Goal: Task Accomplishment & Management: Manage account settings

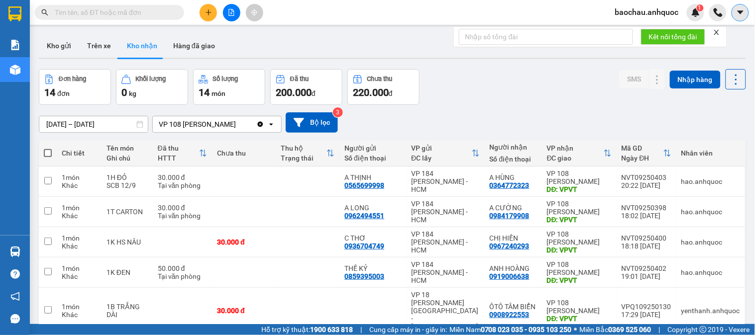
click at [733, 15] on button at bounding box center [739, 12] width 17 height 17
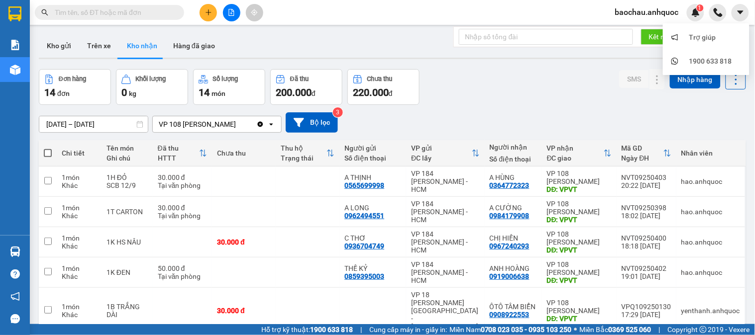
click at [667, 13] on span "baochau.anhquoc" at bounding box center [647, 12] width 80 height 12
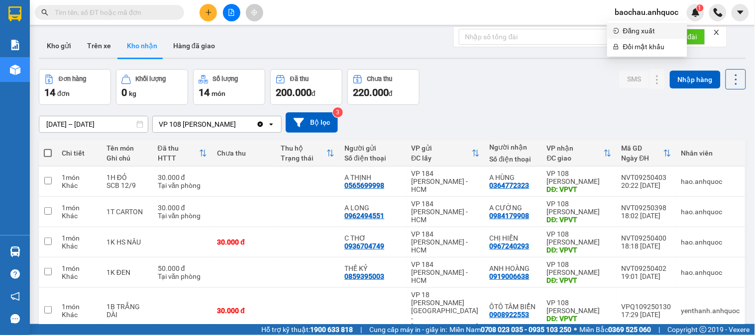
click at [649, 33] on span "Đăng xuất" at bounding box center [652, 30] width 58 height 11
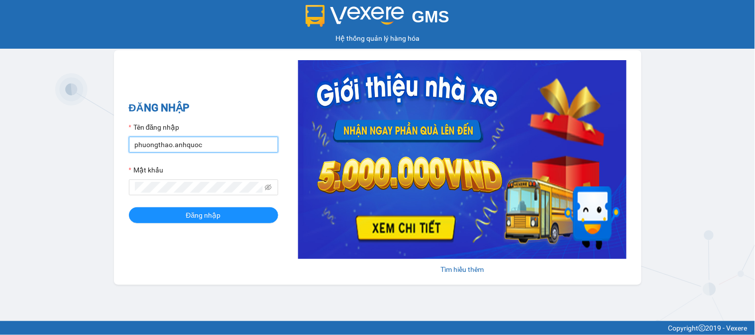
click at [178, 141] on input "phuongthao.anhquoc" at bounding box center [203, 145] width 149 height 16
type input "tutrinh.anhquoc"
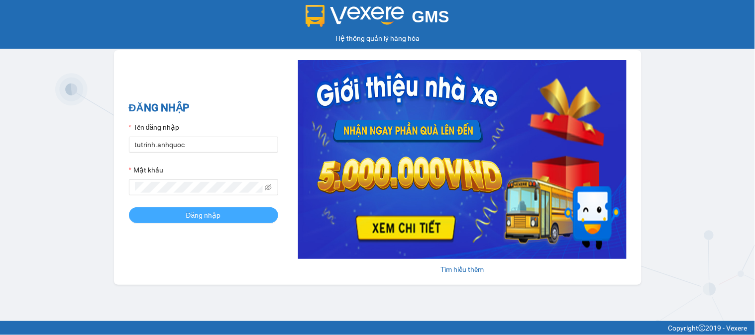
click at [222, 217] on button "Đăng nhập" at bounding box center [203, 216] width 149 height 16
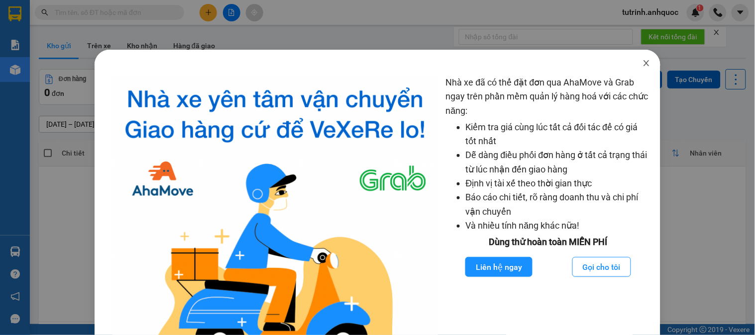
click at [642, 62] on icon "close" at bounding box center [646, 63] width 8 height 8
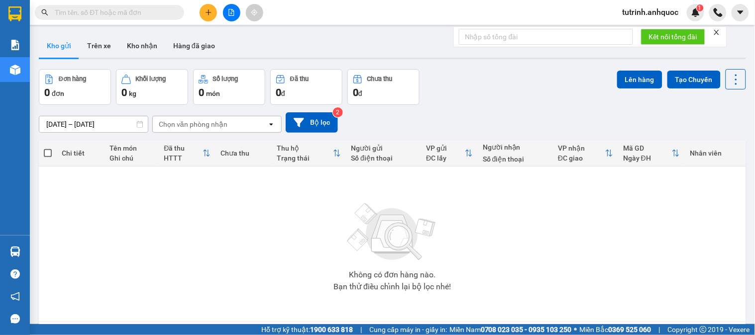
click at [123, 28] on main "ver 1.8.143 Kho gửi Trên xe Kho nhận Hàng đã giao Đơn hàng 0 đơn Khối lượng 0 k…" at bounding box center [377, 162] width 755 height 324
click at [150, 46] on button "Kho nhận" at bounding box center [142, 46] width 46 height 24
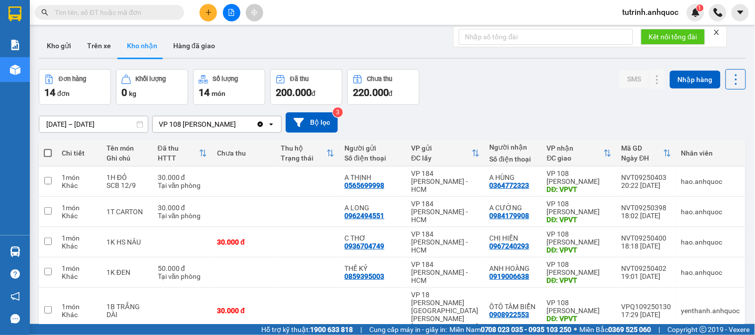
click at [717, 31] on icon "close" at bounding box center [716, 32] width 5 height 5
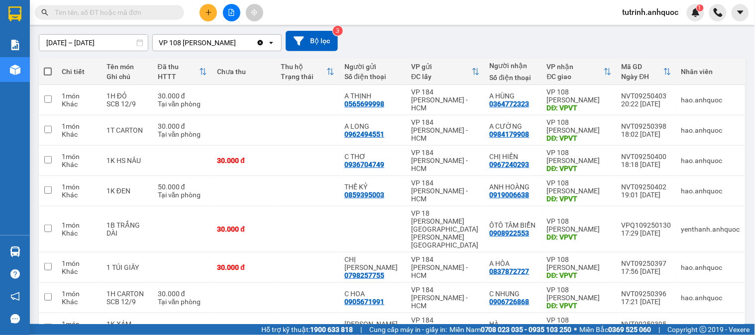
scroll to position [55, 0]
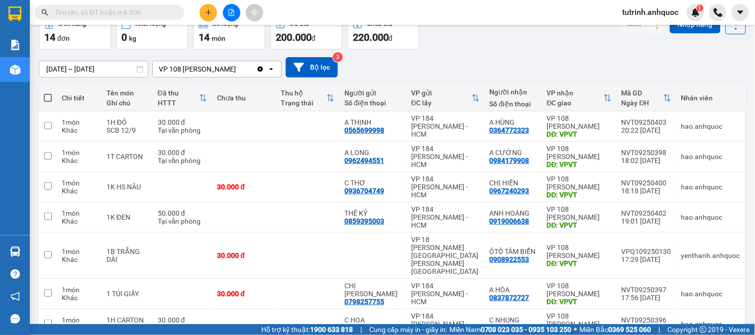
click at [111, 69] on input "[DATE] – [DATE]" at bounding box center [93, 69] width 108 height 16
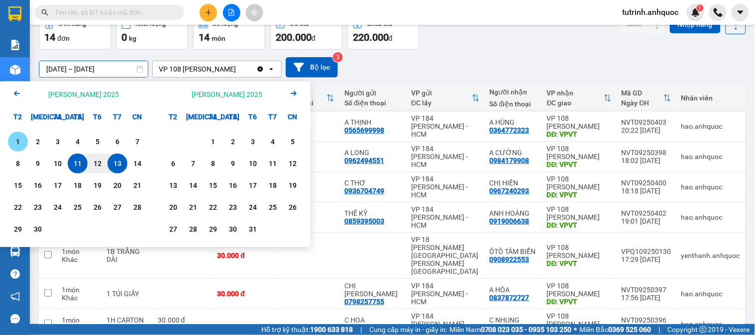
click at [18, 141] on div "1" at bounding box center [18, 142] width 14 height 12
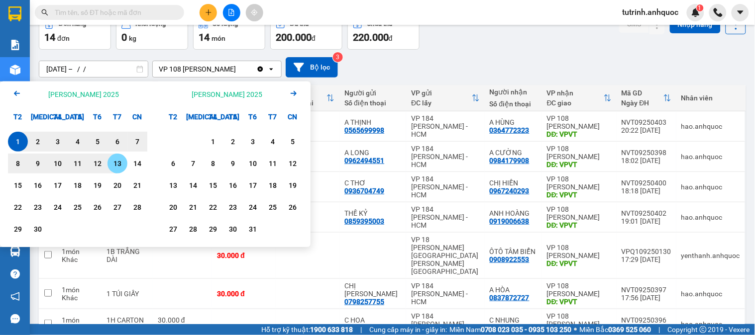
click at [118, 162] on div "13" at bounding box center [117, 164] width 14 height 12
type input "[DATE] – [DATE]"
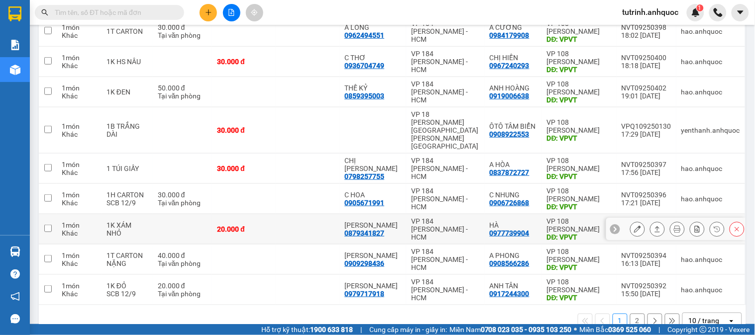
scroll to position [187, 0]
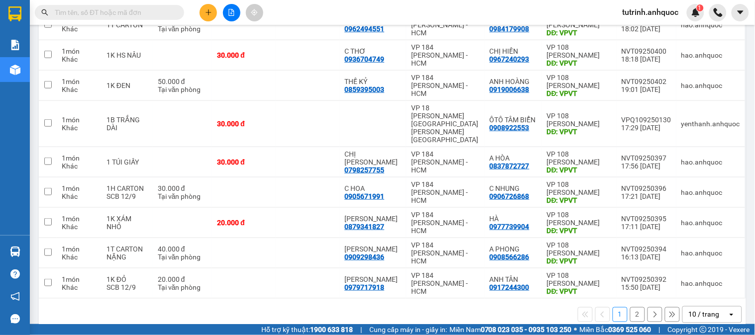
click at [632, 308] on button "2" at bounding box center [637, 315] width 15 height 15
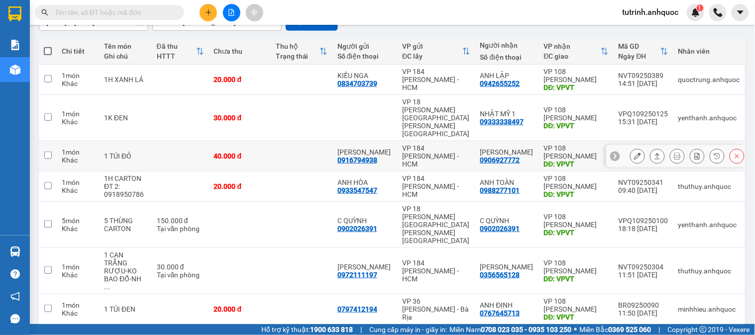
scroll to position [104, 0]
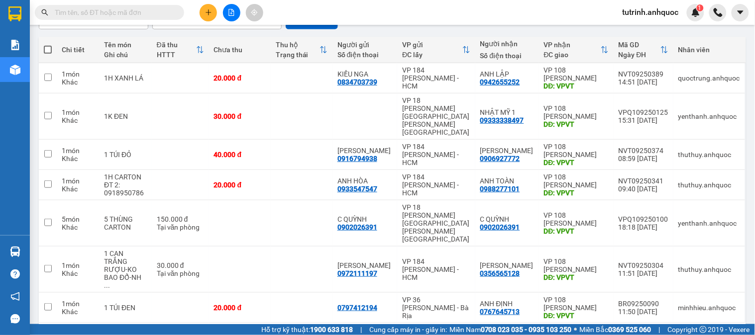
click at [613, 332] on button "1" at bounding box center [620, 339] width 15 height 15
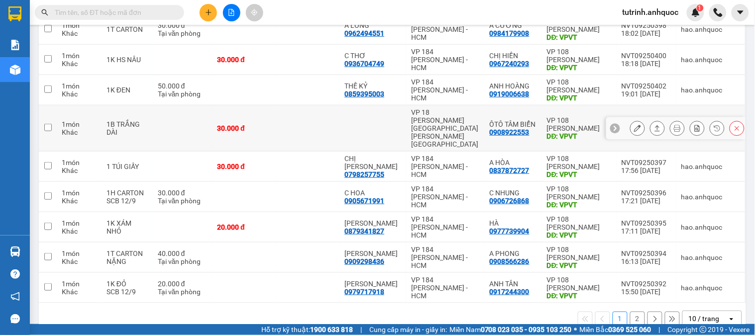
scroll to position [187, 0]
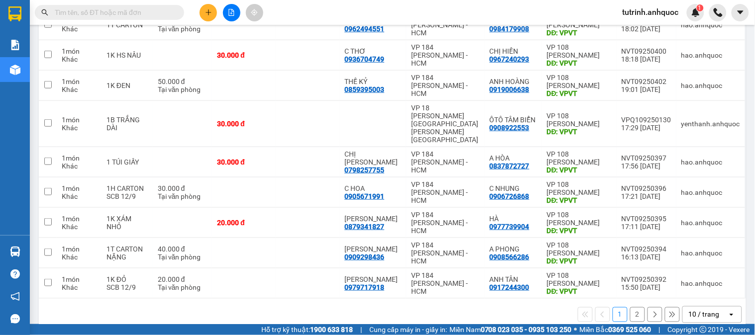
click at [632, 308] on button "2" at bounding box center [637, 315] width 15 height 15
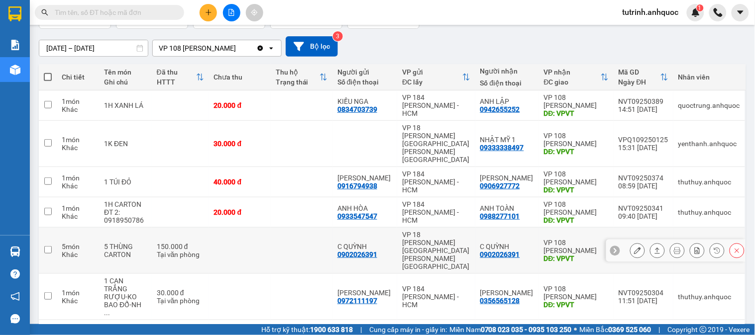
scroll to position [103, 0]
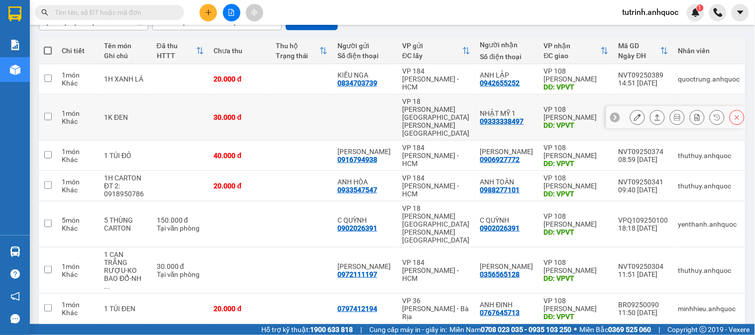
click at [634, 114] on icon at bounding box center [637, 117] width 7 height 7
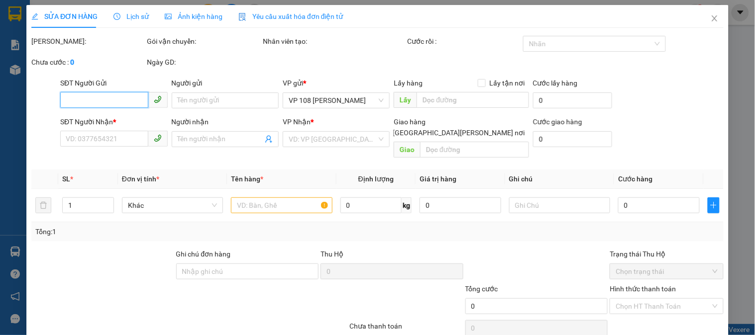
type input "09333338497"
type input "NHẬT MỸ 1"
type input "VPVT"
type input "30.000"
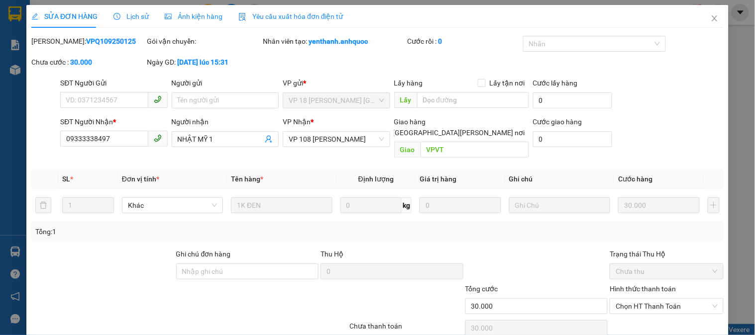
click at [132, 16] on span "Lịch sử" at bounding box center [130, 16] width 35 height 8
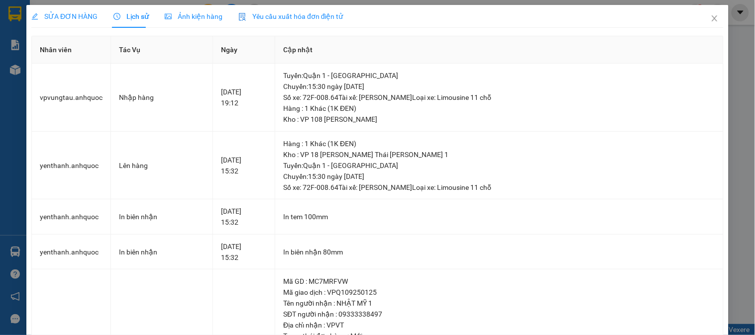
click at [49, 16] on span "SỬA ĐƠN HÀNG" at bounding box center [64, 16] width 66 height 8
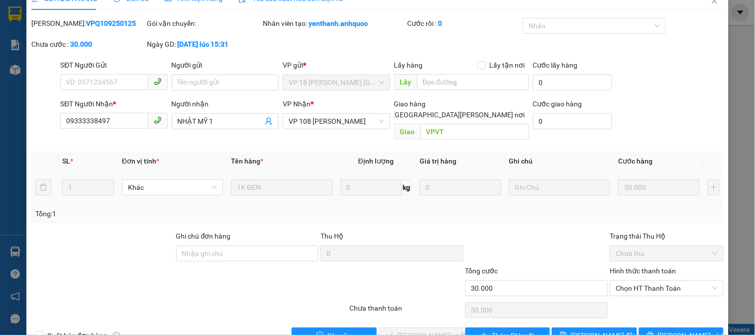
scroll to position [35, 0]
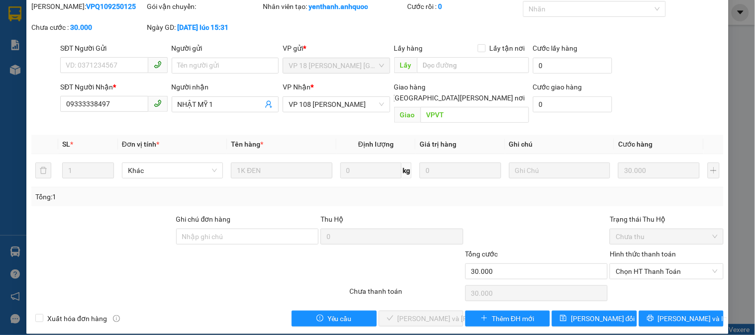
drag, startPoint x: 632, startPoint y: 258, endPoint x: 632, endPoint y: 269, distance: 10.9
click at [632, 264] on span "Chọn HT Thanh Toán" at bounding box center [667, 271] width 102 height 15
click at [632, 274] on div "Tại văn phòng" at bounding box center [660, 281] width 112 height 16
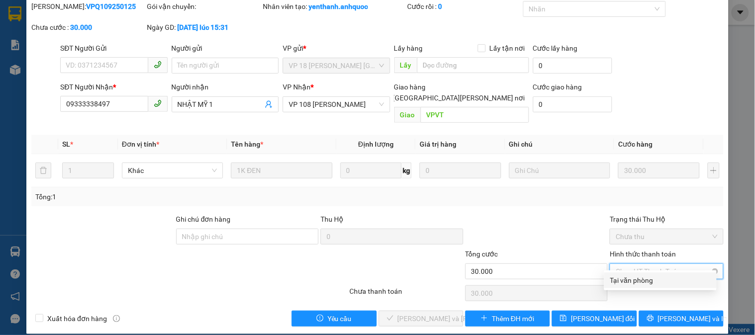
type input "0"
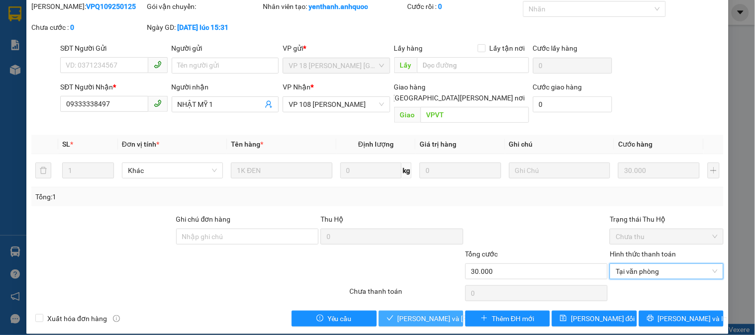
drag, startPoint x: 441, startPoint y: 310, endPoint x: 476, endPoint y: 278, distance: 47.5
click at [440, 313] on span "[PERSON_NAME] và Giao hàng" at bounding box center [465, 318] width 134 height 11
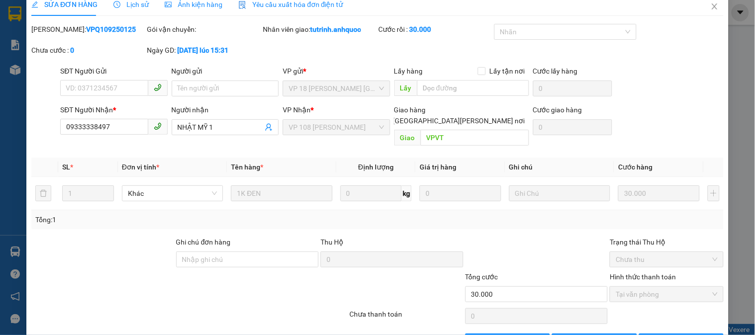
scroll to position [0, 0]
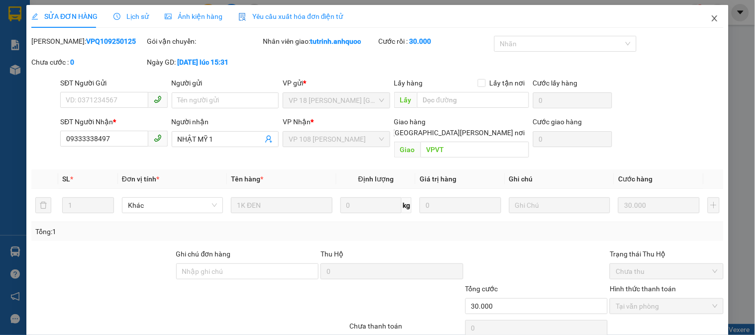
click at [712, 20] on icon "close" at bounding box center [714, 18] width 5 height 6
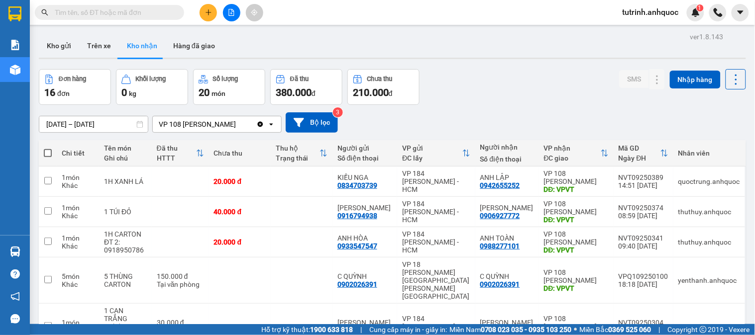
drag, startPoint x: 59, startPoint y: 45, endPoint x: 62, endPoint y: 7, distance: 38.0
click at [60, 45] on button "Kho gửi" at bounding box center [59, 46] width 40 height 24
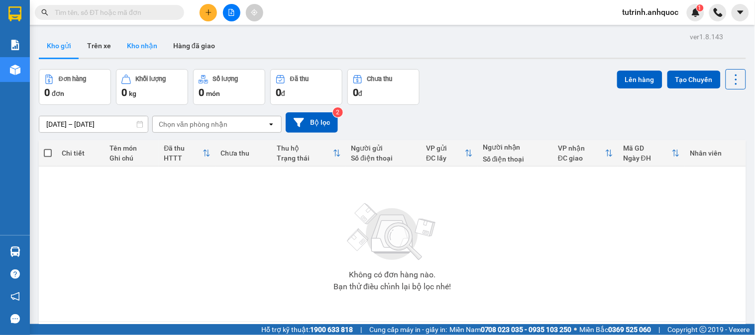
click at [147, 40] on button "Kho nhận" at bounding box center [142, 46] width 46 height 24
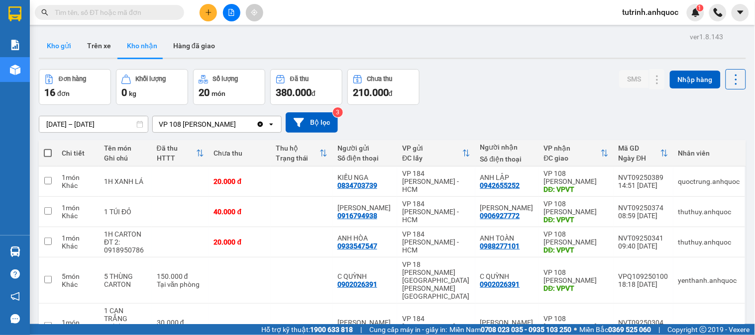
click at [58, 54] on button "Kho gửi" at bounding box center [59, 46] width 40 height 24
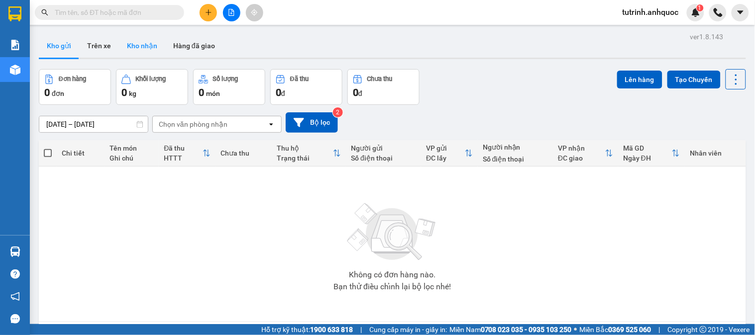
click at [146, 42] on button "Kho nhận" at bounding box center [142, 46] width 46 height 24
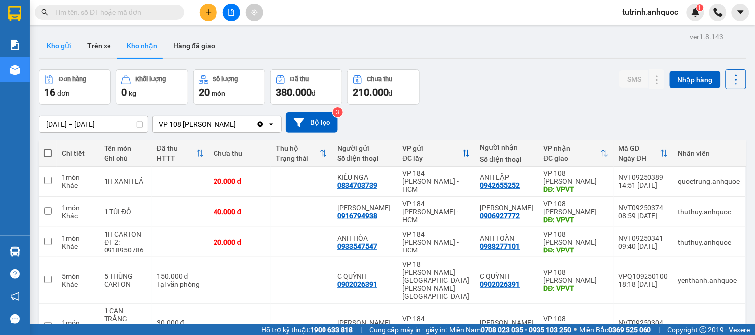
click at [56, 34] on div "ver 1.8.143 Kho gửi Trên xe Kho nhận Hàng đã giao Đơn hàng 16 đơn Khối lượng 0 …" at bounding box center [392, 223] width 715 height 387
drag, startPoint x: 59, startPoint y: 42, endPoint x: 71, endPoint y: 40, distance: 12.5
click at [60, 42] on button "Kho gửi" at bounding box center [59, 46] width 40 height 24
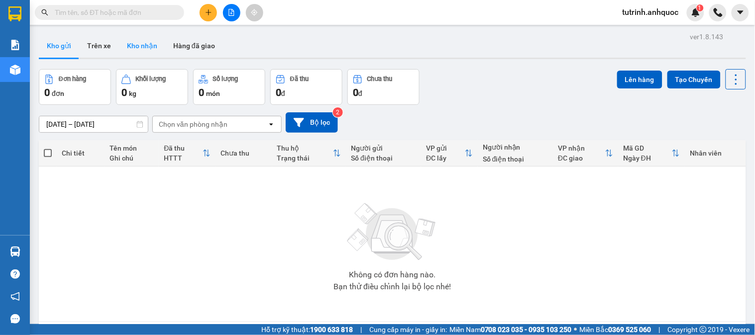
click at [139, 48] on button "Kho nhận" at bounding box center [142, 46] width 46 height 24
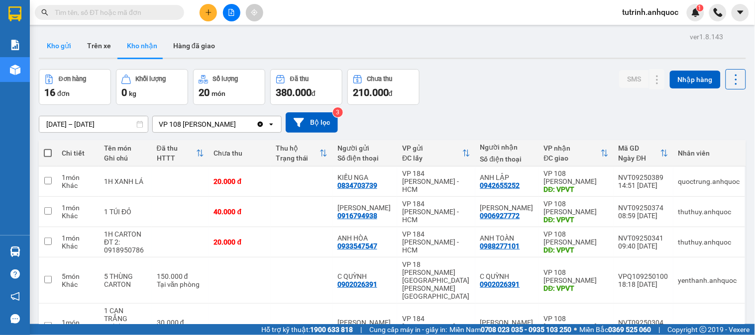
click at [51, 48] on button "Kho gửi" at bounding box center [59, 46] width 40 height 24
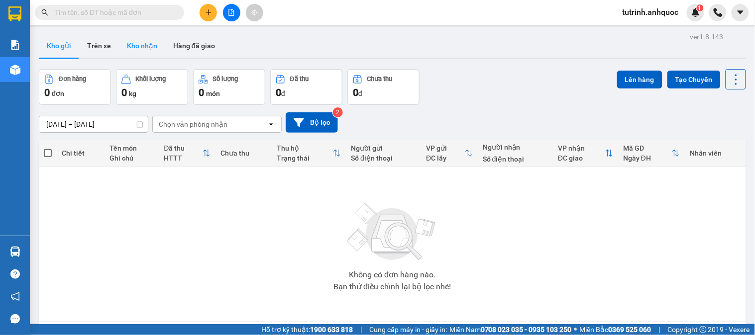
click at [135, 47] on button "Kho nhận" at bounding box center [142, 46] width 46 height 24
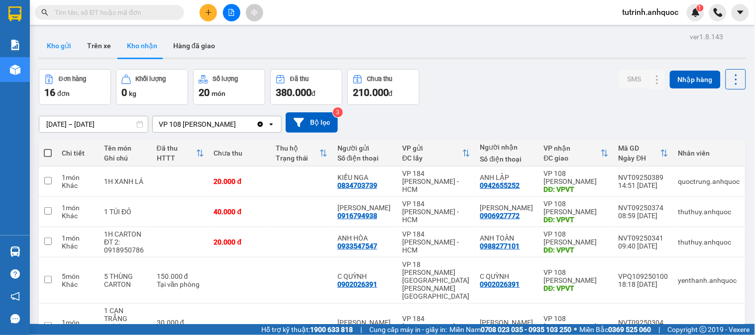
click at [66, 53] on button "Kho gửi" at bounding box center [59, 46] width 40 height 24
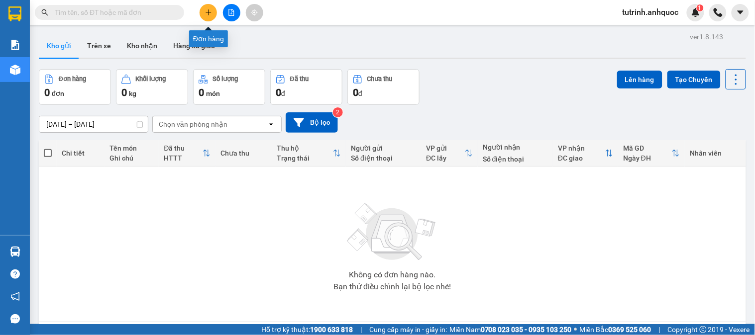
click at [206, 18] on button at bounding box center [208, 12] width 17 height 17
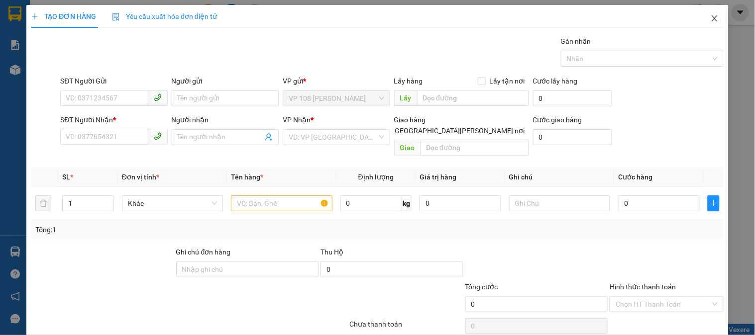
click at [702, 16] on span "Close" at bounding box center [715, 19] width 28 height 28
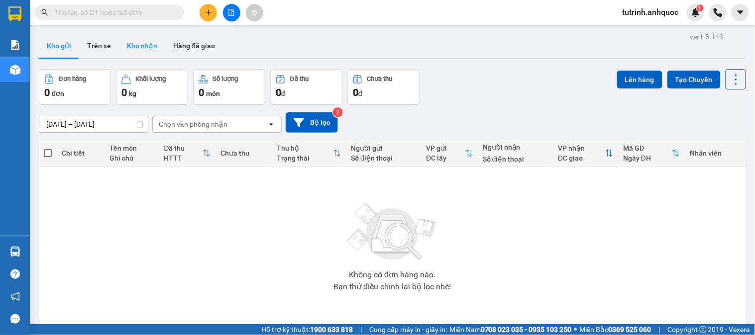
click at [133, 47] on button "Kho nhận" at bounding box center [142, 46] width 46 height 24
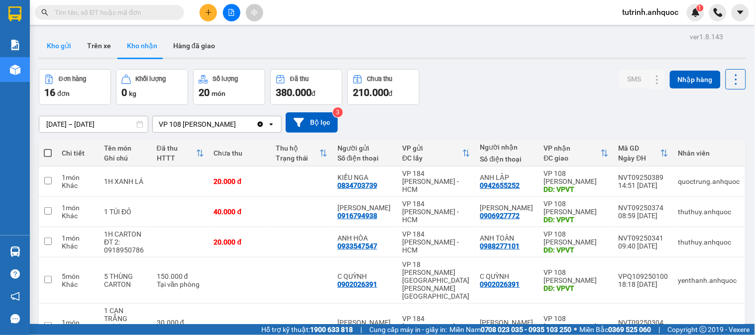
click at [61, 50] on button "Kho gửi" at bounding box center [59, 46] width 40 height 24
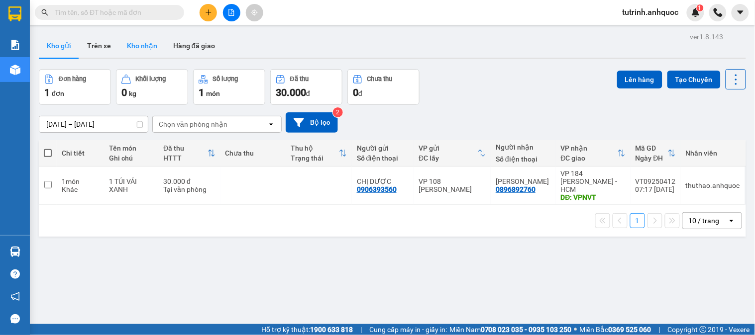
click at [133, 49] on button "Kho nhận" at bounding box center [142, 46] width 46 height 24
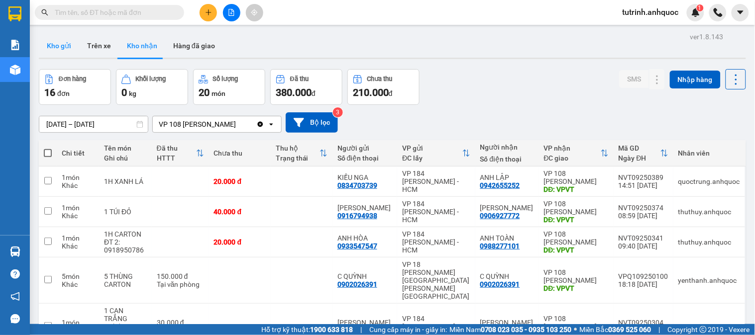
click at [77, 40] on button "Kho gửi" at bounding box center [59, 46] width 40 height 24
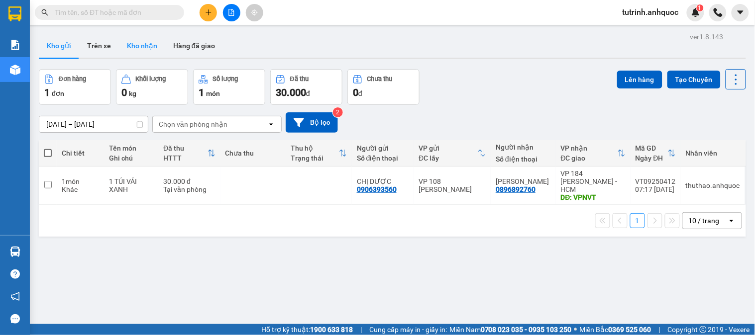
click at [138, 43] on button "Kho nhận" at bounding box center [142, 46] width 46 height 24
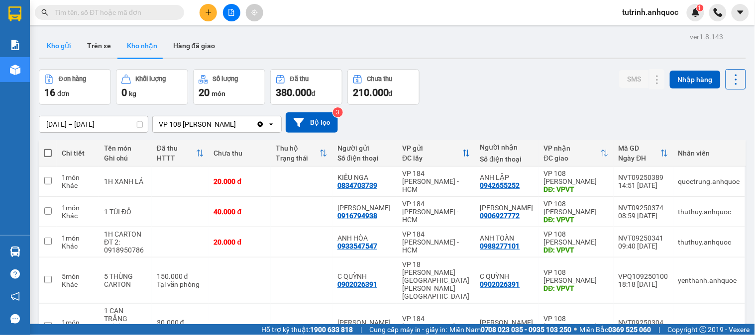
click at [65, 47] on button "Kho gửi" at bounding box center [59, 46] width 40 height 24
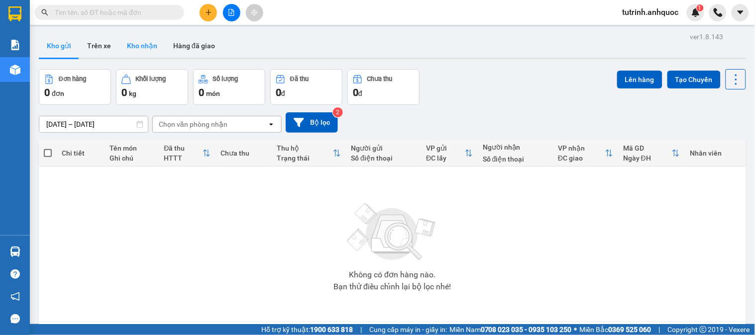
click at [160, 44] on button "Kho nhận" at bounding box center [142, 46] width 46 height 24
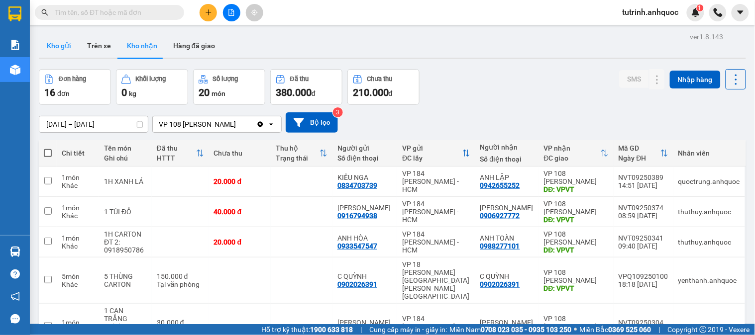
click at [75, 50] on button "Kho gửi" at bounding box center [59, 46] width 40 height 24
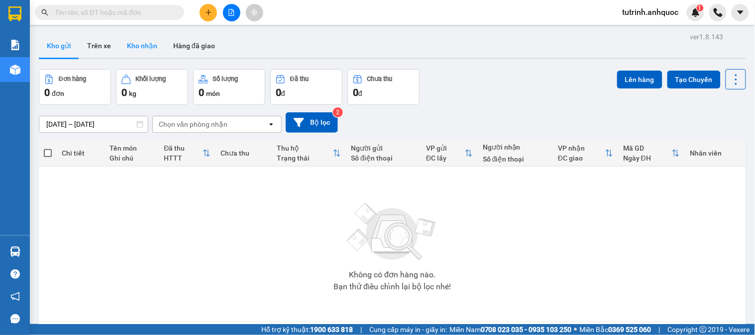
drag, startPoint x: 144, startPoint y: 43, endPoint x: 133, endPoint y: 42, distance: 11.0
click at [145, 43] on button "Kho nhận" at bounding box center [142, 46] width 46 height 24
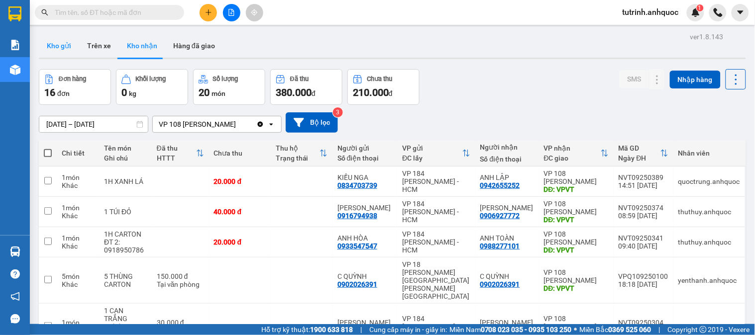
drag, startPoint x: 48, startPoint y: 41, endPoint x: 55, endPoint y: 41, distance: 7.0
click at [50, 41] on button "Kho gửi" at bounding box center [59, 46] width 40 height 24
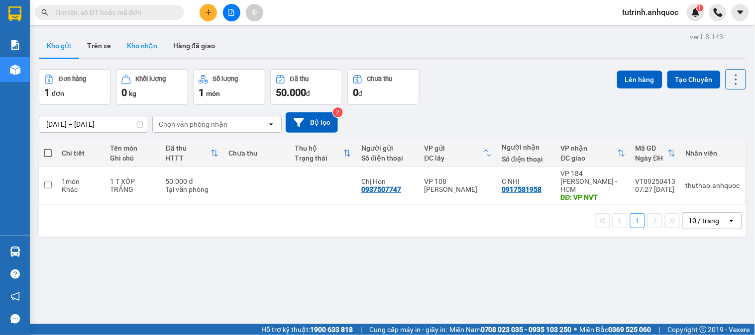
click at [151, 41] on button "Kho nhận" at bounding box center [142, 46] width 46 height 24
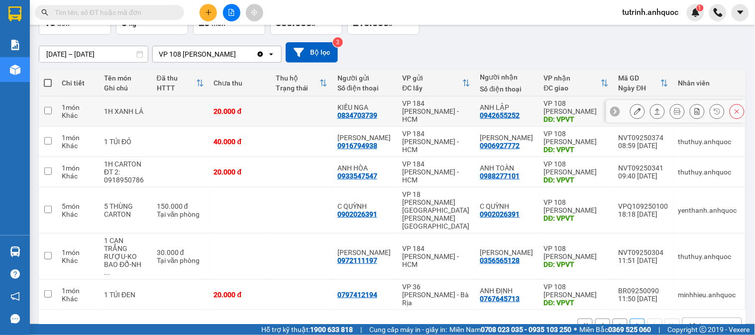
scroll to position [73, 0]
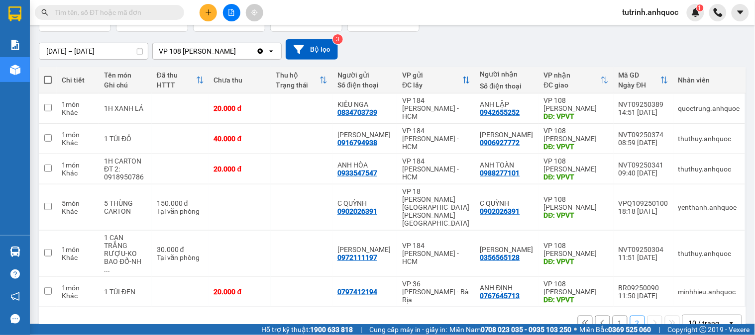
click at [613, 316] on button "1" at bounding box center [620, 323] width 15 height 15
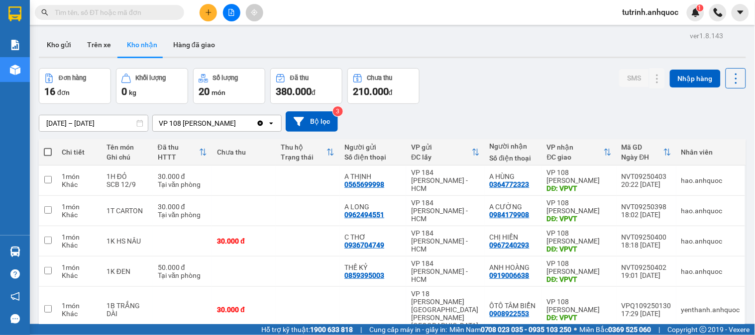
scroll to position [0, 0]
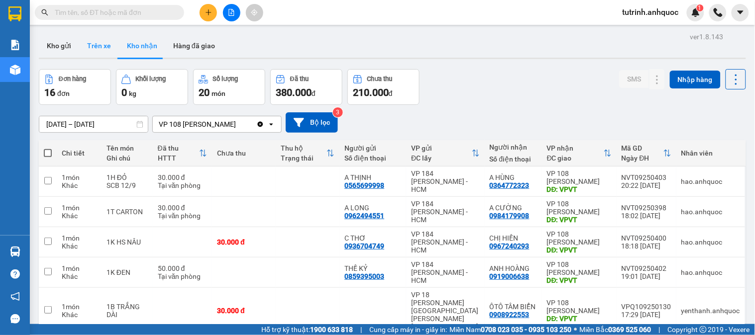
click at [102, 53] on button "Trên xe" at bounding box center [99, 46] width 40 height 24
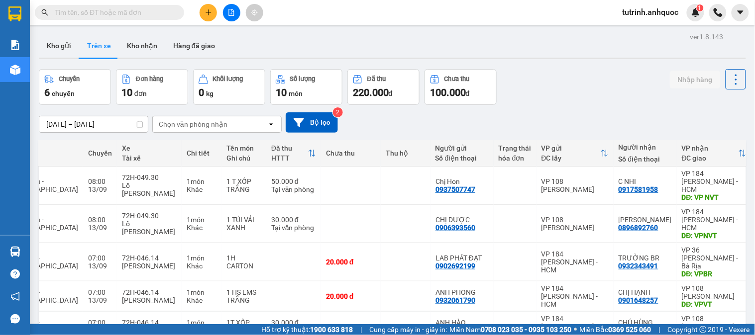
drag, startPoint x: 111, startPoint y: 124, endPoint x: 126, endPoint y: 125, distance: 14.5
click at [112, 124] on input "[DATE] – [DATE]" at bounding box center [93, 124] width 108 height 16
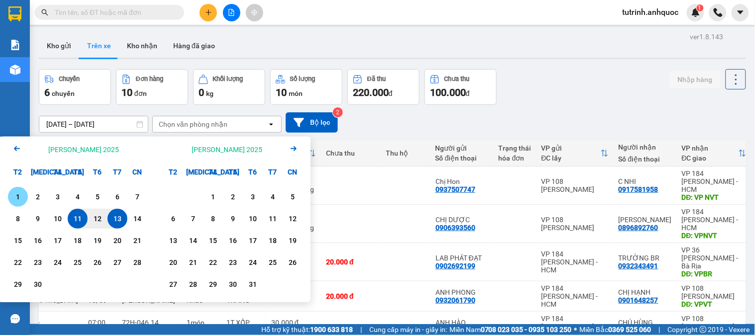
click at [22, 193] on div "1" at bounding box center [18, 197] width 14 height 12
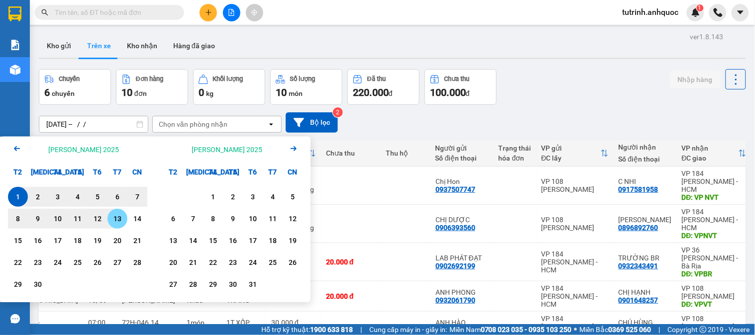
click at [122, 216] on div "13" at bounding box center [117, 219] width 14 height 12
type input "[DATE] – [DATE]"
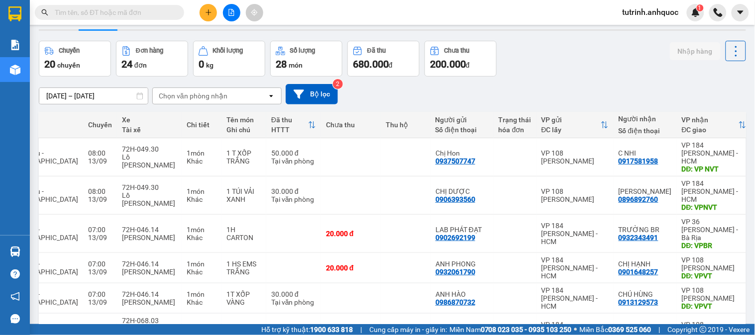
scroll to position [207, 0]
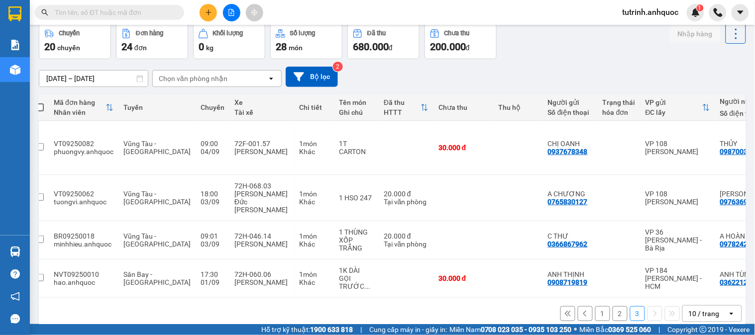
scroll to position [0, 0]
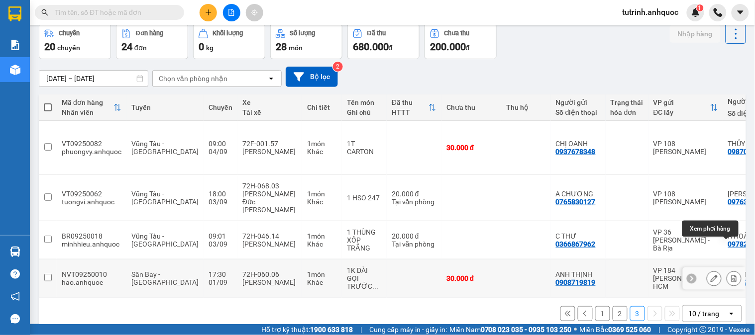
click at [730, 275] on icon at bounding box center [733, 278] width 7 height 7
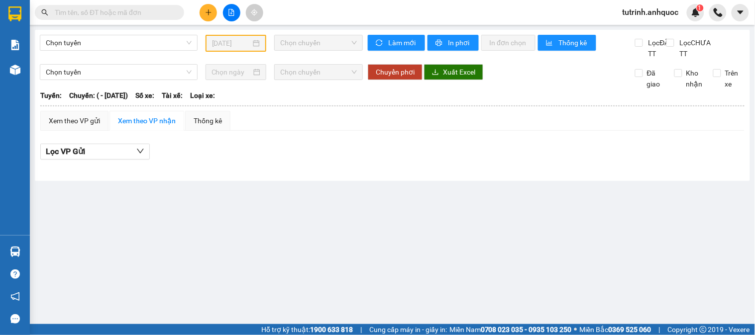
type input "[DATE]"
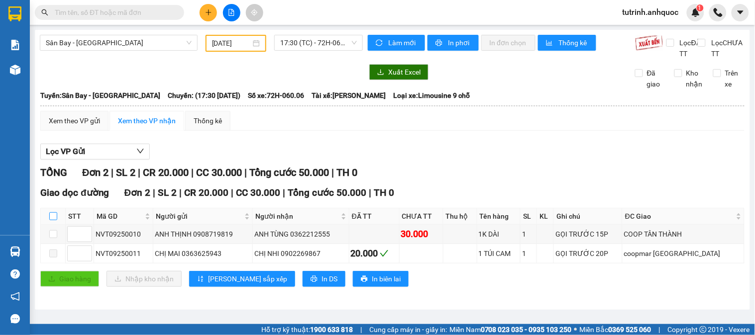
click at [56, 221] on label at bounding box center [53, 216] width 8 height 11
click at [56, 220] on input "checkbox" at bounding box center [53, 216] width 8 height 8
checkbox input "true"
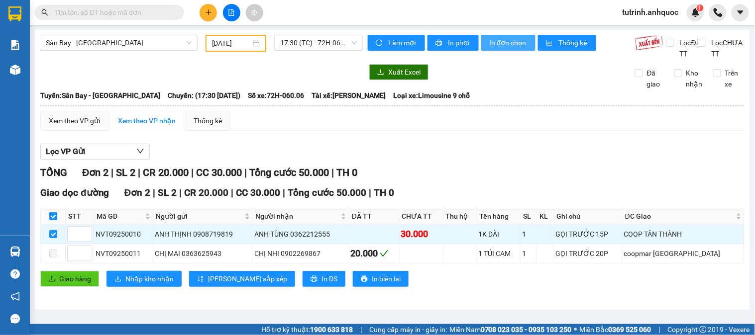
click at [495, 42] on span "In đơn chọn" at bounding box center [508, 42] width 38 height 11
drag, startPoint x: 85, startPoint y: 39, endPoint x: 90, endPoint y: 46, distance: 8.6
click at [85, 39] on span "Sân Bay - [GEOGRAPHIC_DATA]" at bounding box center [119, 42] width 146 height 15
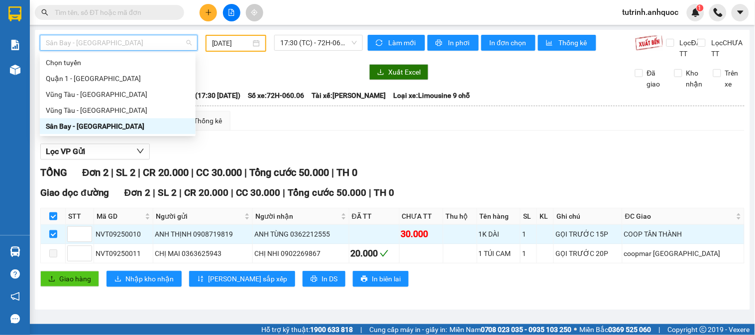
click at [102, 128] on div "Sân Bay - [GEOGRAPHIC_DATA]" at bounding box center [118, 126] width 144 height 11
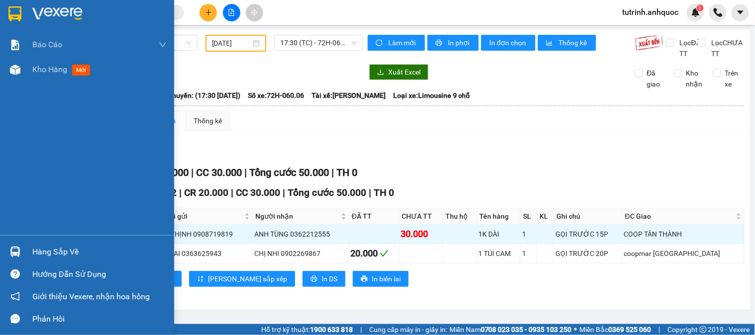
click at [13, 20] on img at bounding box center [14, 13] width 13 height 15
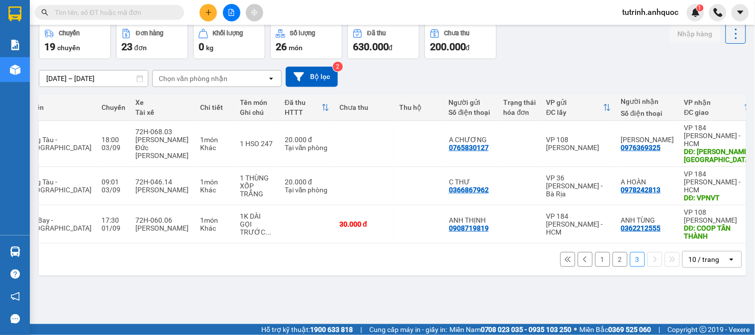
scroll to position [0, 119]
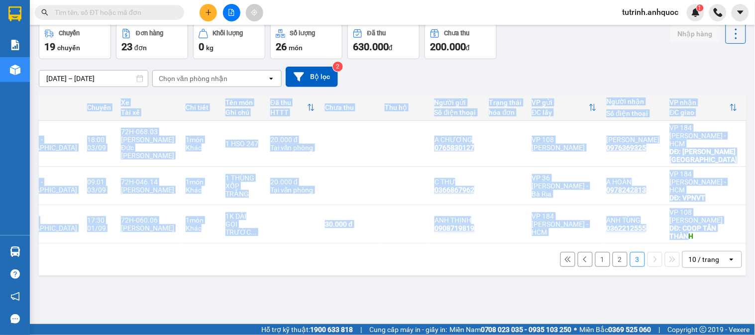
drag, startPoint x: 649, startPoint y: 227, endPoint x: 627, endPoint y: 231, distance: 22.3
click at [627, 231] on div "Mã đơn hàng Nhân viên Tuyến Chuyến Xe Tài xế Chi tiết Tên món Ghi chú Đã thu HT…" at bounding box center [392, 169] width 707 height 149
click at [613, 252] on button "2" at bounding box center [620, 259] width 15 height 15
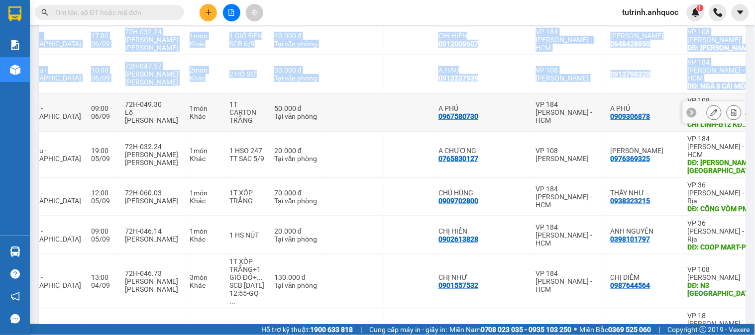
scroll to position [271, 0]
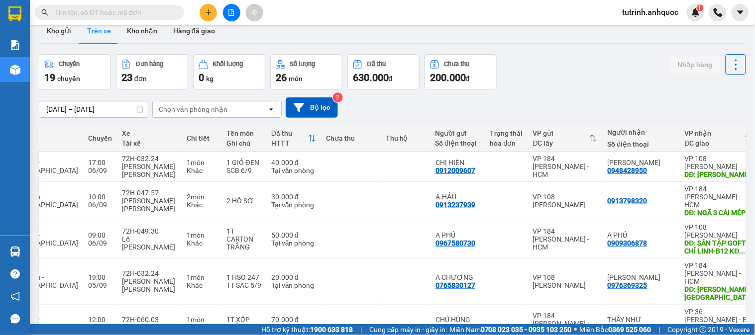
scroll to position [0, 0]
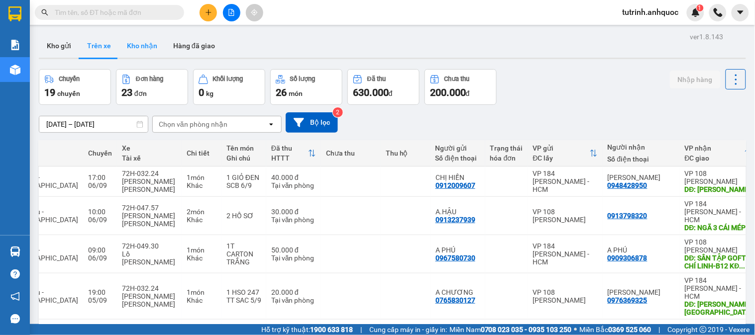
click at [151, 41] on button "Kho nhận" at bounding box center [142, 46] width 46 height 24
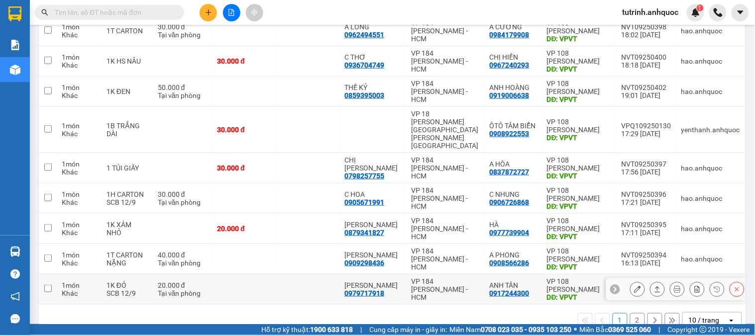
scroll to position [187, 0]
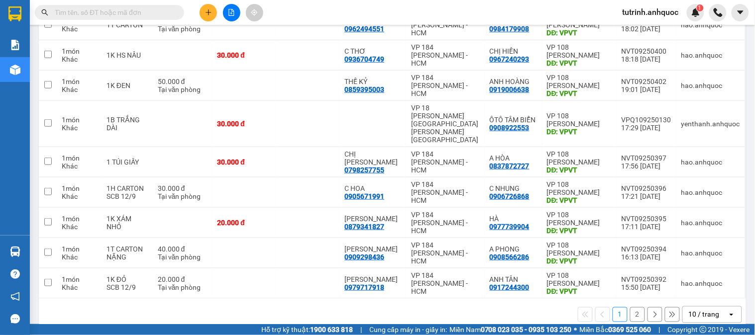
click at [630, 308] on button "2" at bounding box center [637, 315] width 15 height 15
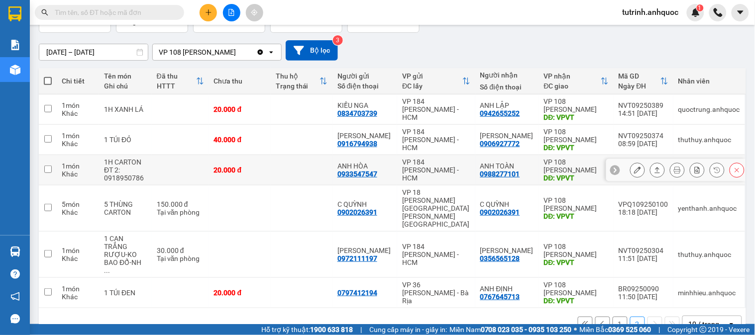
scroll to position [73, 0]
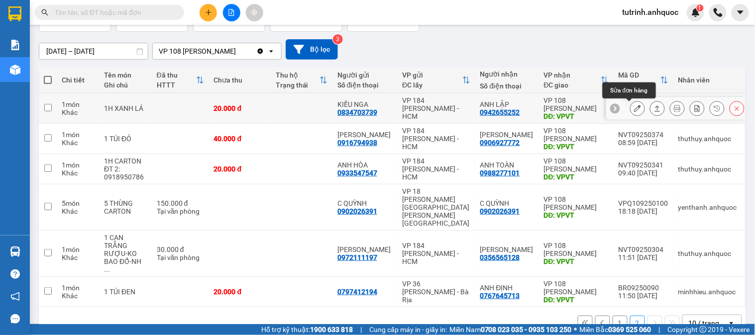
click at [634, 107] on icon at bounding box center [637, 108] width 7 height 7
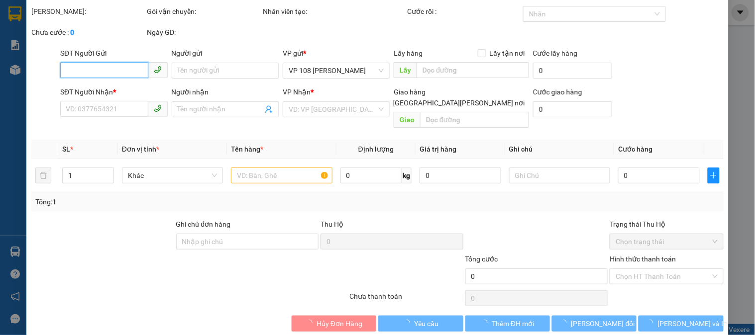
type input "0834703739"
type input "KIỀU NGA"
type input "0942655252"
type input "ANH LẬP"
type input "VPVT"
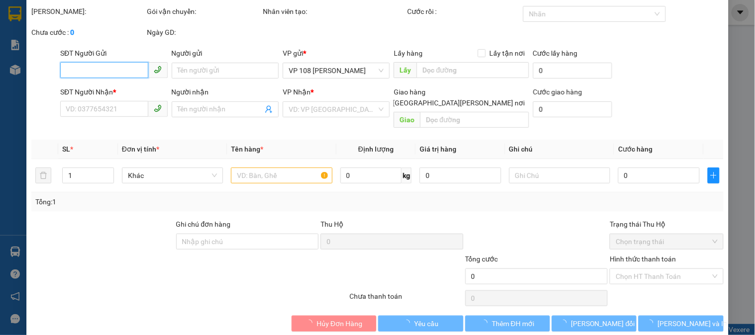
type input "20.000"
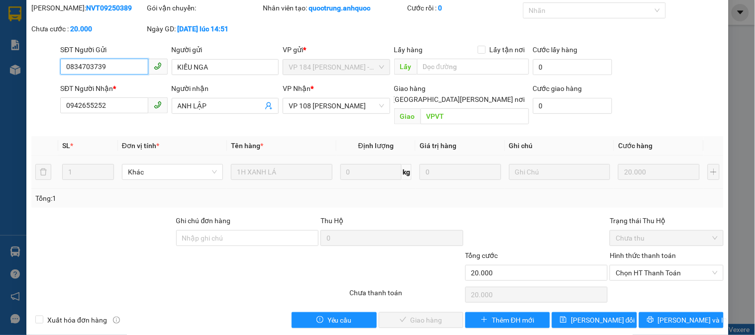
scroll to position [35, 0]
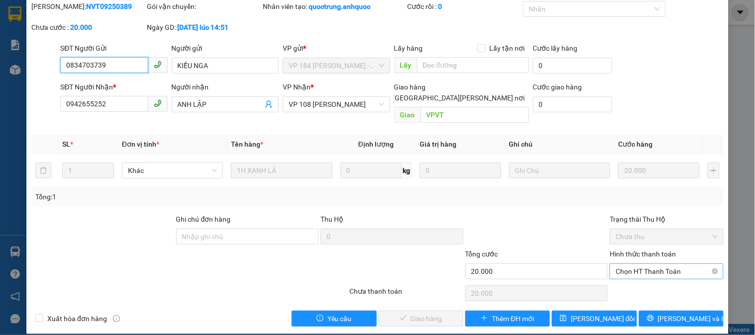
click at [636, 264] on span "Chọn HT Thanh Toán" at bounding box center [667, 271] width 102 height 15
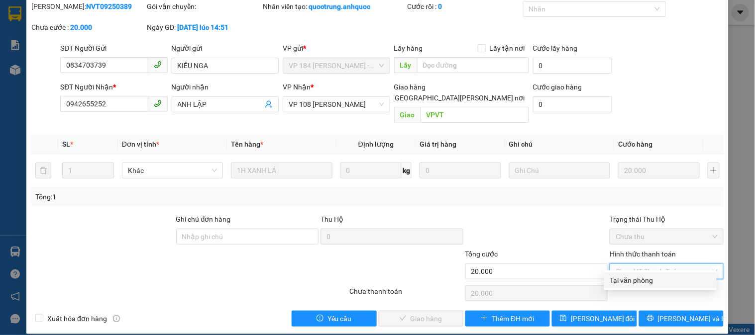
click at [635, 277] on div "Tại văn phòng" at bounding box center [660, 280] width 101 height 11
type input "0"
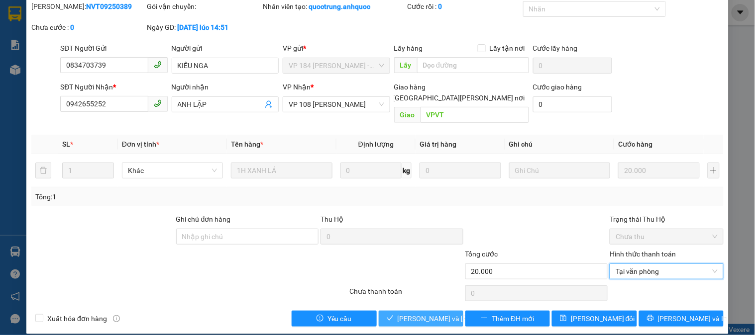
click at [412, 313] on span "[PERSON_NAME] và Giao hàng" at bounding box center [465, 318] width 134 height 11
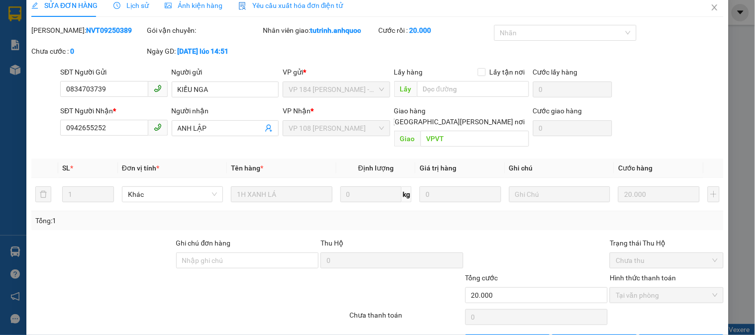
scroll to position [0, 0]
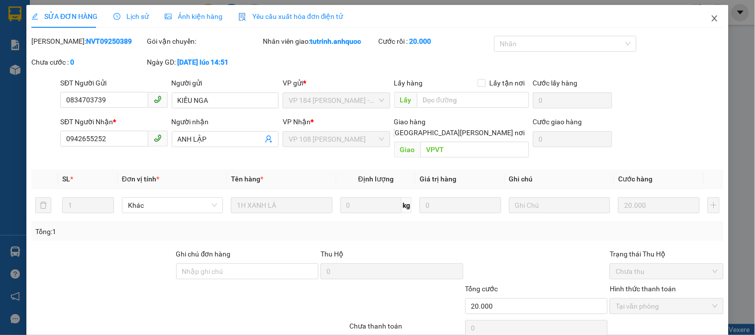
click at [711, 15] on icon "close" at bounding box center [715, 18] width 8 height 8
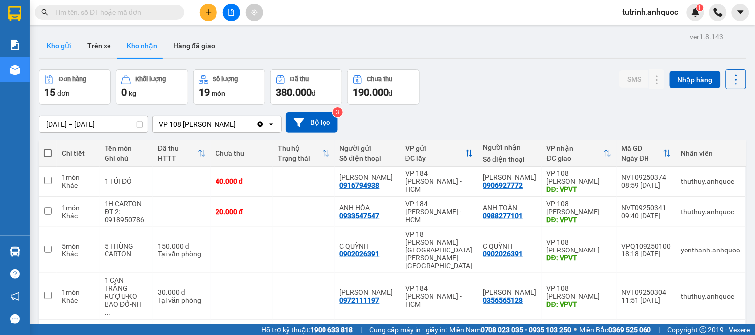
click at [66, 43] on button "Kho gửi" at bounding box center [59, 46] width 40 height 24
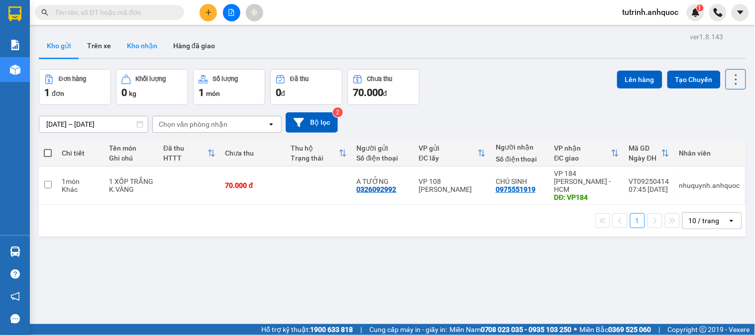
click at [135, 42] on button "Kho nhận" at bounding box center [142, 46] width 46 height 24
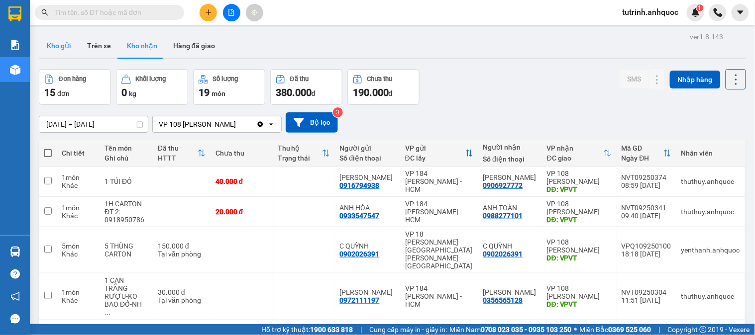
click at [51, 43] on button "Kho gửi" at bounding box center [59, 46] width 40 height 24
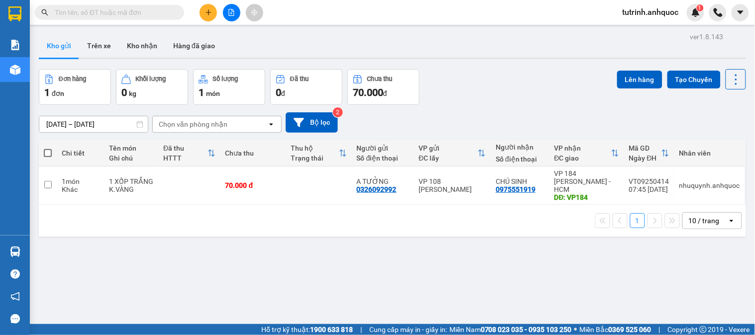
click at [203, 21] on div "Kết quả tìm kiếm ( 0 ) Bộ lọc No Data tutrinh.anhquoc 1" at bounding box center [377, 12] width 755 height 25
click at [209, 7] on button at bounding box center [208, 12] width 17 height 17
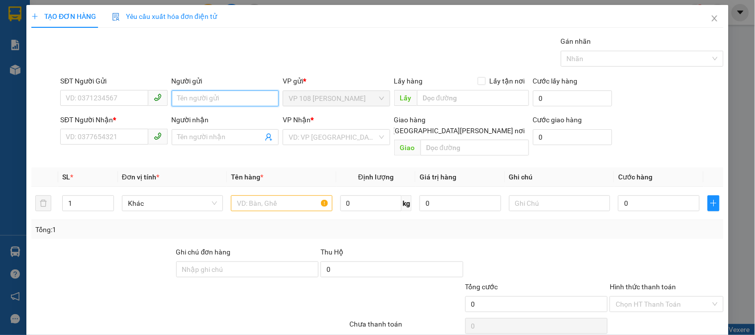
click at [226, 93] on input "Người gửi" at bounding box center [225, 99] width 107 height 16
type input "CHÚ VĂN"
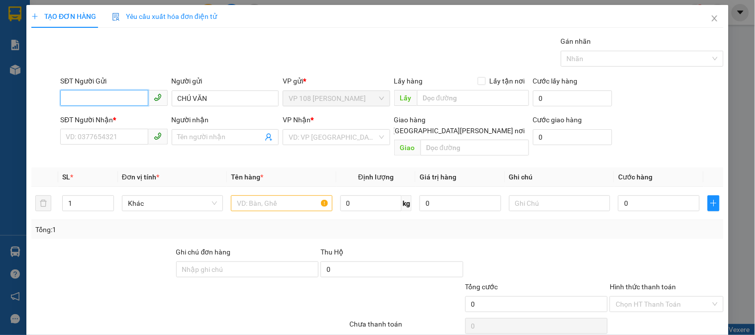
click at [115, 101] on input "SĐT Người Gửi" at bounding box center [104, 98] width 88 height 16
type input "0913837724"
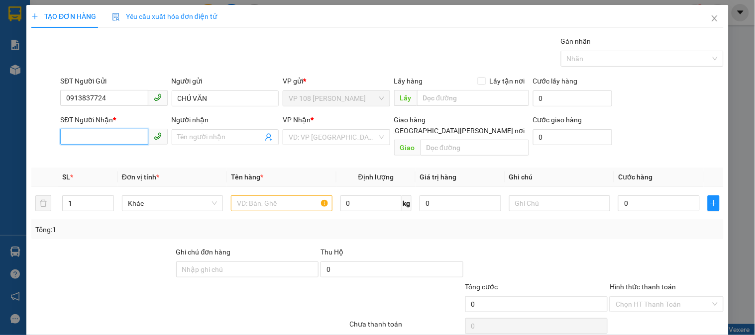
click at [105, 137] on input "SĐT Người Nhận *" at bounding box center [104, 137] width 88 height 16
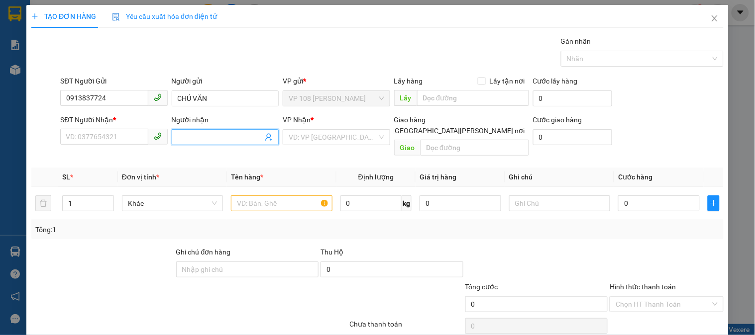
click at [216, 135] on input "Người nhận" at bounding box center [220, 137] width 85 height 11
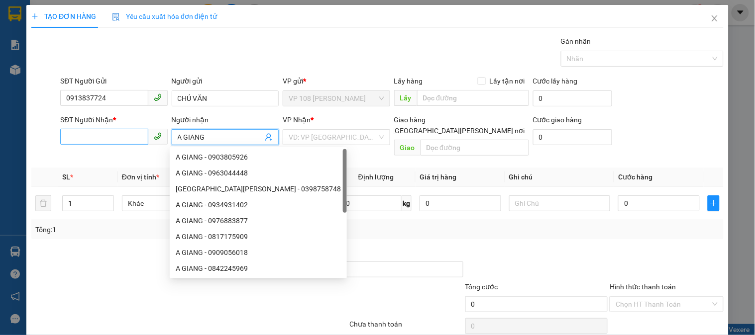
type input "A GIANG"
click at [106, 140] on input "SĐT Người Nhận *" at bounding box center [104, 137] width 88 height 16
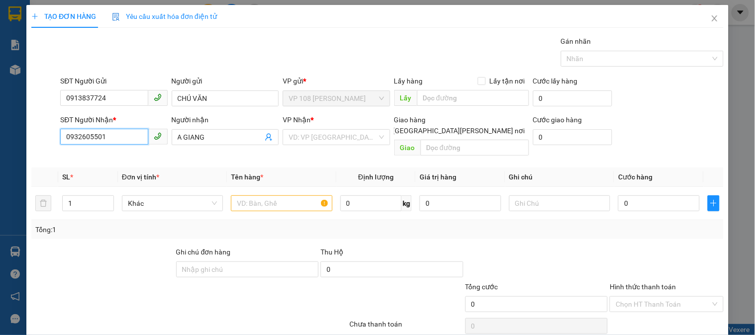
type input "0932605501"
click at [187, 168] on th "Đơn vị tính *" at bounding box center [172, 177] width 109 height 19
click at [272, 196] on input "text" at bounding box center [281, 204] width 101 height 16
click at [302, 135] on input "search" at bounding box center [333, 137] width 88 height 15
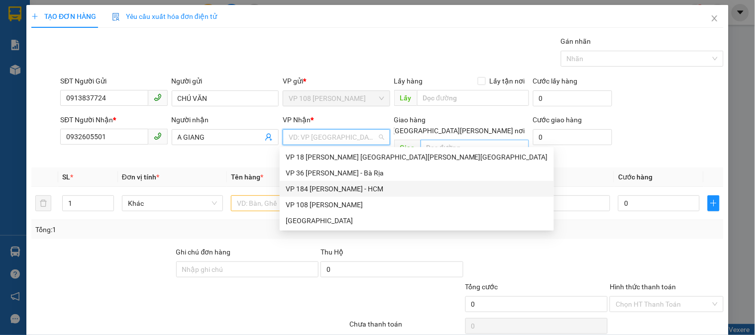
drag, startPoint x: 312, startPoint y: 183, endPoint x: 495, endPoint y: 141, distance: 187.3
click at [336, 177] on div "VP 18 Nguyễn Thái Bình - Quận 1 VP 36 Lê Thành Duy - Bà Rịa VP 184 Nguyễn Văn T…" at bounding box center [417, 189] width 274 height 80
click at [471, 140] on input "text" at bounding box center [474, 148] width 108 height 16
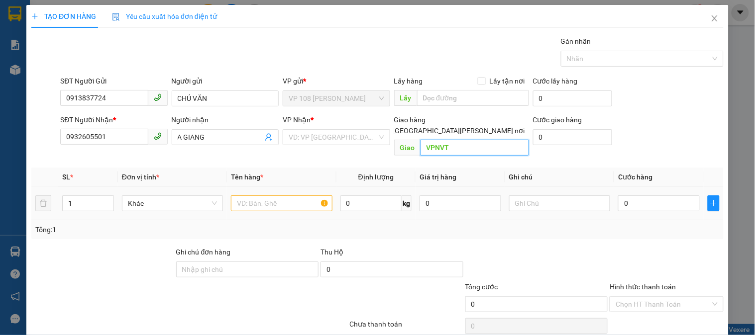
type input "VPNVT"
click at [275, 196] on input "text" at bounding box center [281, 204] width 101 height 16
type input "1 HỒ SƠ CAM"
click at [648, 196] on input "0" at bounding box center [659, 204] width 82 height 16
type input "2"
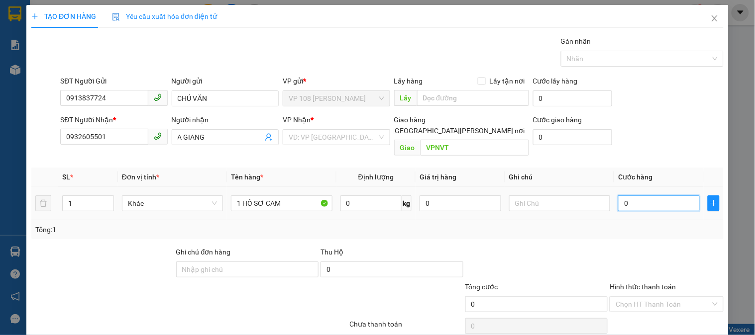
type input "2"
type input "20"
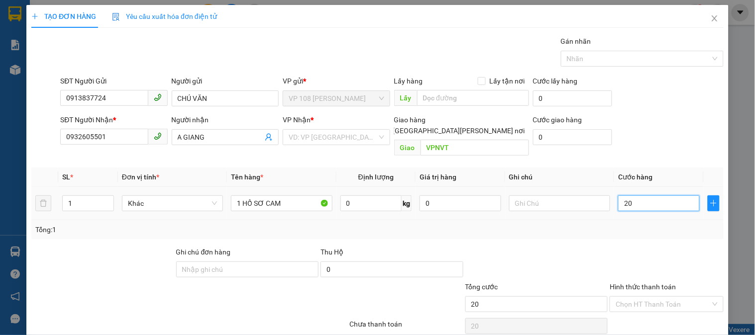
type input "200"
type input "2.000"
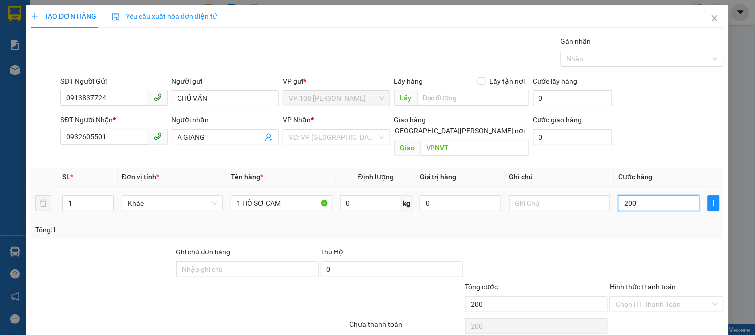
type input "2.000"
type input "20.000"
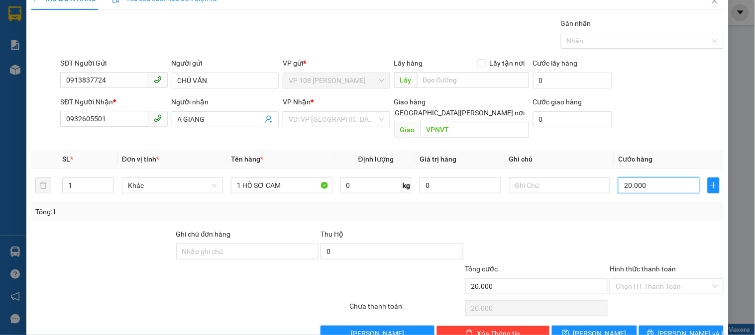
scroll to position [32, 0]
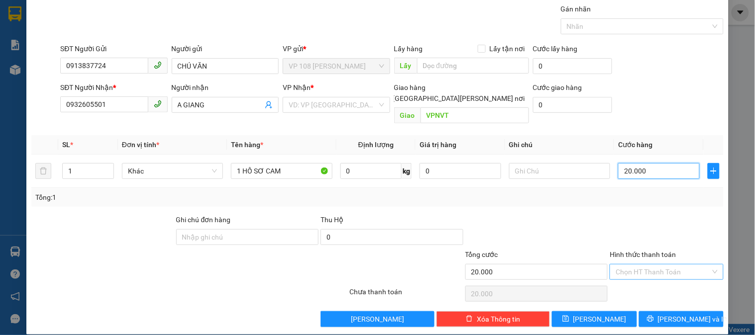
type input "20.000"
click at [655, 265] on input "Hình thức thanh toán" at bounding box center [663, 272] width 95 height 15
click at [640, 279] on div "Tại văn phòng" at bounding box center [660, 281] width 101 height 11
type input "0"
click at [653, 316] on icon "printer" at bounding box center [650, 319] width 6 height 6
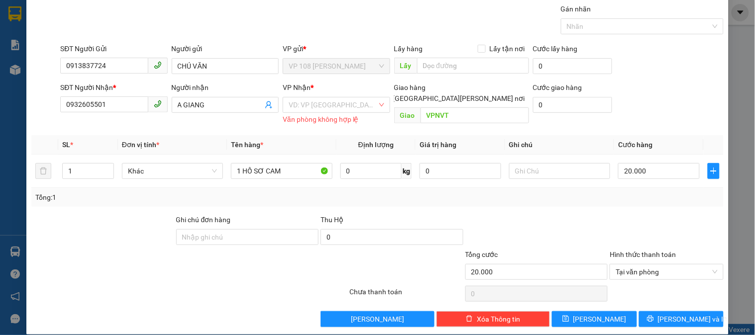
click at [345, 96] on div "VP Nhận *" at bounding box center [336, 89] width 107 height 15
click at [339, 101] on input "search" at bounding box center [333, 105] width 88 height 15
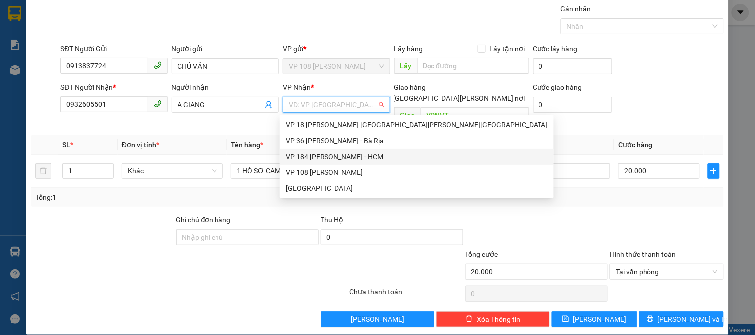
click at [336, 158] on div "VP 184 [PERSON_NAME] - HCM" at bounding box center [417, 156] width 262 height 11
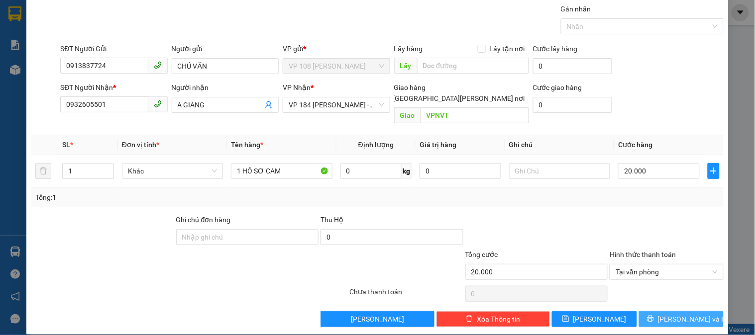
click at [654, 315] on icon "printer" at bounding box center [650, 318] width 7 height 7
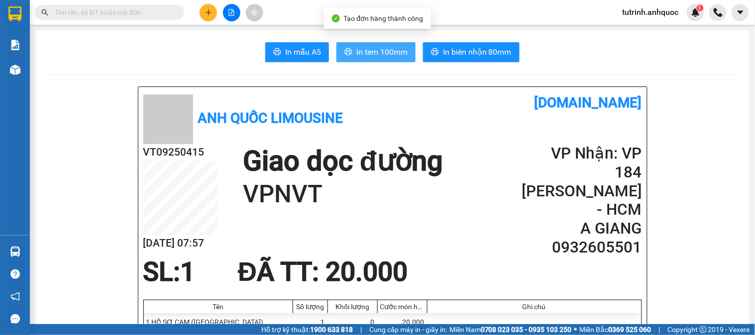
click at [384, 48] on span "In tem 100mm" at bounding box center [381, 52] width 51 height 12
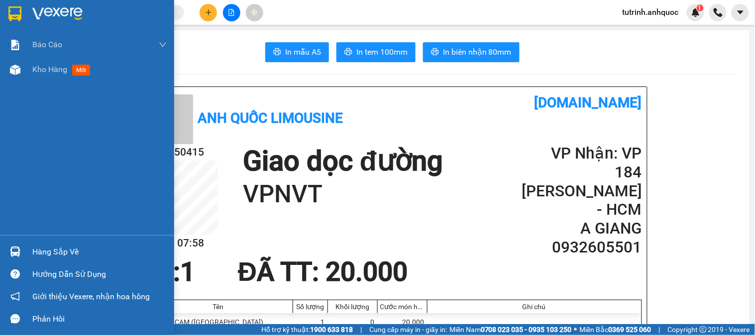
drag, startPoint x: 4, startPoint y: 9, endPoint x: 157, endPoint y: 289, distance: 318.7
click at [6, 9] on div at bounding box center [87, 16] width 174 height 32
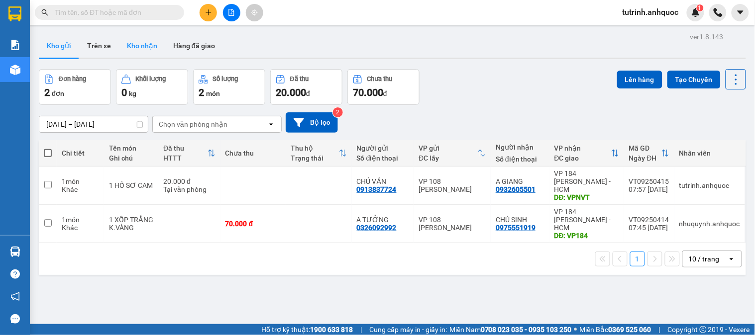
click at [136, 45] on button "Kho nhận" at bounding box center [142, 46] width 46 height 24
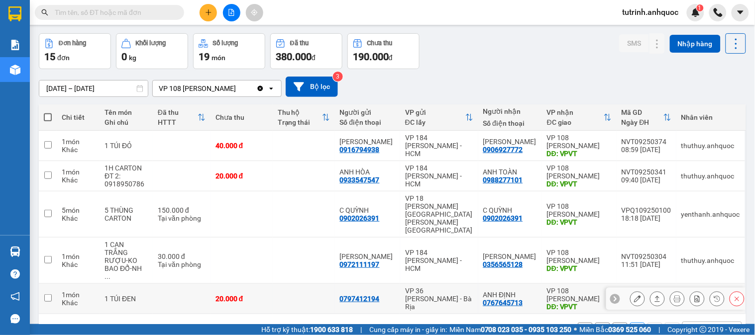
scroll to position [46, 0]
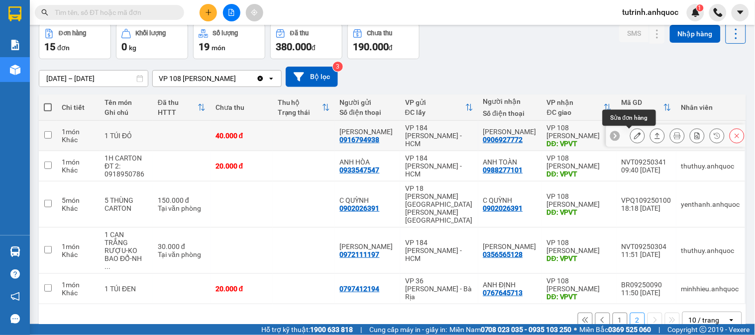
click at [634, 135] on icon at bounding box center [637, 135] width 7 height 7
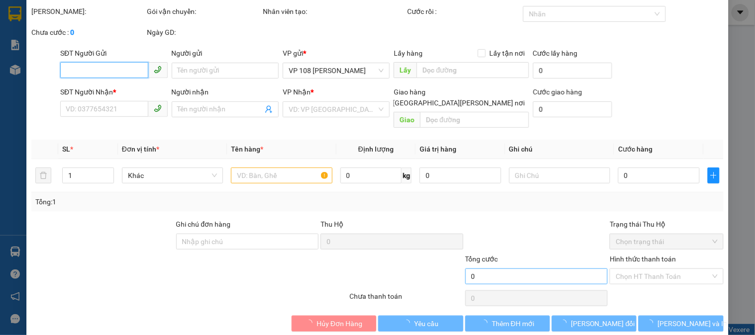
type input "0916794938"
type input "CHỊ HUYỀN"
type input "0906927772"
type input "ANH CƯỜNG"
type input "VPVT"
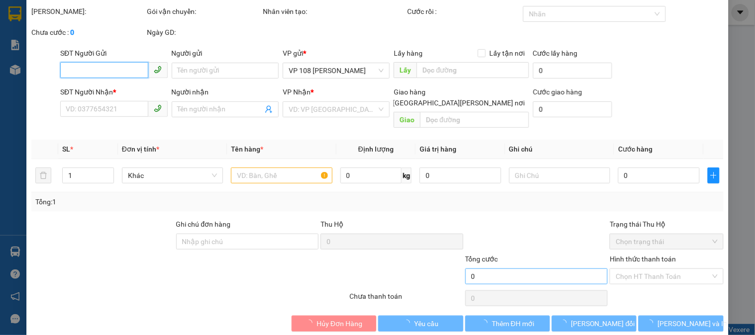
type input "40.000"
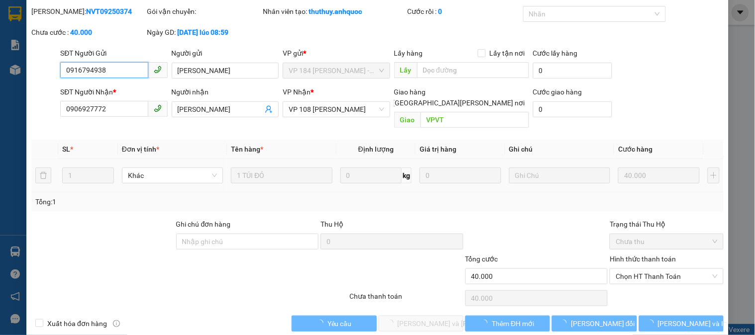
scroll to position [35, 0]
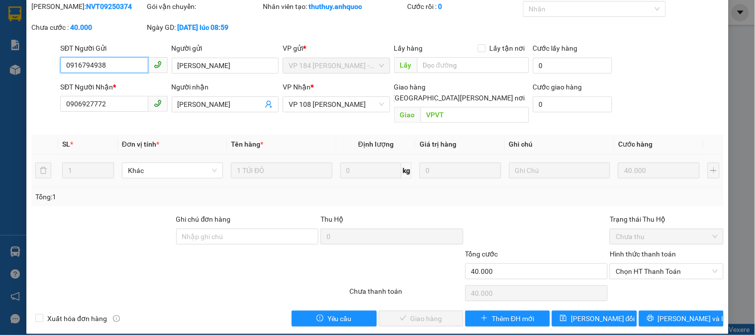
drag, startPoint x: 657, startPoint y: 263, endPoint x: 648, endPoint y: 277, distance: 17.3
click at [655, 267] on span "Chọn HT Thanh Toán" at bounding box center [667, 271] width 102 height 15
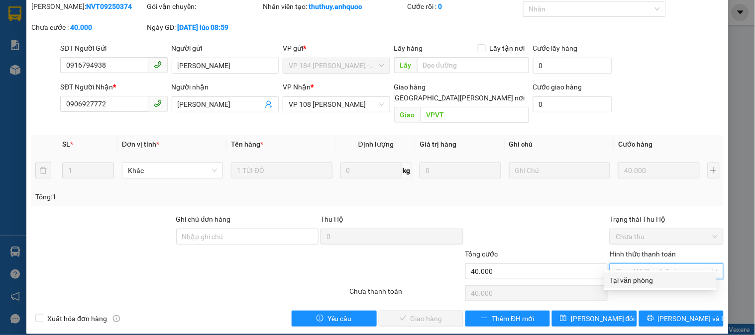
drag, startPoint x: 647, startPoint y: 282, endPoint x: 521, endPoint y: 286, distance: 126.0
click at [642, 282] on div "Tại văn phòng" at bounding box center [660, 280] width 101 height 11
type input "0"
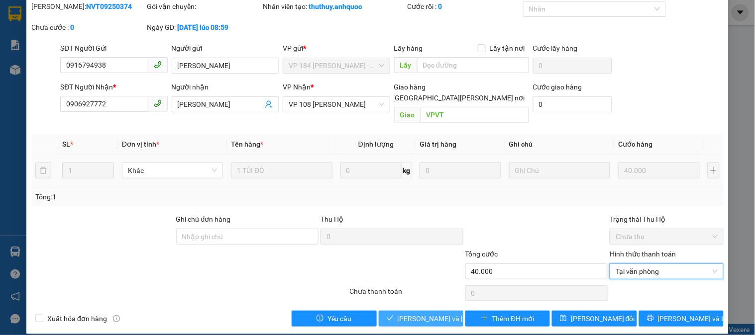
click at [421, 313] on span "[PERSON_NAME] và [PERSON_NAME] hàng" at bounding box center [465, 318] width 134 height 11
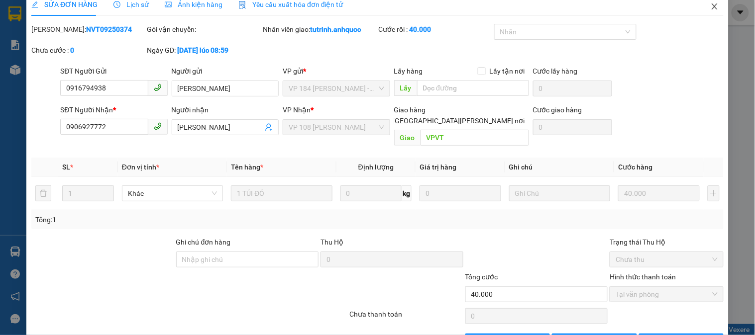
scroll to position [0, 0]
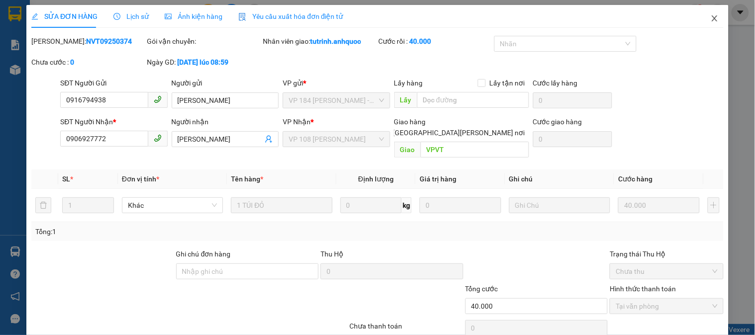
click at [701, 22] on span "Close" at bounding box center [715, 19] width 28 height 28
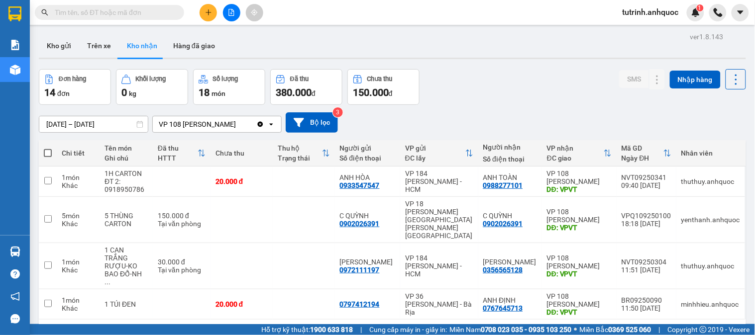
scroll to position [46, 0]
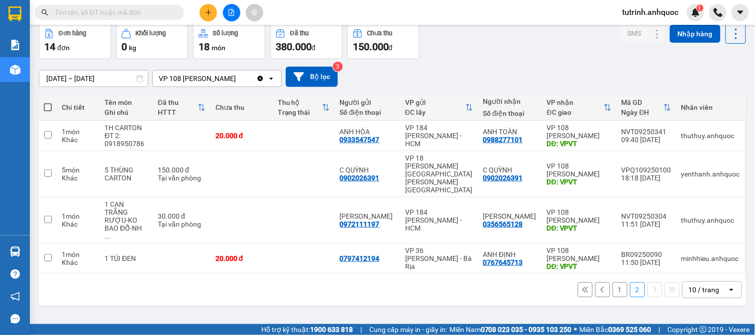
click at [618, 283] on button "1" at bounding box center [620, 290] width 15 height 15
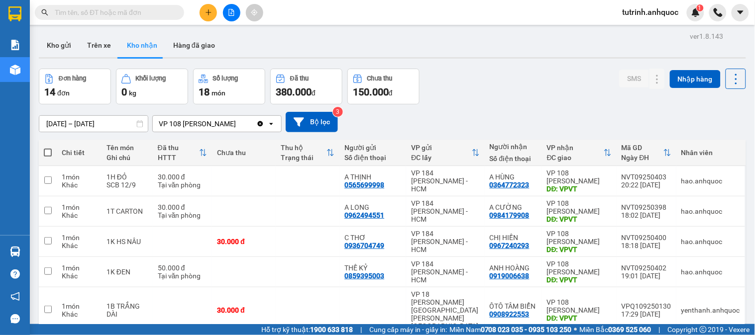
scroll to position [0, 0]
click at [51, 43] on button "Kho gửi" at bounding box center [59, 46] width 40 height 24
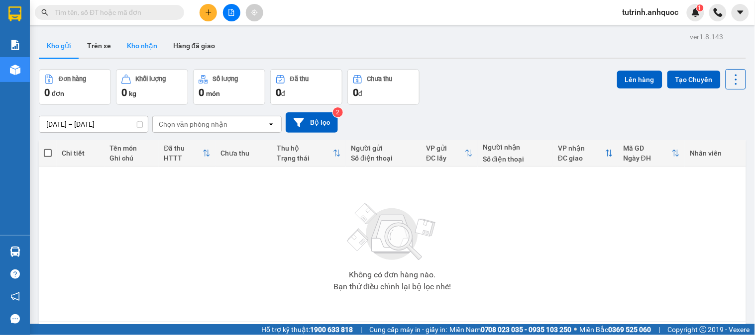
click at [154, 43] on button "Kho nhận" at bounding box center [142, 46] width 46 height 24
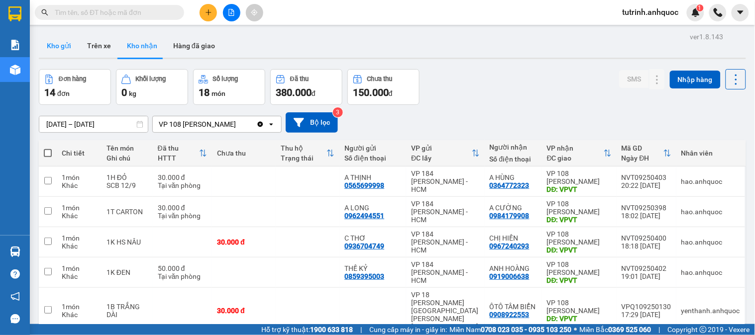
click at [63, 50] on button "Kho gửi" at bounding box center [59, 46] width 40 height 24
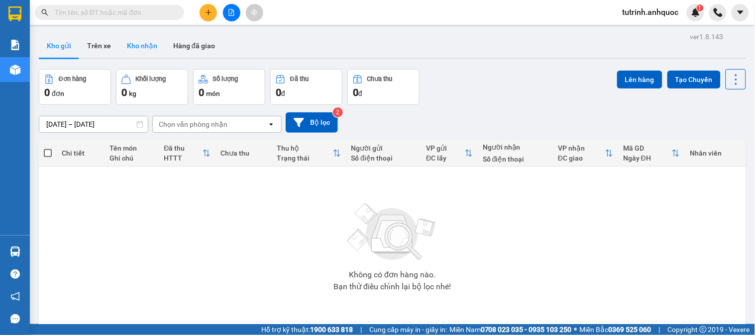
drag, startPoint x: 135, startPoint y: 51, endPoint x: 130, endPoint y: 3, distance: 48.0
click at [135, 50] on button "Kho nhận" at bounding box center [142, 46] width 46 height 24
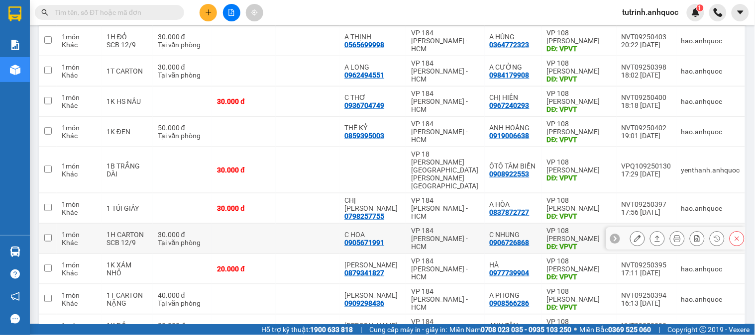
scroll to position [187, 0]
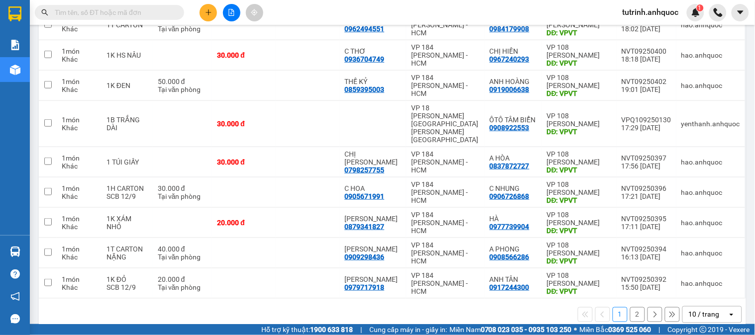
click at [619, 307] on div "1 2 10 / trang open" at bounding box center [392, 315] width 699 height 17
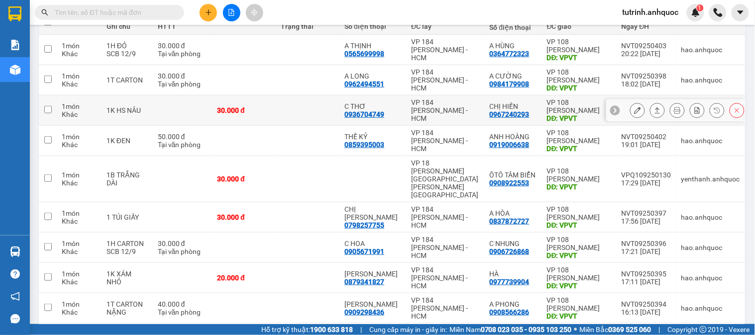
click at [630, 107] on button at bounding box center [637, 110] width 14 height 17
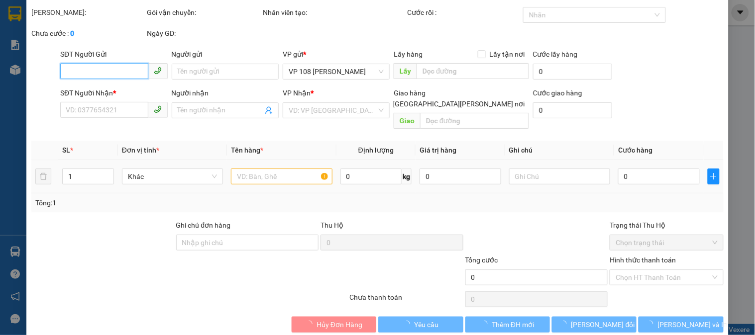
type input "0936704749"
type input "C THƠ"
type input "0967240293"
type input "CHỊ HIỀN"
type input "VPVT"
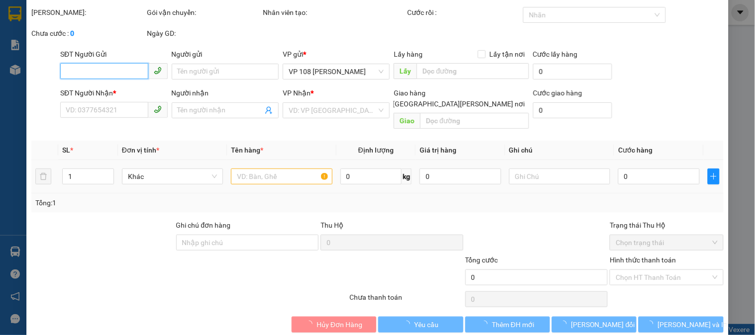
type input "30.000"
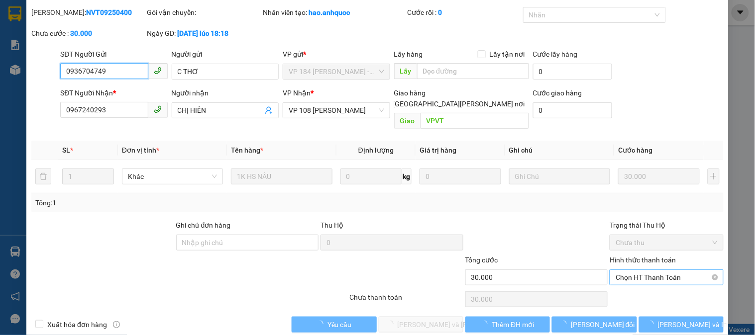
scroll to position [35, 0]
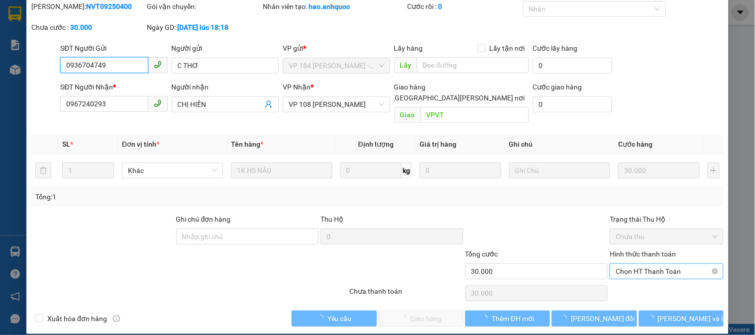
click at [633, 267] on span "Chọn HT Thanh Toán" at bounding box center [667, 271] width 102 height 15
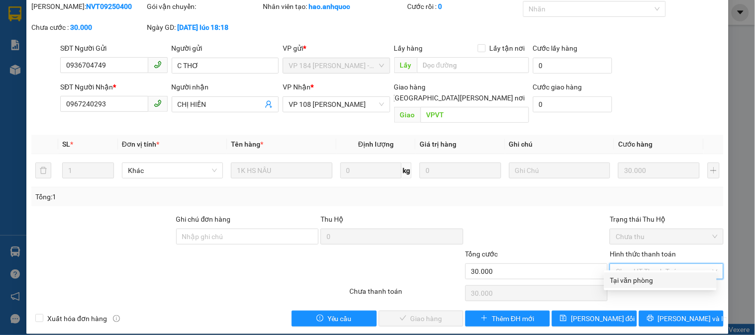
click at [631, 282] on div "Tại văn phòng" at bounding box center [660, 280] width 101 height 11
type input "0"
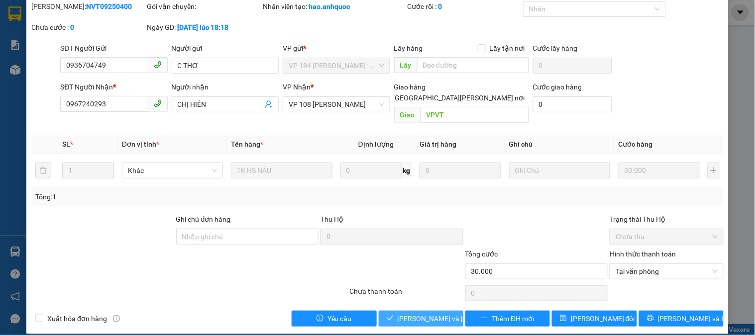
click at [428, 313] on span "[PERSON_NAME] và [PERSON_NAME] hàng" at bounding box center [465, 318] width 134 height 11
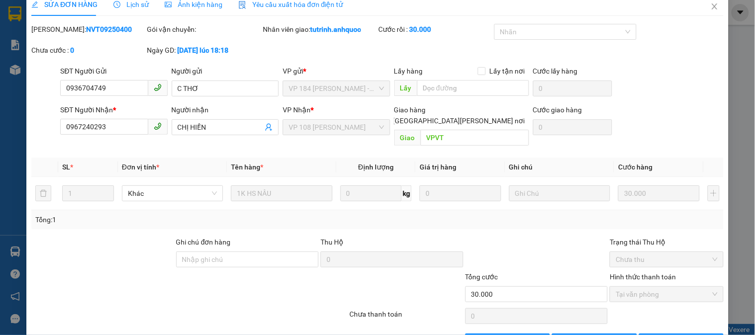
scroll to position [0, 0]
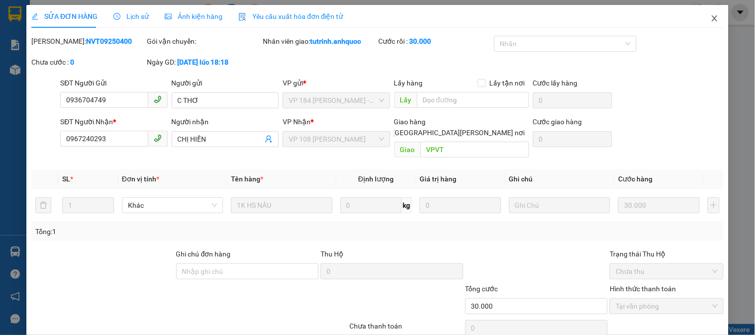
drag, startPoint x: 702, startPoint y: 20, endPoint x: 146, endPoint y: 7, distance: 556.5
click at [701, 20] on span "Close" at bounding box center [715, 19] width 28 height 28
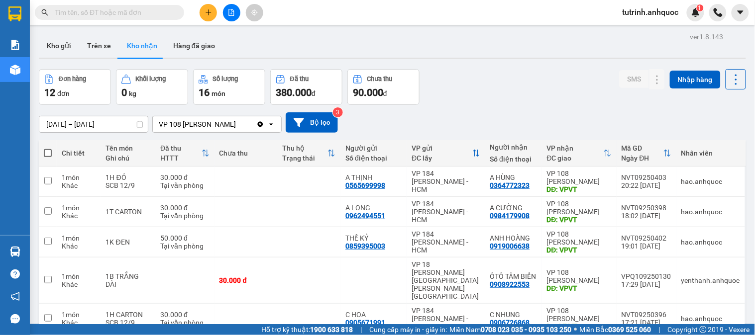
scroll to position [187, 0]
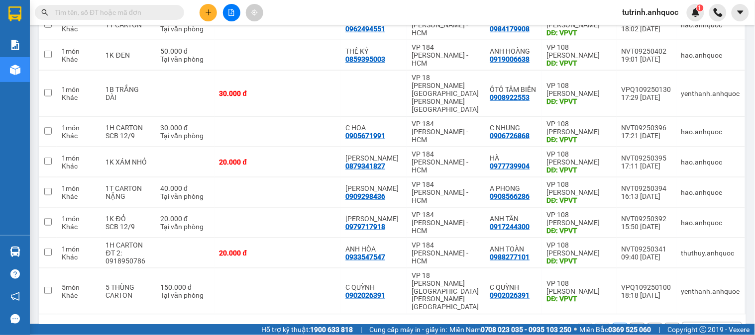
click at [630, 323] on button "2" at bounding box center [637, 330] width 15 height 15
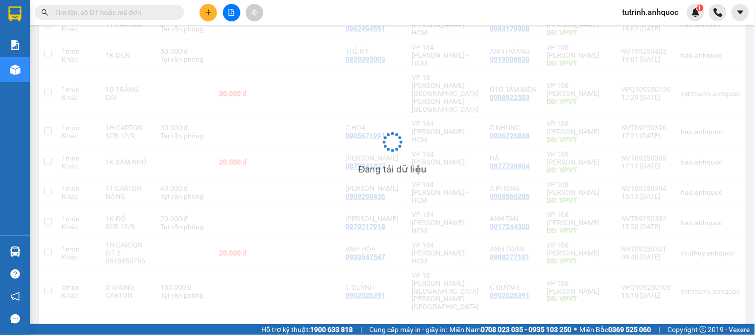
scroll to position [46, 0]
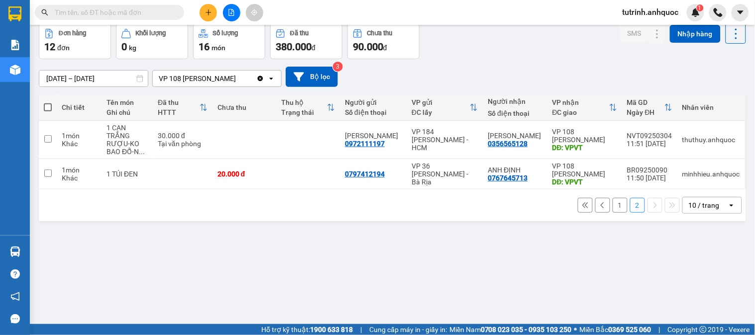
click at [613, 206] on button "1" at bounding box center [620, 205] width 15 height 15
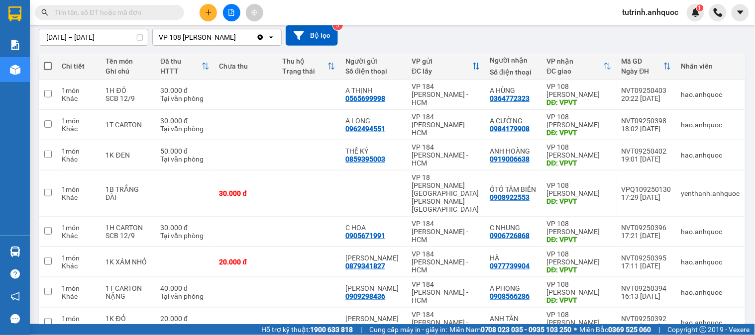
scroll to position [0, 0]
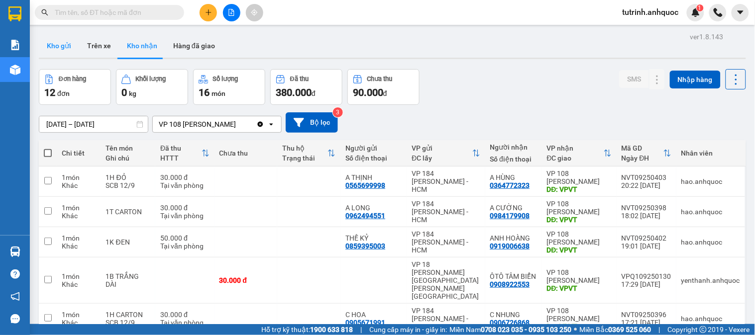
click at [70, 47] on button "Kho gửi" at bounding box center [59, 46] width 40 height 24
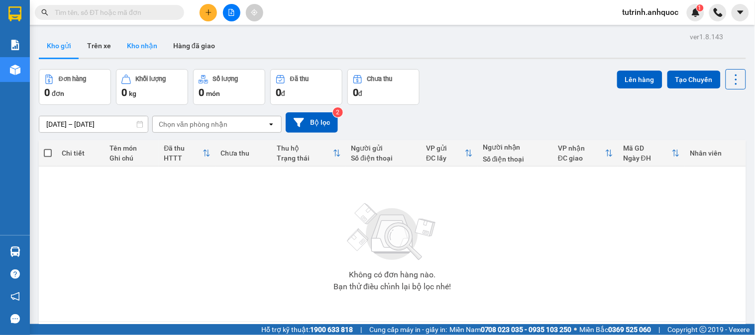
click at [147, 41] on button "Kho nhận" at bounding box center [142, 46] width 46 height 24
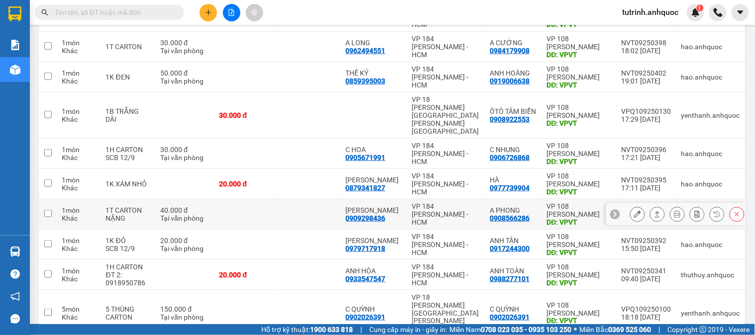
scroll to position [187, 0]
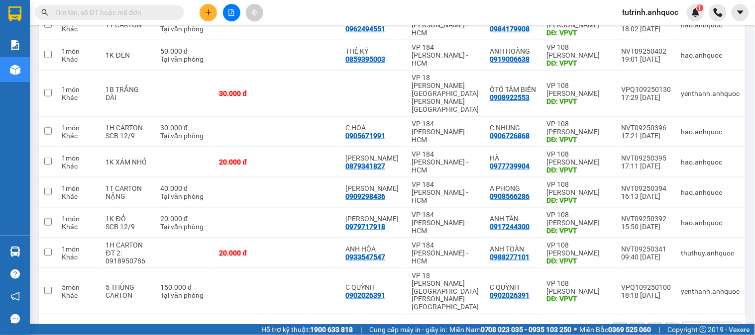
click at [632, 323] on button "2" at bounding box center [637, 330] width 15 height 15
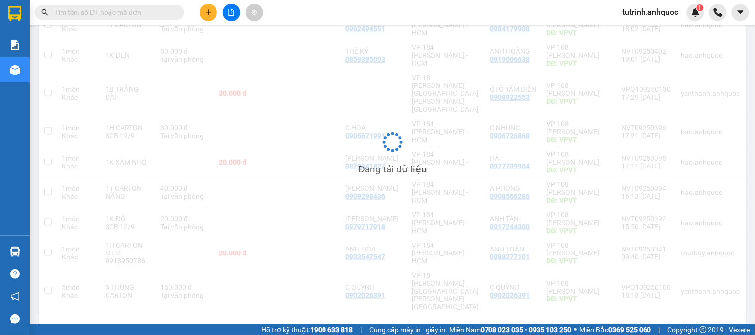
scroll to position [46, 0]
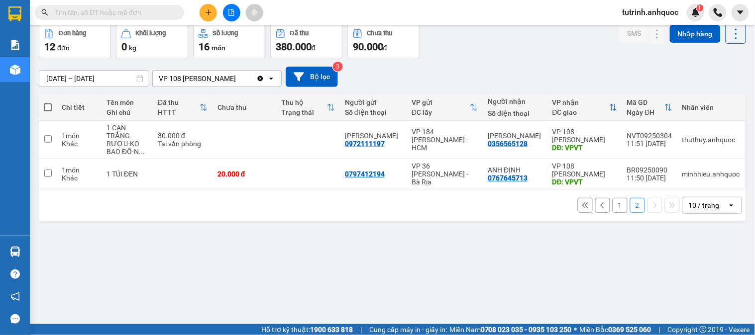
click at [613, 203] on button "1" at bounding box center [620, 205] width 15 height 15
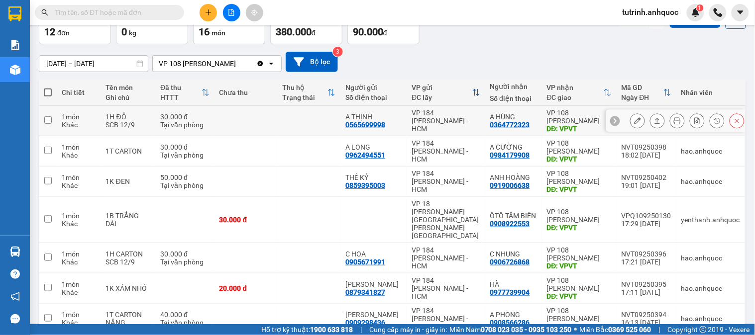
scroll to position [0, 0]
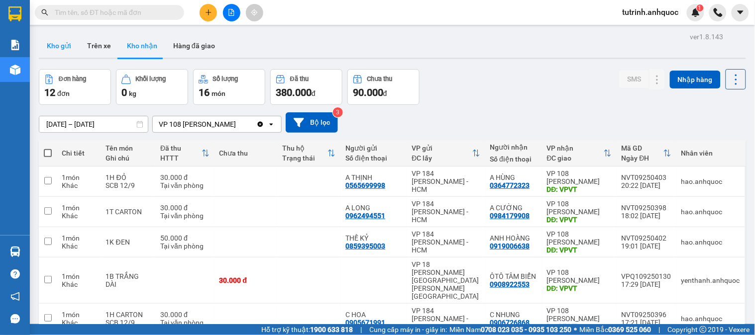
click at [60, 38] on button "Kho gửi" at bounding box center [59, 46] width 40 height 24
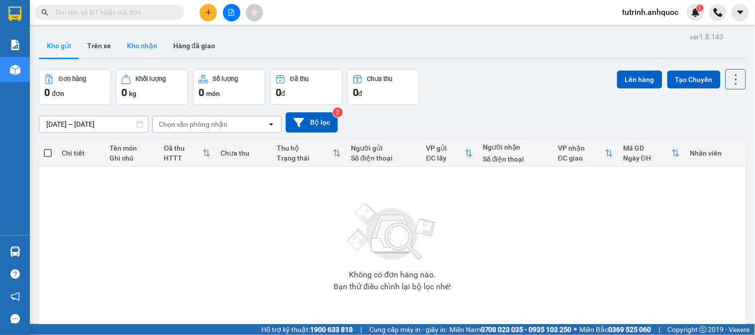
click at [148, 48] on button "Kho nhận" at bounding box center [142, 46] width 46 height 24
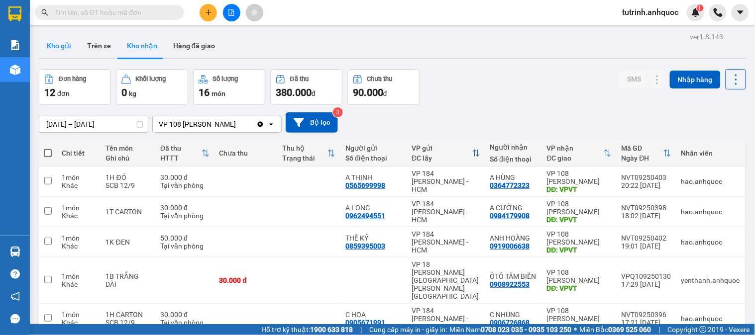
click at [67, 43] on button "Kho gửi" at bounding box center [59, 46] width 40 height 24
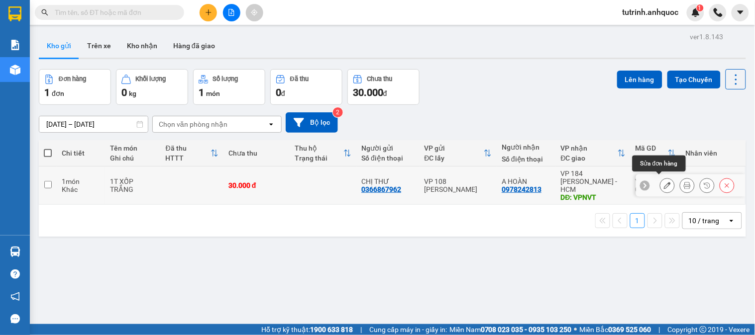
click at [660, 185] on button at bounding box center [667, 185] width 14 height 17
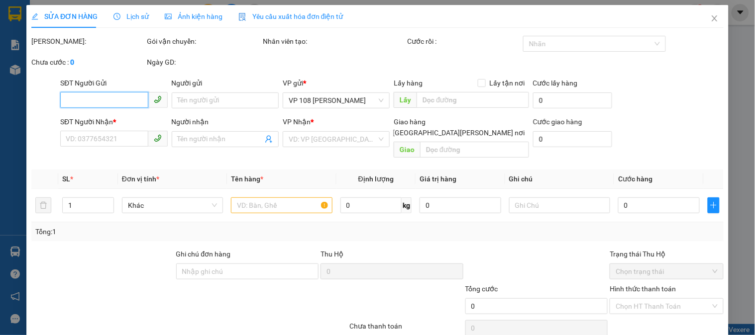
type input "0366867962"
type input "CHỊ THƯ"
type input "0978242813"
type input "A HOÀN"
type input "VPNVT"
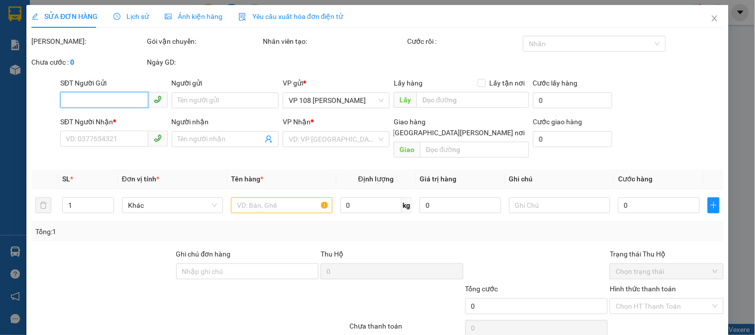
type input "30.000"
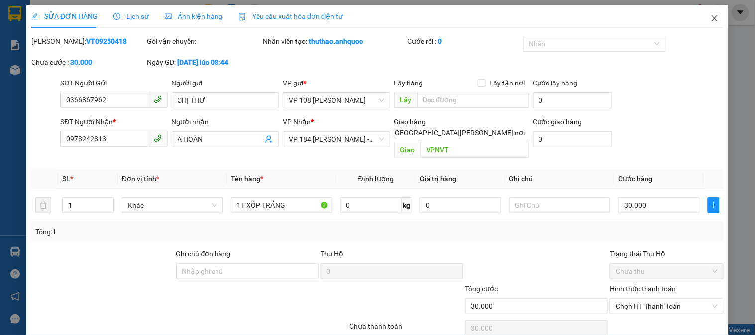
click at [711, 15] on icon "close" at bounding box center [715, 18] width 8 height 8
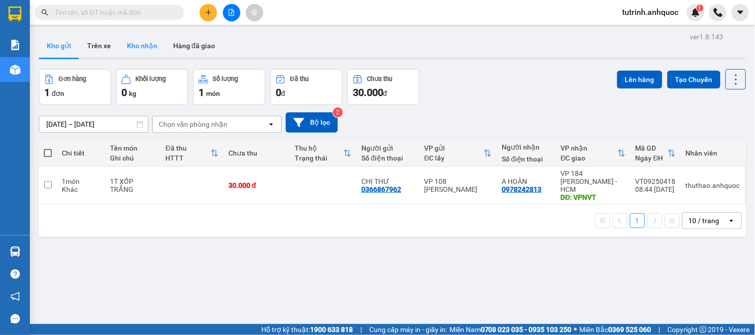
click at [143, 44] on button "Kho nhận" at bounding box center [142, 46] width 46 height 24
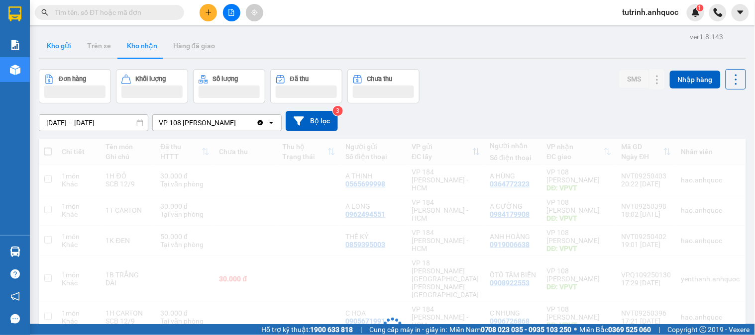
click at [54, 48] on button "Kho gửi" at bounding box center [59, 46] width 40 height 24
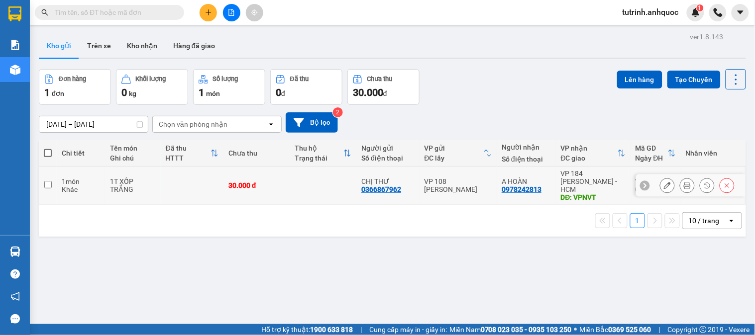
click at [660, 181] on button at bounding box center [667, 185] width 14 height 17
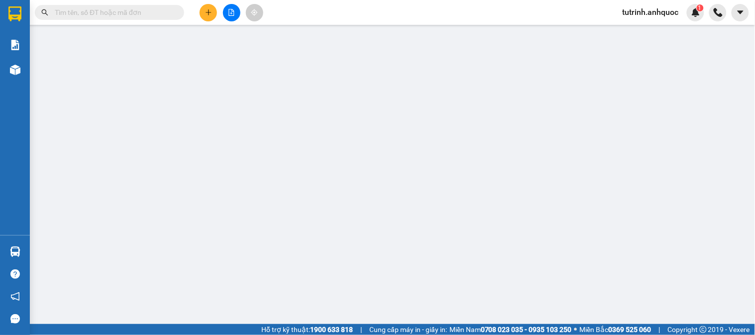
type input "0366867962"
type input "CHỊ THƯ"
type input "0978242813"
type input "A HOÀN"
type input "VPNVT"
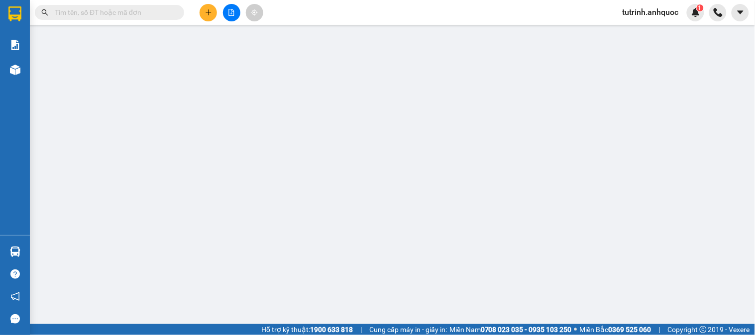
type input "30.000"
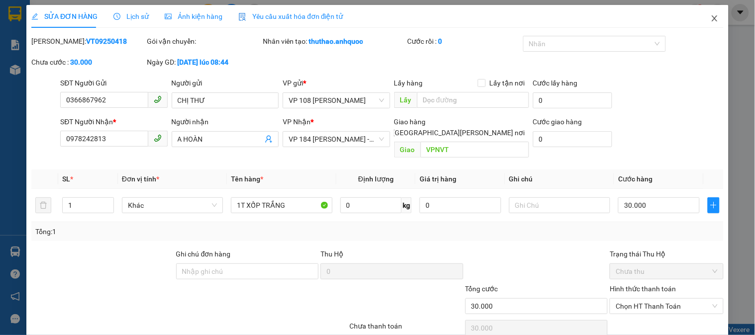
click at [711, 22] on icon "close" at bounding box center [715, 18] width 8 height 8
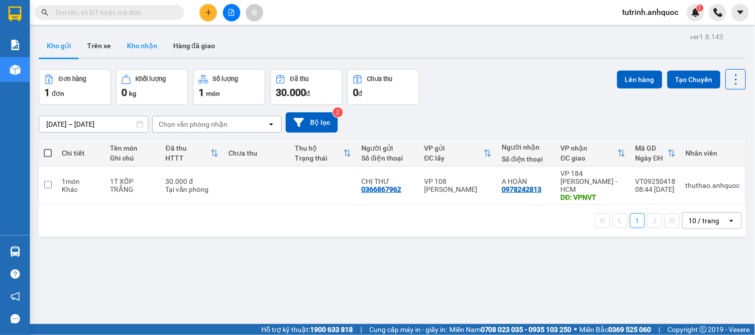
click at [148, 40] on button "Kho nhận" at bounding box center [142, 46] width 46 height 24
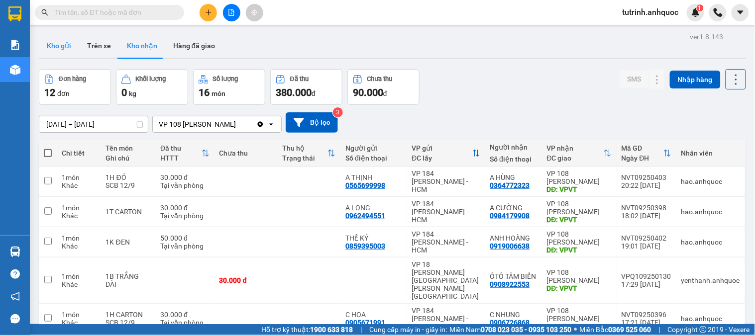
click at [72, 44] on button "Kho gửi" at bounding box center [59, 46] width 40 height 24
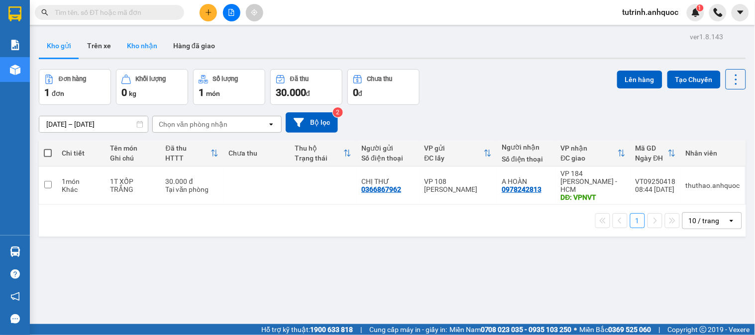
click at [142, 41] on button "Kho nhận" at bounding box center [142, 46] width 46 height 24
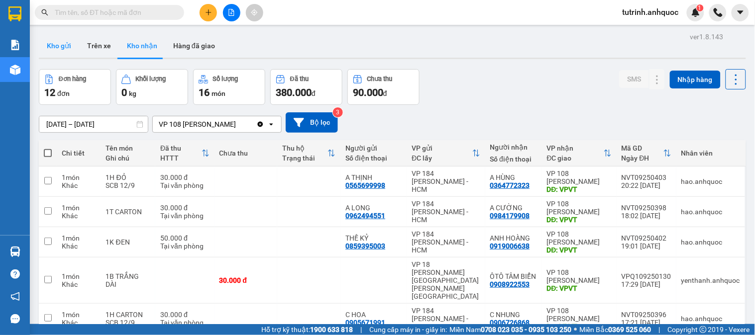
click at [66, 40] on button "Kho gửi" at bounding box center [59, 46] width 40 height 24
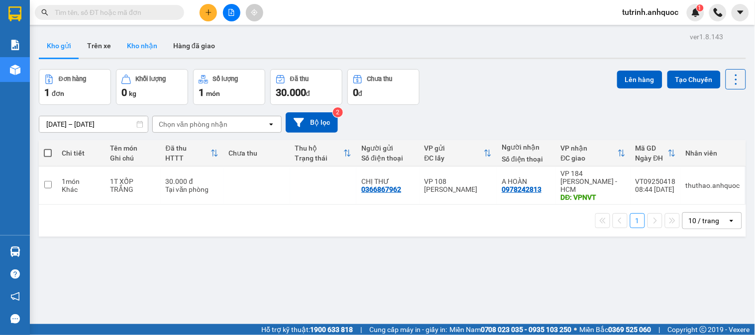
click at [135, 43] on button "Kho nhận" at bounding box center [142, 46] width 46 height 24
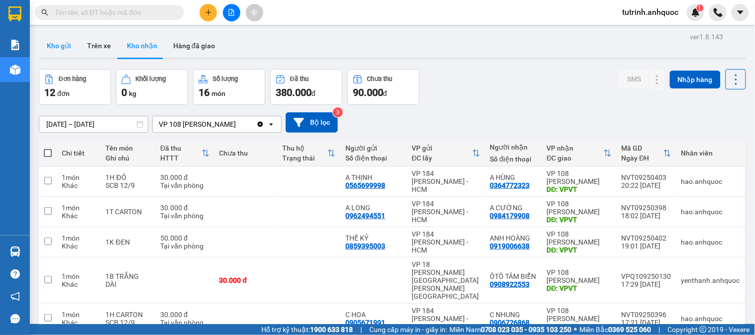
click at [61, 46] on button "Kho gửi" at bounding box center [59, 46] width 40 height 24
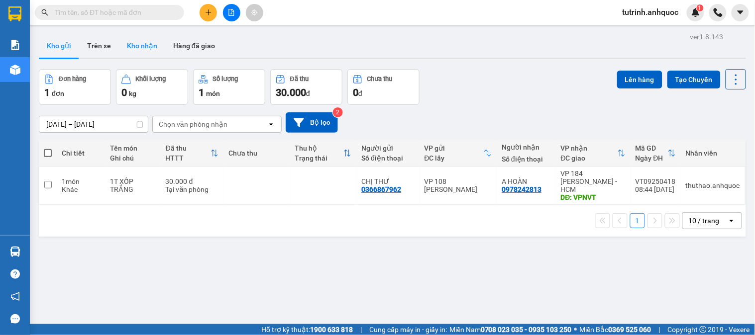
click at [134, 46] on button "Kho nhận" at bounding box center [142, 46] width 46 height 24
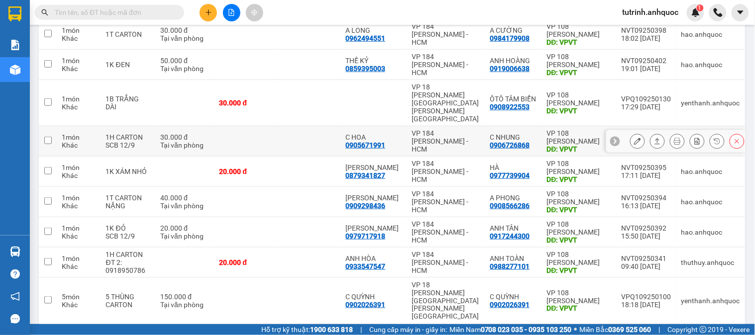
scroll to position [187, 0]
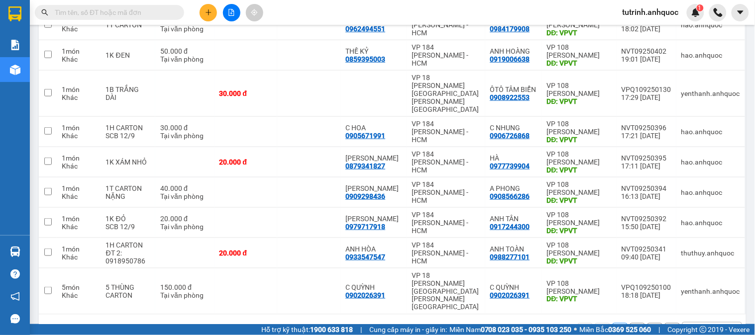
click at [630, 323] on button "2" at bounding box center [637, 330] width 15 height 15
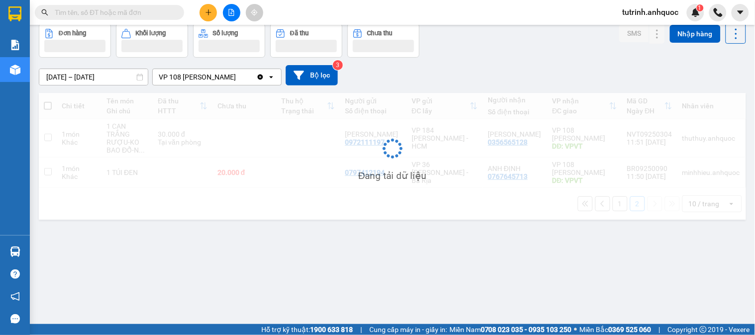
scroll to position [46, 0]
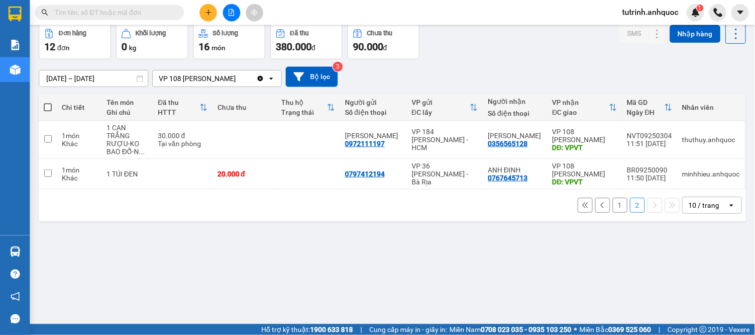
click at [613, 208] on button "1" at bounding box center [620, 205] width 15 height 15
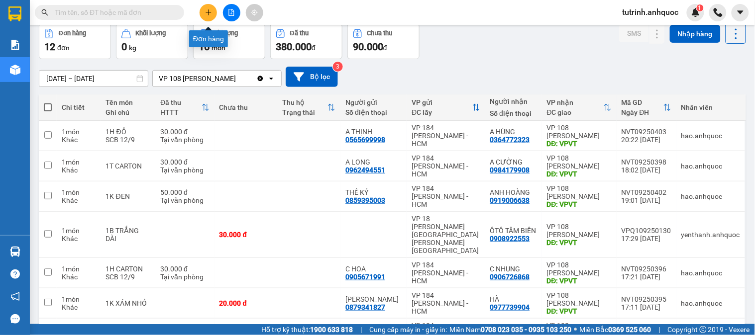
click at [204, 16] on button at bounding box center [208, 12] width 17 height 17
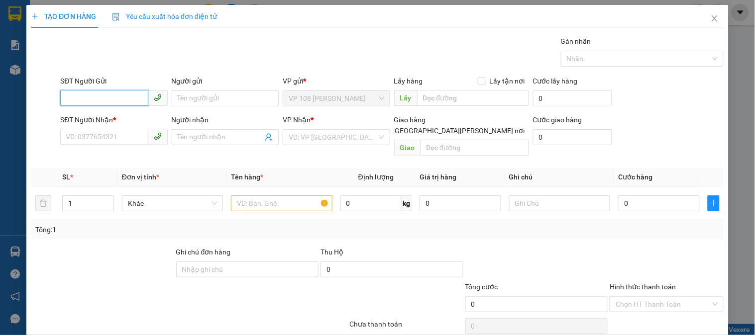
click at [117, 97] on input "SĐT Người Gửi" at bounding box center [104, 98] width 88 height 16
click at [121, 96] on input "0973527599" at bounding box center [104, 98] width 88 height 16
type input "0973527599"
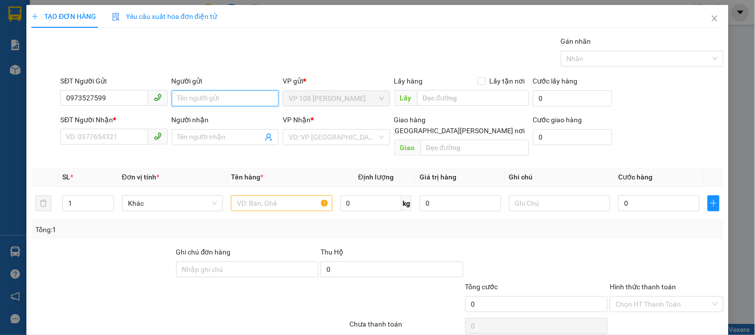
click at [189, 104] on input "Người gửi" at bounding box center [225, 99] width 107 height 16
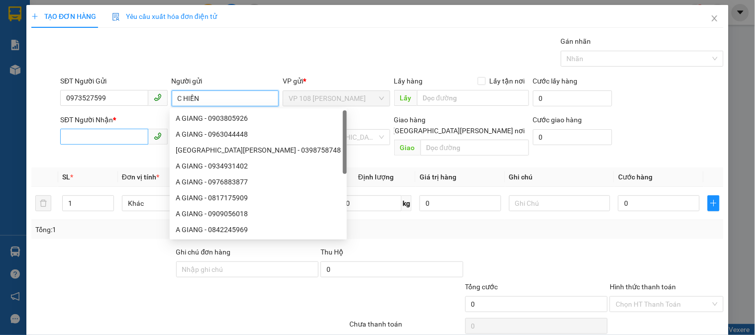
type input "C HIỀN"
click at [94, 136] on input "SĐT Người Nhận *" at bounding box center [104, 137] width 88 height 16
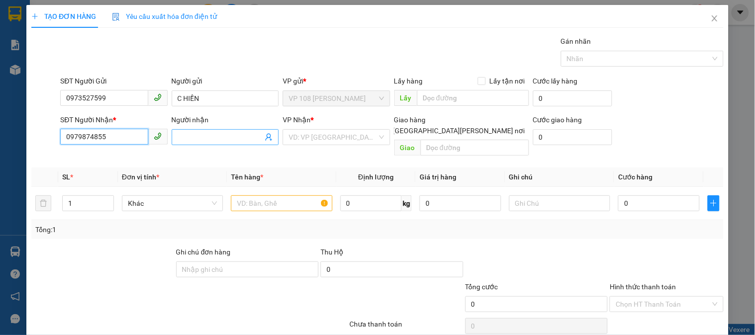
type input "0979874855"
click at [201, 140] on input "Người nhận" at bounding box center [220, 137] width 85 height 11
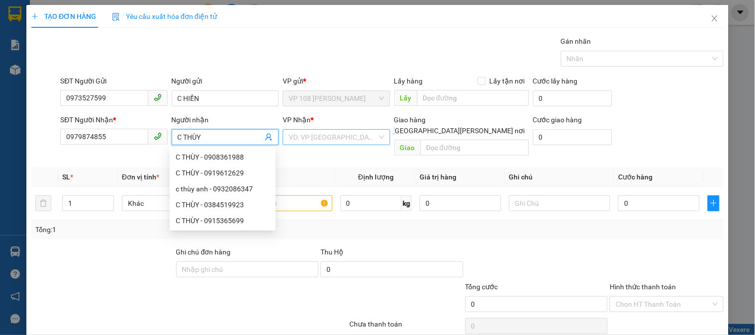
type input "C THÙY"
click at [312, 137] on input "search" at bounding box center [333, 137] width 88 height 15
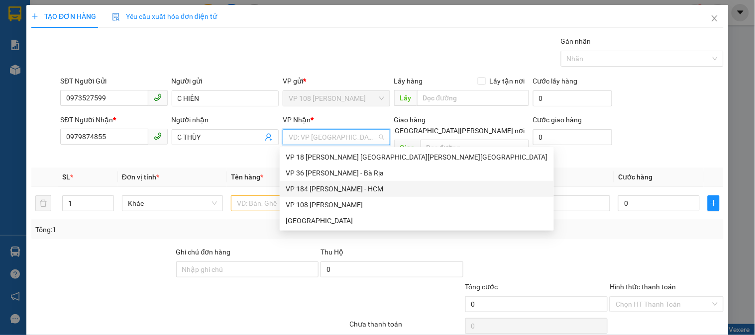
click at [313, 185] on div "VP 184 [PERSON_NAME] - HCM" at bounding box center [417, 189] width 262 height 11
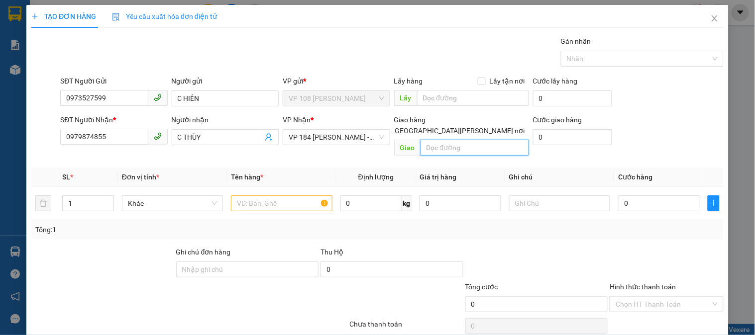
click at [501, 140] on input "text" at bounding box center [474, 148] width 108 height 16
type input "VPNVT"
click at [287, 196] on input "text" at bounding box center [281, 204] width 101 height 16
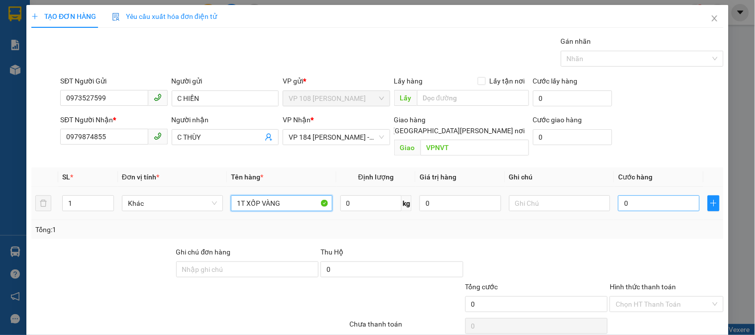
type input "1T XỐP VÀNG"
click at [636, 196] on input "0" at bounding box center [659, 204] width 82 height 16
type input "4"
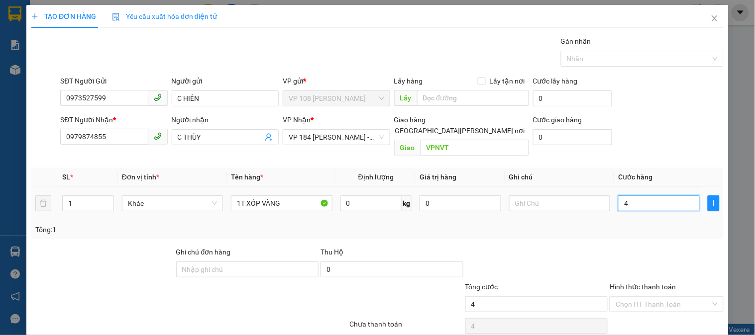
type input "40"
type input "400"
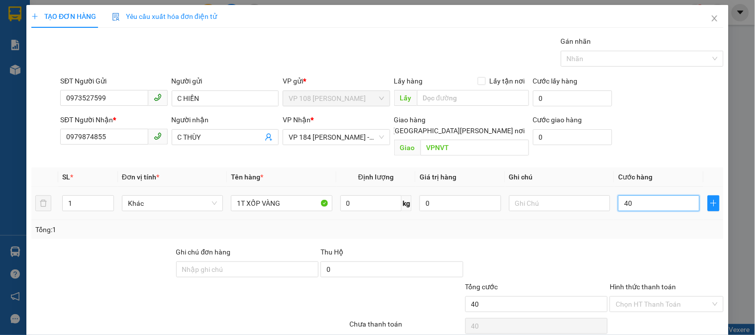
type input "400"
type input "4.000"
type input "40.000"
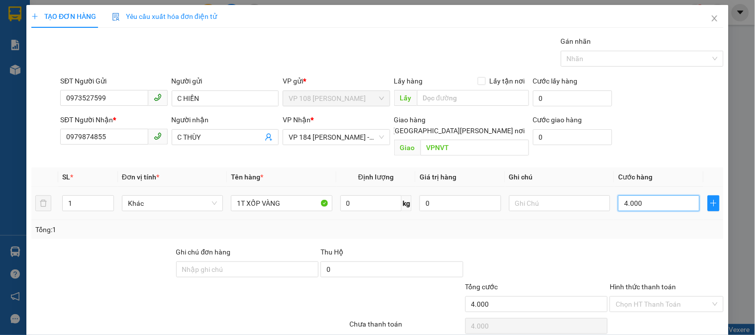
type input "40.000"
type input "400.000"
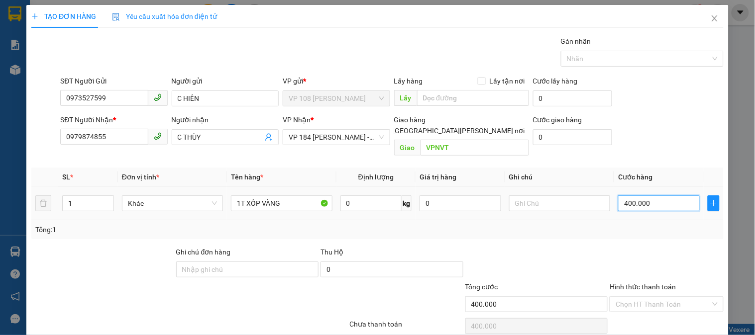
type input "40.000"
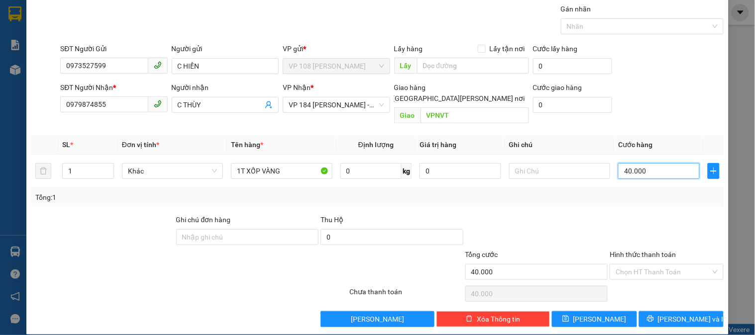
type input "40.000"
drag, startPoint x: 619, startPoint y: 247, endPoint x: 620, endPoint y: 265, distance: 18.5
click at [619, 251] on label "Hình thức thanh toán" at bounding box center [643, 255] width 66 height 8
click at [619, 265] on input "Hình thức thanh toán" at bounding box center [663, 272] width 95 height 15
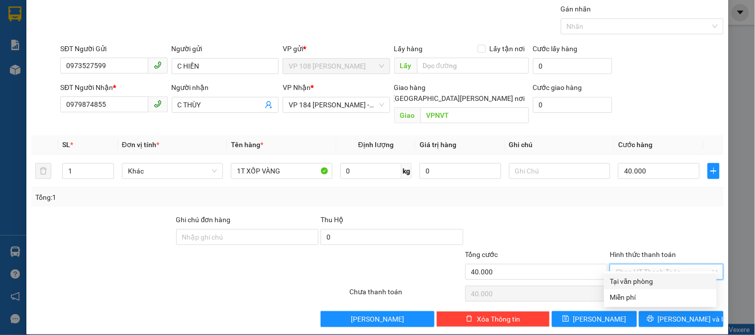
drag, startPoint x: 620, startPoint y: 265, endPoint x: 619, endPoint y: 272, distance: 6.5
click at [621, 265] on input "Hình thức thanh toán" at bounding box center [663, 272] width 95 height 15
click at [618, 283] on div "Tại văn phòng" at bounding box center [660, 281] width 101 height 11
type input "0"
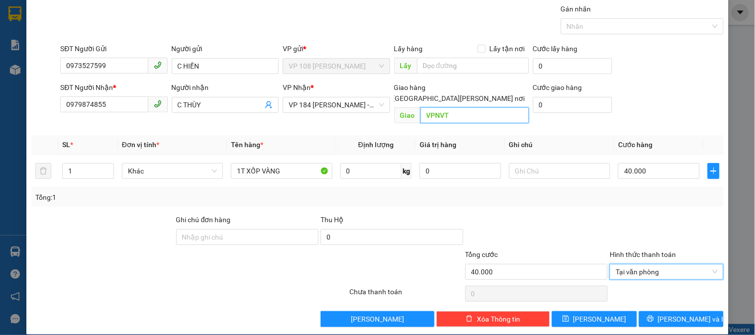
click at [461, 111] on input "VPNVT" at bounding box center [474, 115] width 108 height 16
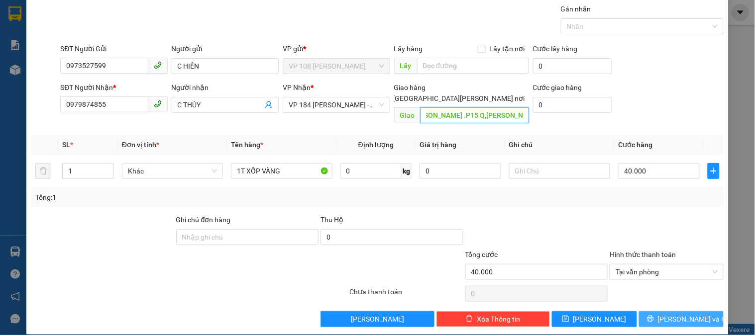
type input "356 PHẠM VĂN BẠCH .P15 Q,TÂN BÌNH"
click at [671, 314] on span "[PERSON_NAME] và In" at bounding box center [693, 319] width 70 height 11
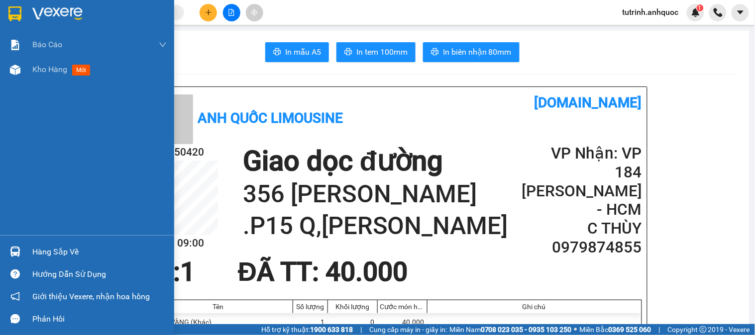
click at [12, 17] on img at bounding box center [14, 13] width 13 height 15
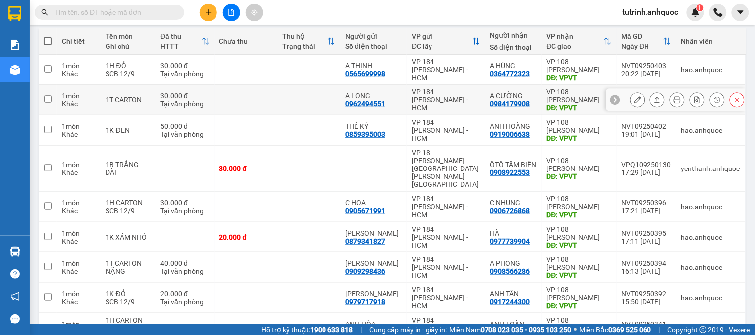
scroll to position [166, 0]
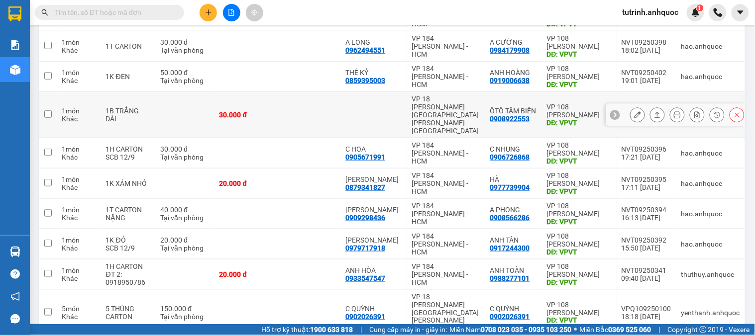
click at [634, 111] on icon at bounding box center [637, 114] width 7 height 7
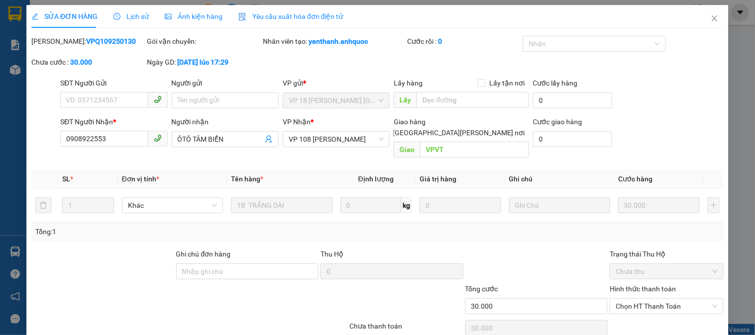
type input "0908922553"
type input "ÔTÔ TÂM BIỂN"
type input "VPVT"
type input "30.000"
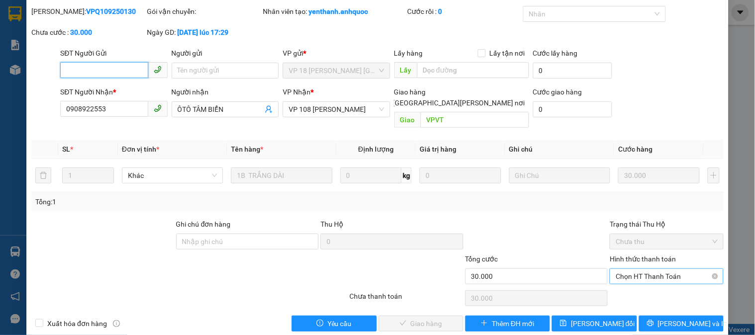
click at [624, 269] on span "Chọn HT Thanh Toán" at bounding box center [667, 276] width 102 height 15
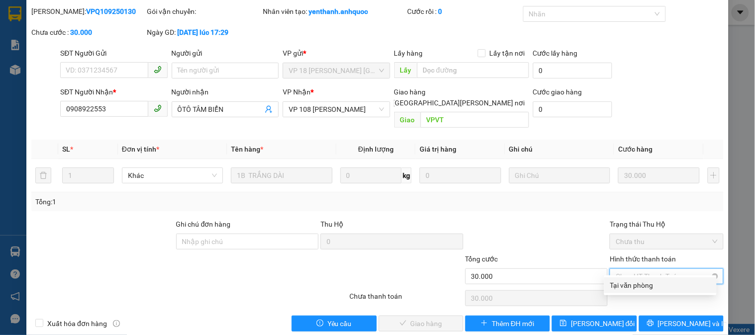
click at [627, 287] on div "Tại văn phòng" at bounding box center [660, 285] width 101 height 11
type input "0"
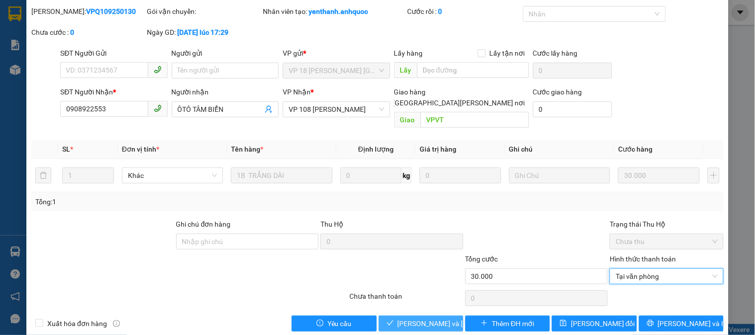
click at [429, 318] on span "[PERSON_NAME] và [PERSON_NAME] hàng" at bounding box center [465, 323] width 134 height 11
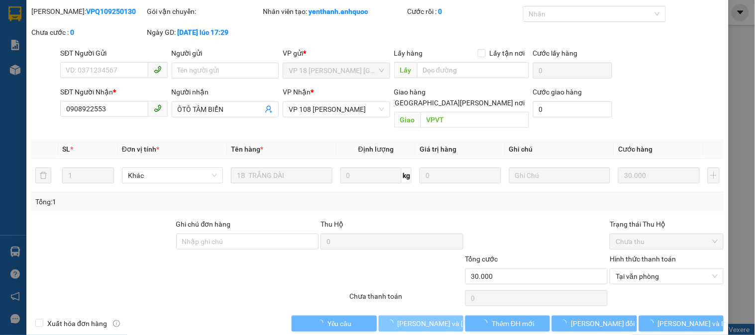
scroll to position [0, 0]
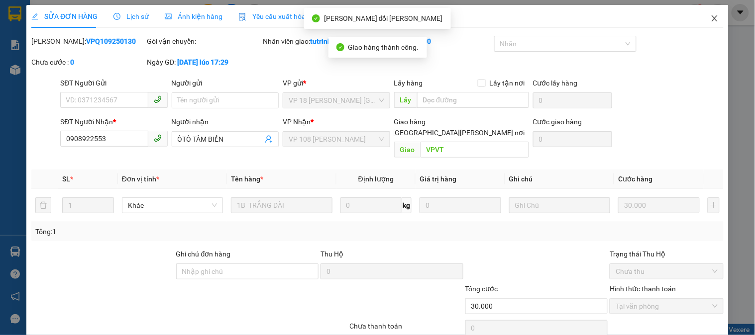
click at [711, 21] on icon "close" at bounding box center [715, 18] width 8 height 8
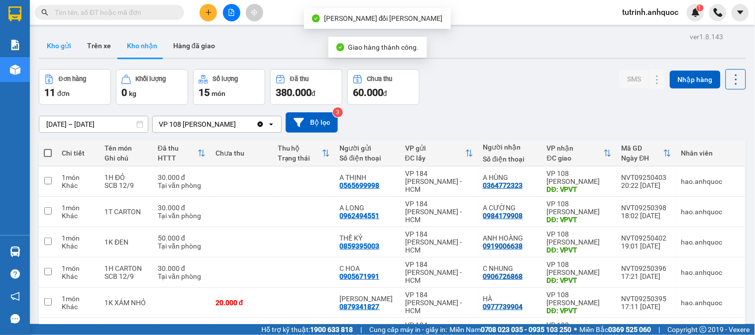
click at [53, 42] on button "Kho gửi" at bounding box center [59, 46] width 40 height 24
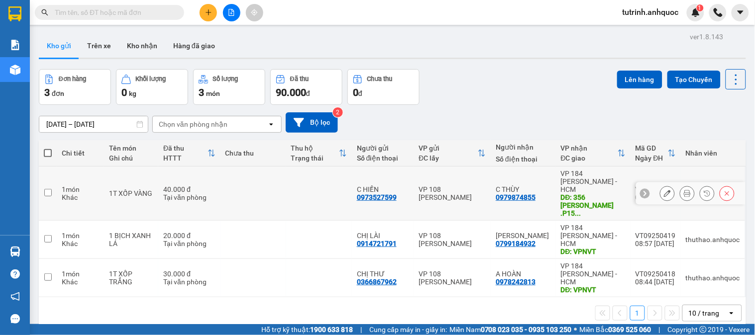
click at [664, 190] on icon at bounding box center [667, 193] width 7 height 7
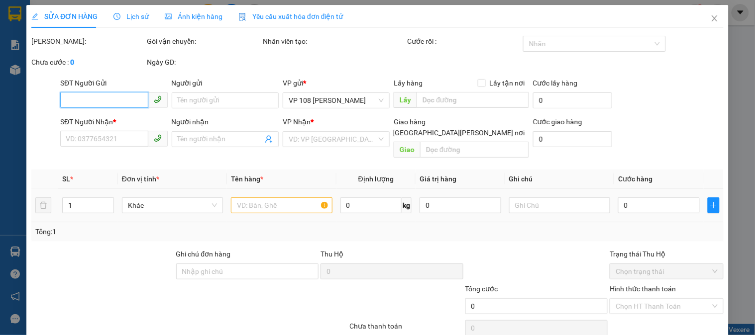
type input "0973527599"
type input "C HIỀN"
type input "0979874855"
type input "C THÙY"
type input "356 PHẠM VĂN BẠCH .P15 Q,TÂN BÌNH"
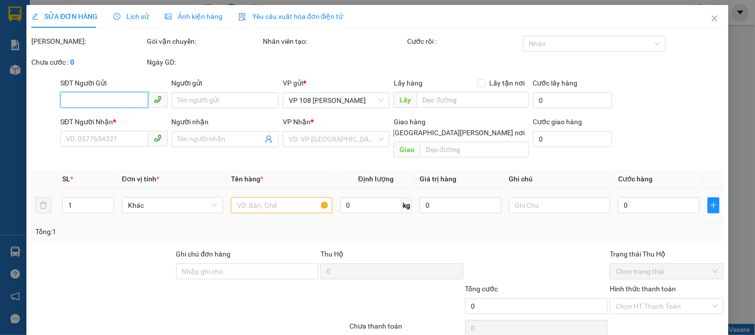
type input "40.000"
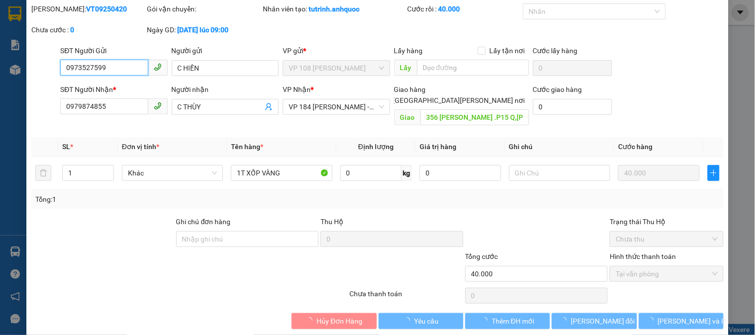
scroll to position [35, 0]
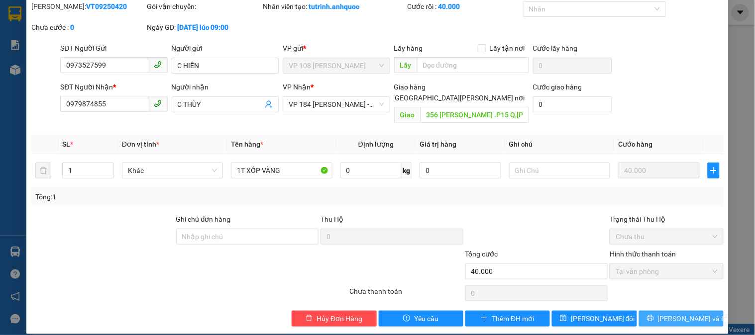
drag, startPoint x: 663, startPoint y: 303, endPoint x: 647, endPoint y: 292, distance: 19.3
click at [664, 311] on button "[PERSON_NAME] và In" at bounding box center [681, 319] width 85 height 16
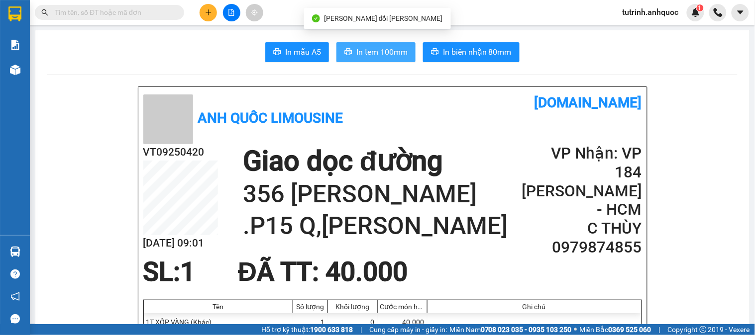
click at [404, 52] on button "In tem 100mm" at bounding box center [375, 52] width 79 height 20
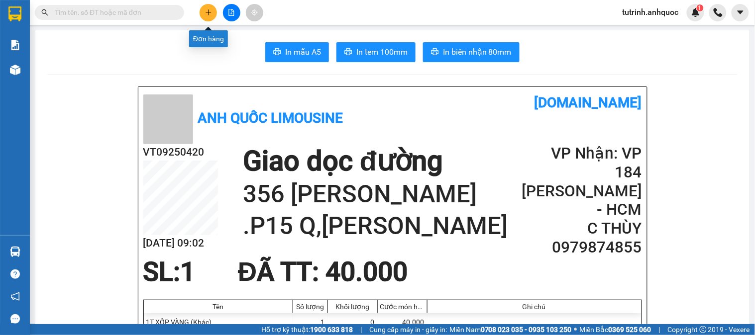
click at [208, 12] on icon "plus" at bounding box center [208, 12] width 5 height 0
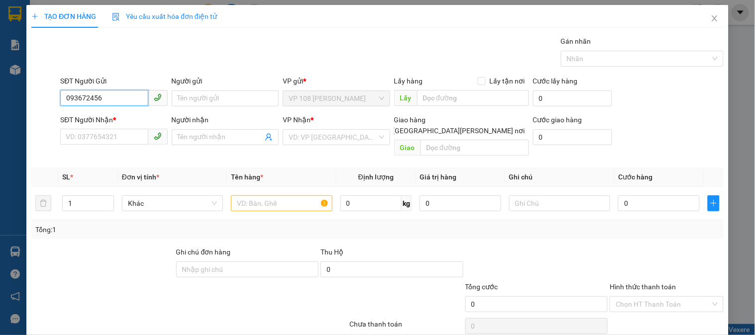
type input "0936724563"
click at [110, 118] on div "0936724563 - CHÚ VÂN" at bounding box center [115, 118] width 98 height 11
type input "CHÚ VÂN"
type input "0976191181"
type input "ANH HUÂN"
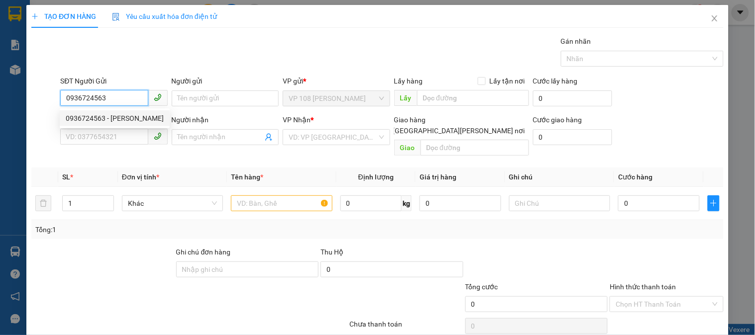
type input "VPNVT"
type input "50.000"
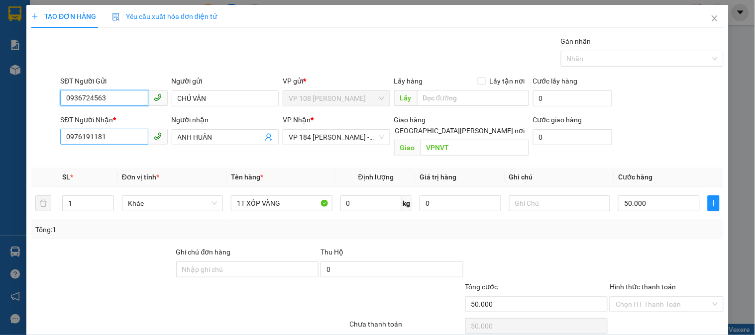
type input "0936724563"
click at [112, 136] on input "0976191181" at bounding box center [104, 137] width 88 height 16
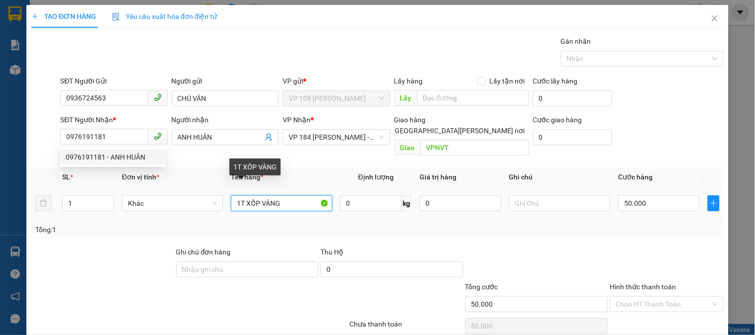
click at [284, 196] on input "1T XỐP VÀNG" at bounding box center [281, 204] width 101 height 16
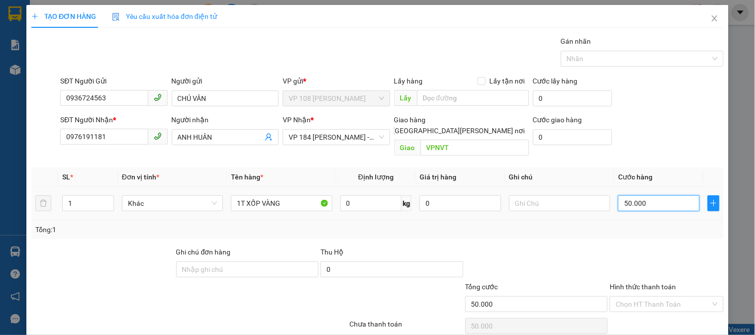
click at [633, 198] on input "50.000" at bounding box center [659, 204] width 82 height 16
type input "7"
type input "70"
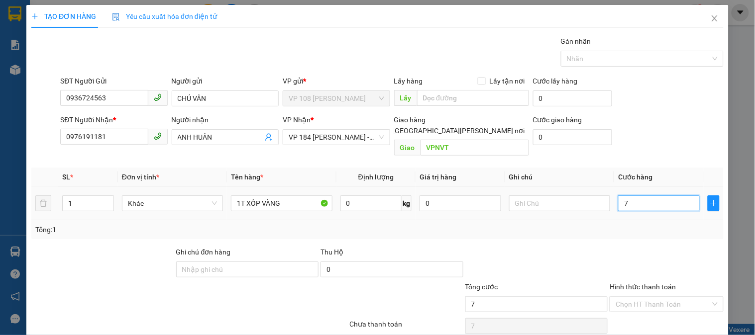
type input "70"
type input "700"
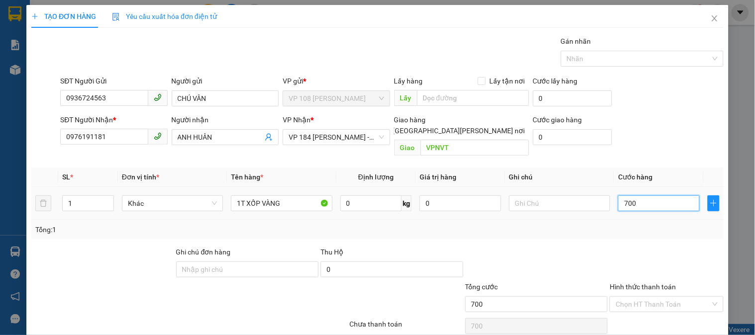
type input "7.000"
type input "70.000"
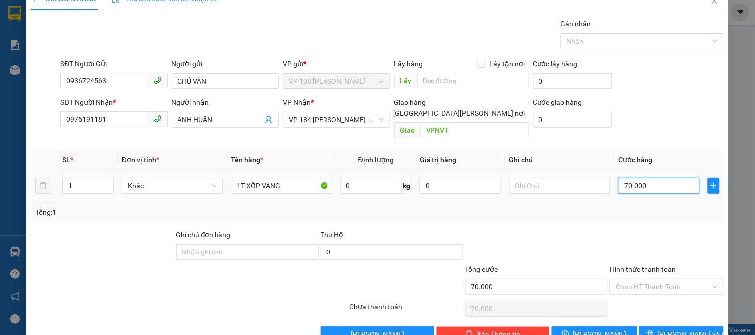
scroll to position [32, 0]
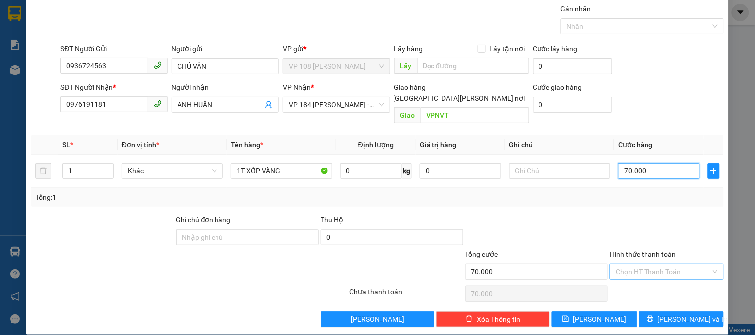
type input "70.000"
click at [637, 265] on input "Hình thức thanh toán" at bounding box center [663, 272] width 95 height 15
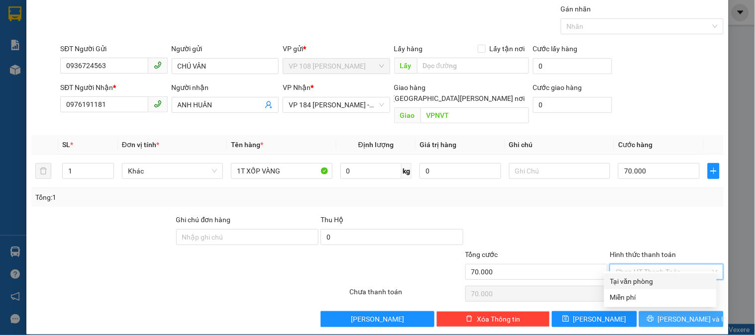
drag, startPoint x: 627, startPoint y: 274, endPoint x: 659, endPoint y: 301, distance: 41.3
click at [627, 275] on div "Tại văn phòng" at bounding box center [660, 282] width 112 height 16
type input "0"
click at [667, 314] on span "[PERSON_NAME] và In" at bounding box center [693, 319] width 70 height 11
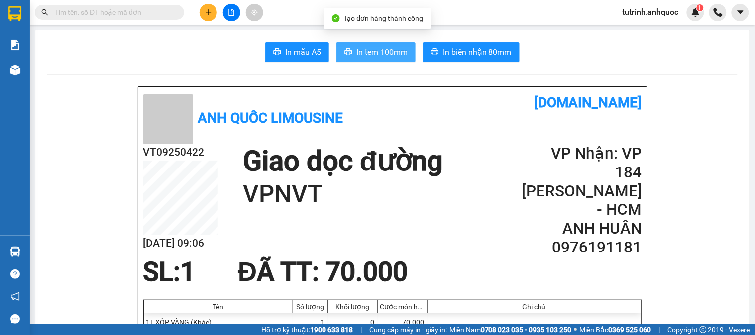
click at [376, 56] on span "In tem 100mm" at bounding box center [381, 52] width 51 height 12
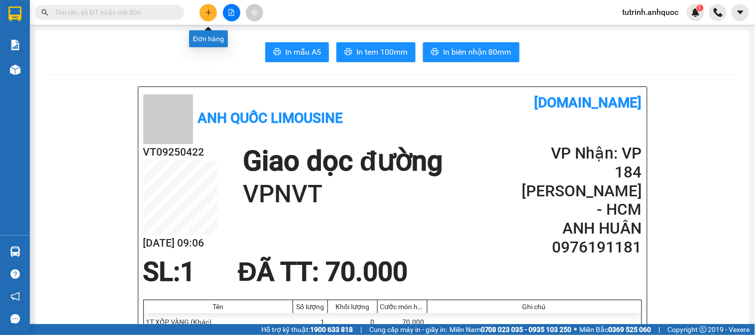
click at [205, 13] on icon "plus" at bounding box center [208, 12] width 7 height 7
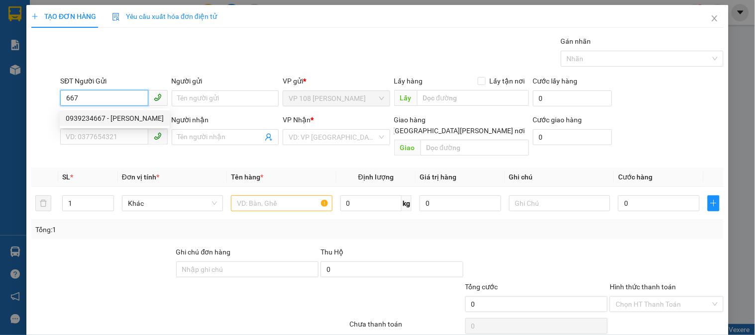
click at [94, 119] on div "0939234667 - ANH LINH" at bounding box center [115, 118] width 98 height 11
type input "0939234667"
type input "[PERSON_NAME]"
type input "0977523838"
type input "BẢO TECH"
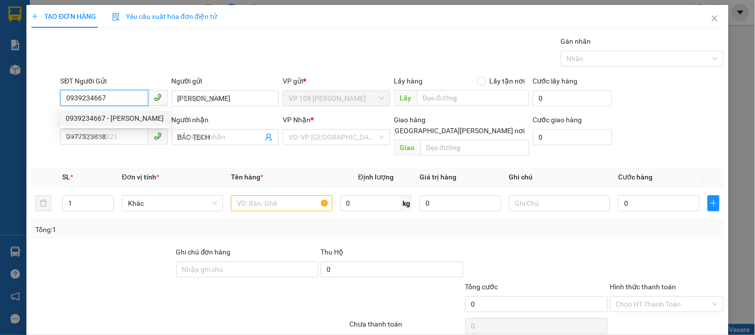
type input "VP184"
type input "20.000"
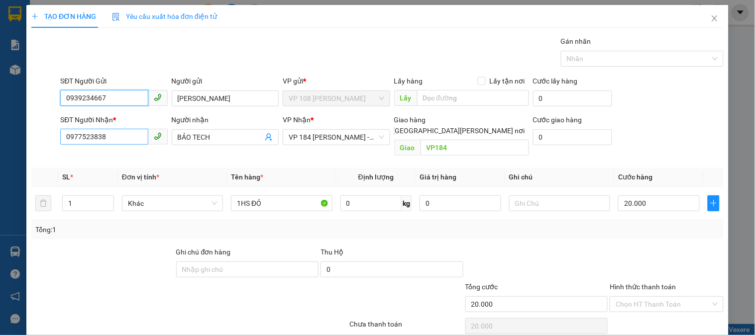
type input "0939234667"
click at [123, 140] on input "0977523838" at bounding box center [104, 137] width 88 height 16
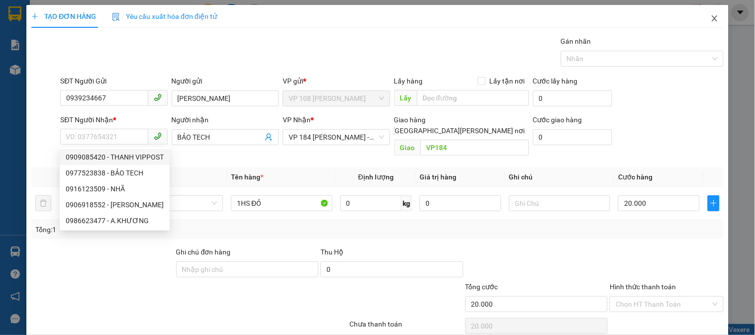
click at [711, 20] on icon "close" at bounding box center [715, 18] width 8 height 8
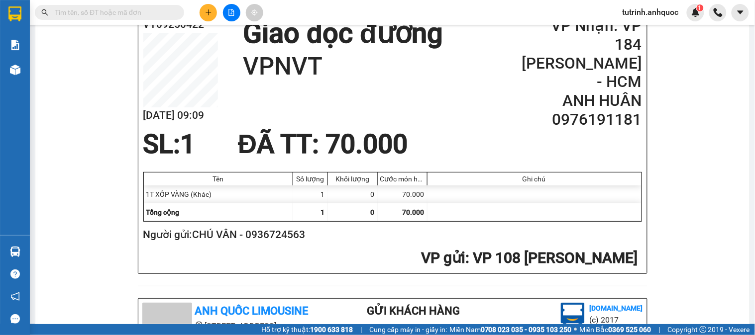
scroll to position [110, 0]
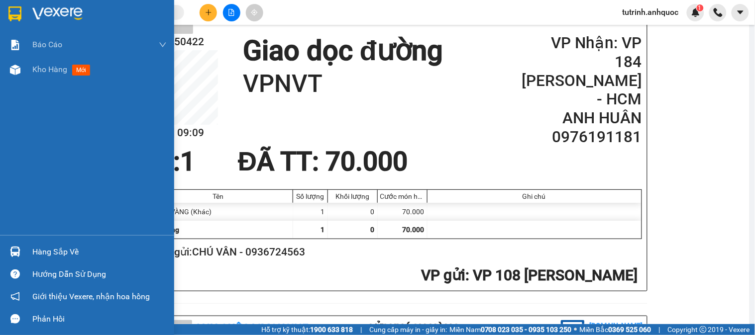
click at [3, 15] on div at bounding box center [87, 16] width 174 height 32
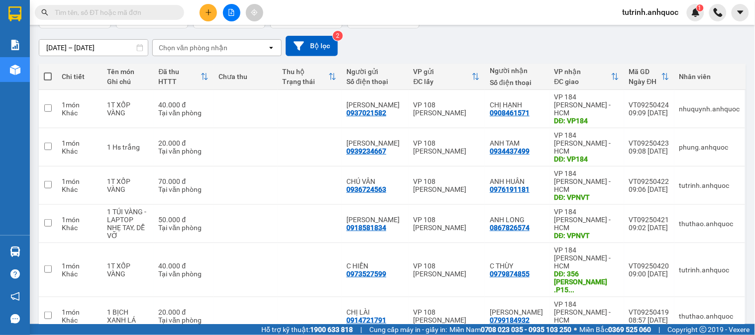
scroll to position [110, 0]
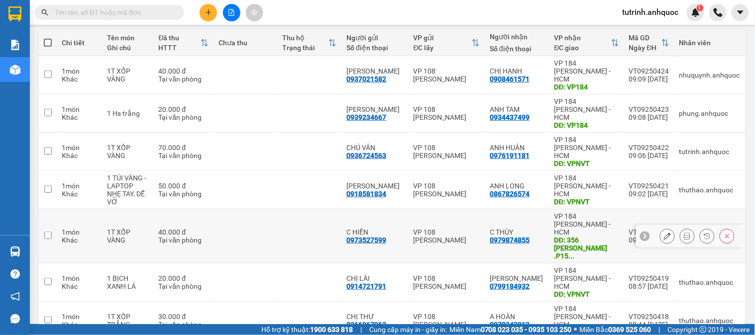
click at [664, 233] on icon at bounding box center [667, 236] width 7 height 7
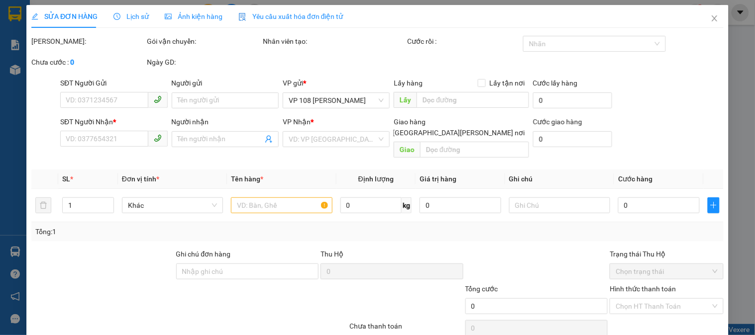
type input "0973527599"
type input "C HIỀN"
type input "0979874855"
type input "C THÙY"
type input "356 PHẠM VĂN BẠCH .P15 Q,TÂN BÌNH"
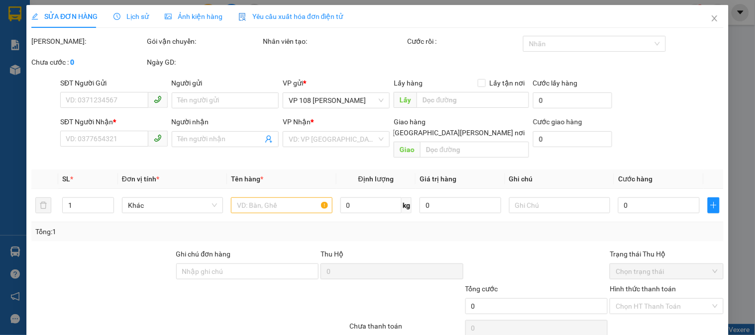
type input "40.000"
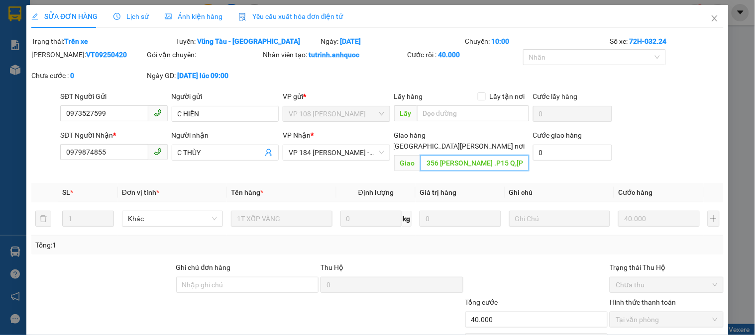
click at [443, 155] on input "356 PHẠM VĂN BẠCH .P15 Q,TÂN BÌNH" at bounding box center [474, 163] width 108 height 16
click at [420, 155] on input "356 PHẠM VĂN BẠCH .P15 Q,TÂN BÌNH" at bounding box center [474, 163] width 108 height 16
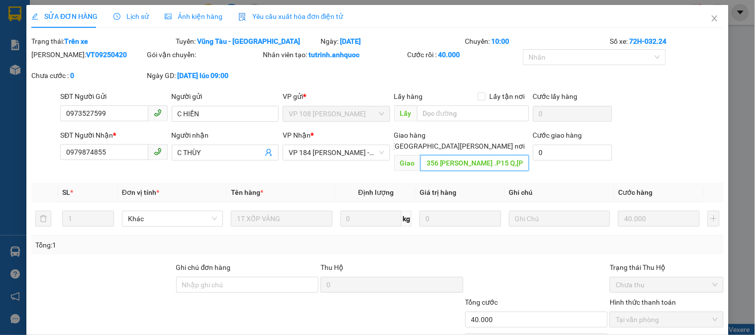
scroll to position [0, 30]
drag, startPoint x: 422, startPoint y: 151, endPoint x: 581, endPoint y: 168, distance: 160.2
click at [581, 168] on div "Total Paid Fee 40.000 Total UnPaid Fee 0 Cash Collection Total Fee Trạng thái: …" at bounding box center [377, 205] width 692 height 339
click at [712, 20] on icon "close" at bounding box center [714, 18] width 5 height 6
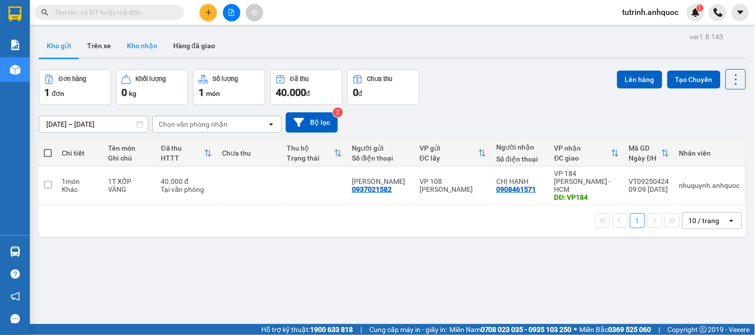
click at [140, 48] on button "Kho nhận" at bounding box center [142, 46] width 46 height 24
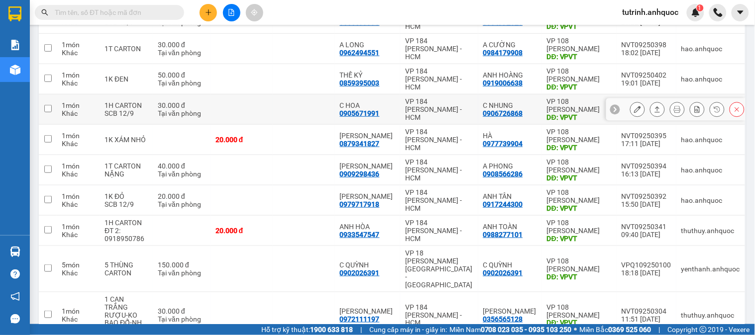
scroll to position [166, 0]
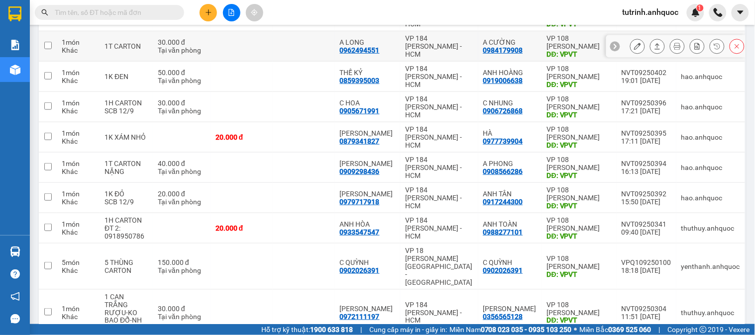
click at [207, 16] on button at bounding box center [208, 12] width 17 height 17
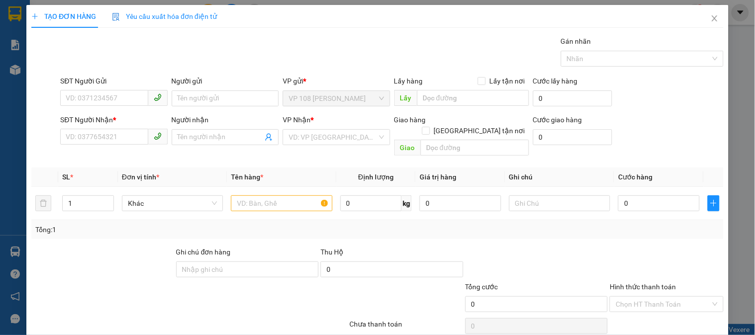
click at [230, 49] on div "Gán nhãn Nhãn" at bounding box center [391, 53] width 667 height 35
click at [95, 96] on input "SĐT Người Gửi" at bounding box center [104, 98] width 88 height 16
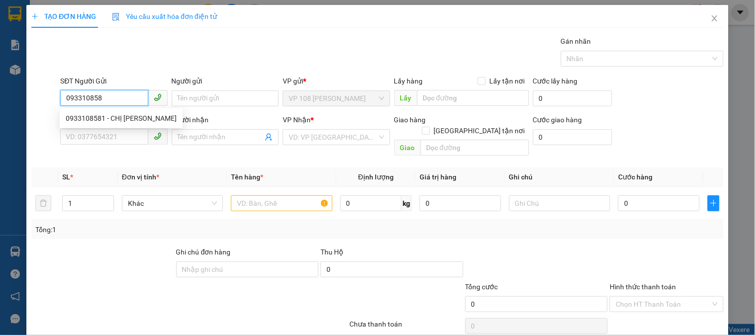
type input "0933108581"
click at [100, 122] on div "0933108581 - CHỊ ÁNH" at bounding box center [121, 118] width 111 height 11
type input "CHỊ ÁNH"
type input "0886537619"
type input "A HUY"
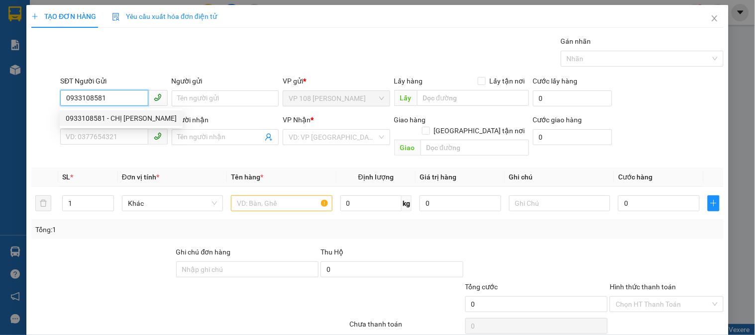
type input "vp nvt"
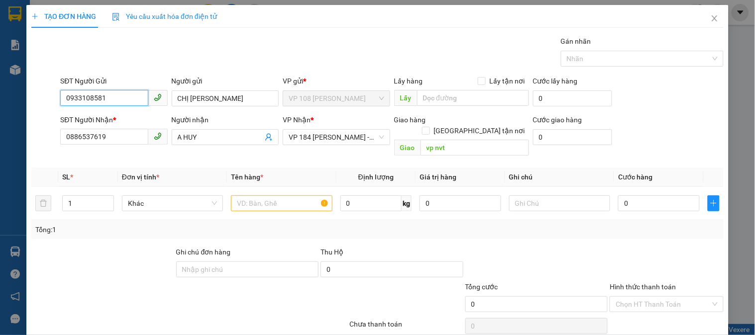
type input "40.000"
type input "0933108581"
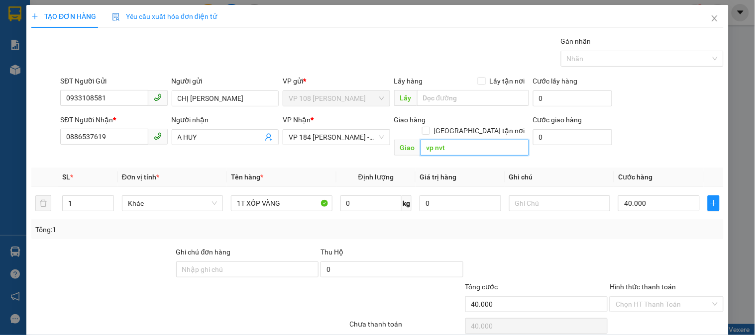
click at [466, 140] on input "vp nvt" at bounding box center [474, 148] width 108 height 16
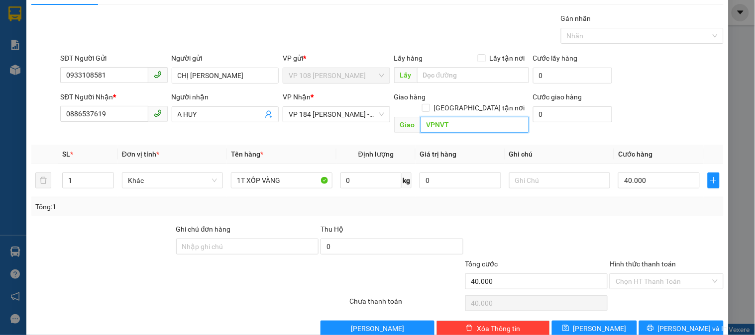
scroll to position [32, 0]
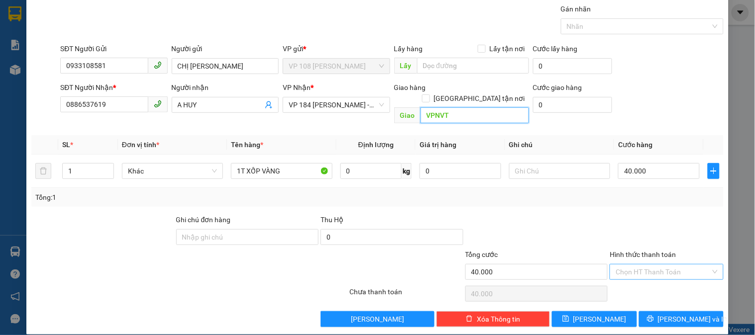
type input "VPNVT"
click at [662, 265] on input "Hình thức thanh toán" at bounding box center [663, 272] width 95 height 15
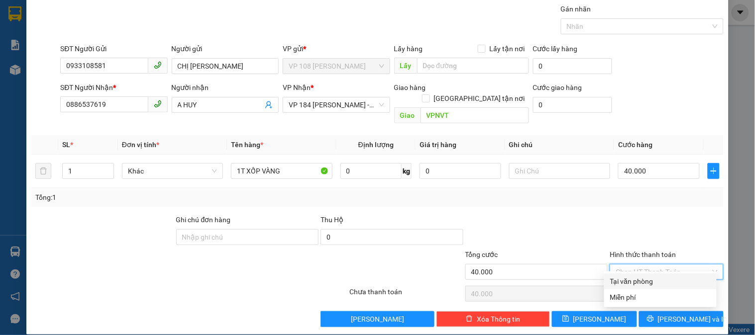
click at [633, 280] on div "Tại văn phòng" at bounding box center [660, 281] width 101 height 11
type input "0"
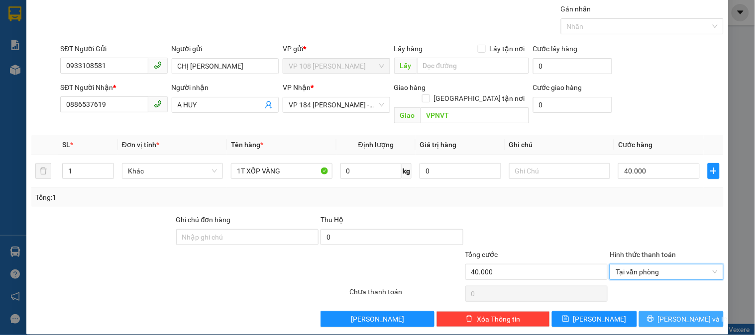
click at [681, 314] on span "[PERSON_NAME] và In" at bounding box center [693, 319] width 70 height 11
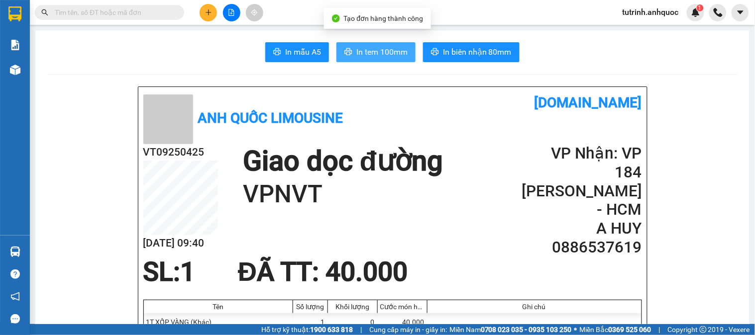
click at [359, 55] on span "In tem 100mm" at bounding box center [381, 52] width 51 height 12
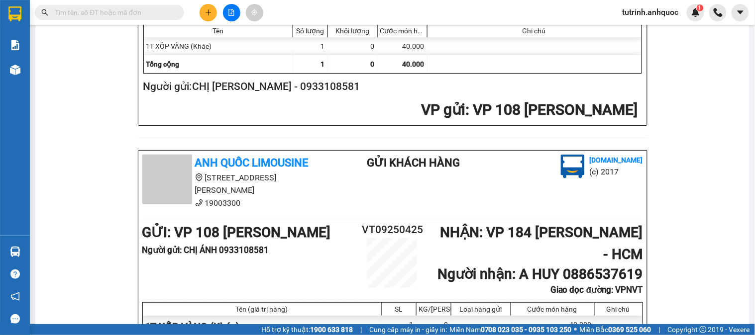
scroll to position [221, 0]
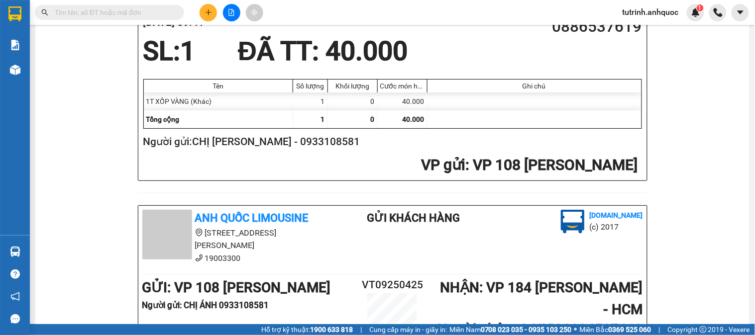
click at [292, 148] on h2 "Người gửi: CHỊ ÁNH - 0933108581" at bounding box center [390, 142] width 495 height 16
copy h2 "0933108581"
click at [112, 13] on input "text" at bounding box center [113, 12] width 117 height 11
paste input "0933108581"
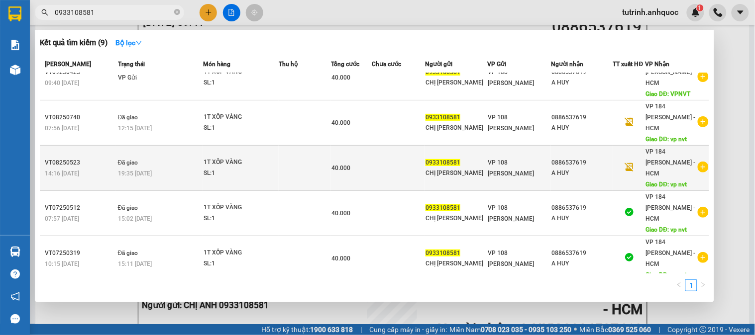
scroll to position [0, 0]
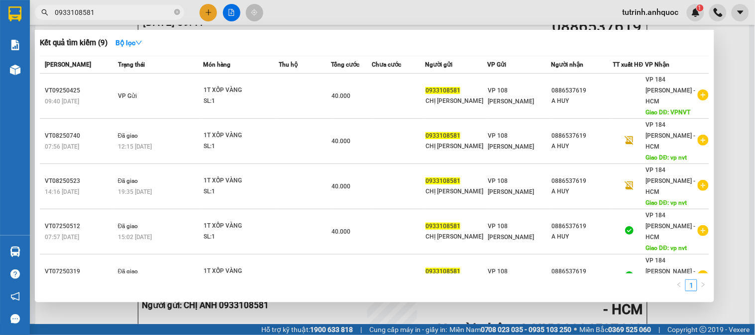
type input "0933108581"
click at [301, 16] on div at bounding box center [377, 167] width 755 height 335
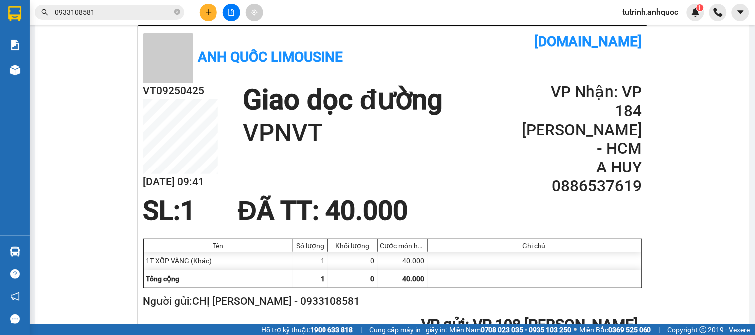
scroll to position [55, 0]
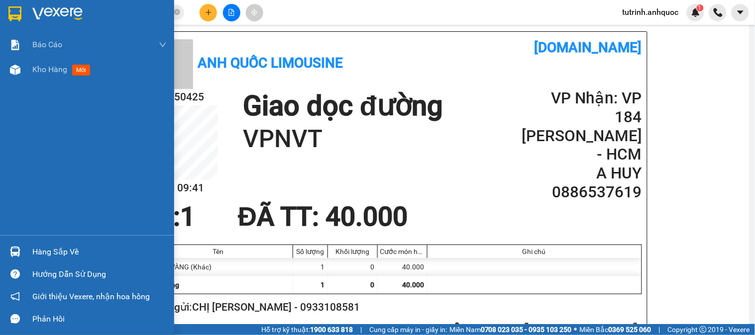
click at [18, 13] on img at bounding box center [14, 13] width 13 height 15
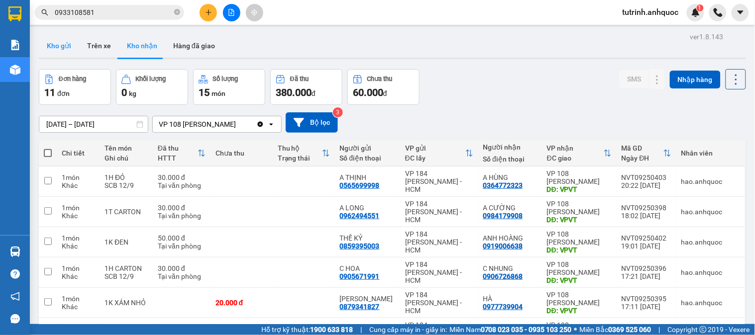
click at [69, 42] on button "Kho gửi" at bounding box center [59, 46] width 40 height 24
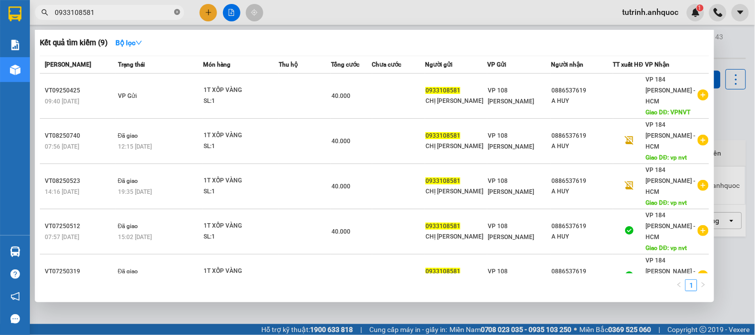
click at [176, 11] on icon "close-circle" at bounding box center [177, 12] width 6 height 6
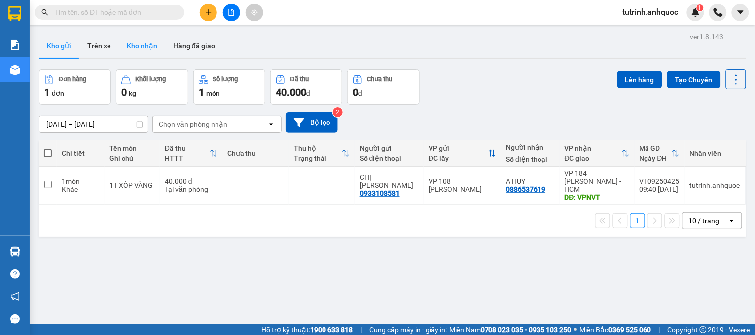
click at [151, 48] on button "Kho nhận" at bounding box center [142, 46] width 46 height 24
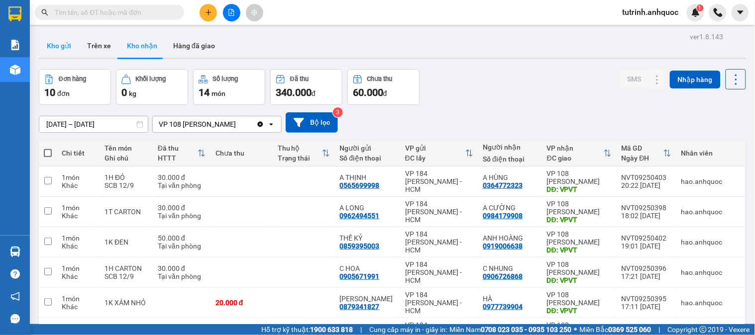
click at [64, 53] on button "Kho gửi" at bounding box center [59, 46] width 40 height 24
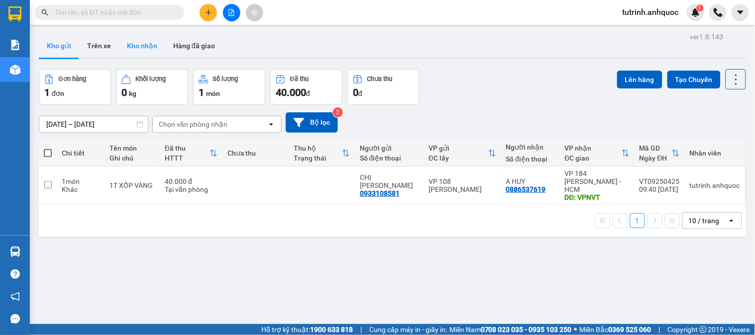
click at [148, 45] on button "Kho nhận" at bounding box center [142, 46] width 46 height 24
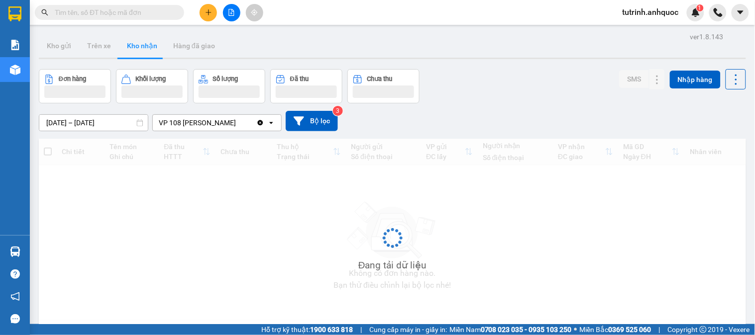
click at [133, 45] on button "Kho nhận" at bounding box center [142, 46] width 46 height 24
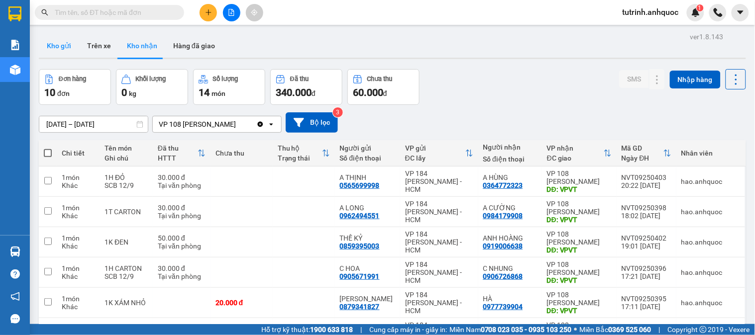
click at [57, 45] on button "Kho gửi" at bounding box center [59, 46] width 40 height 24
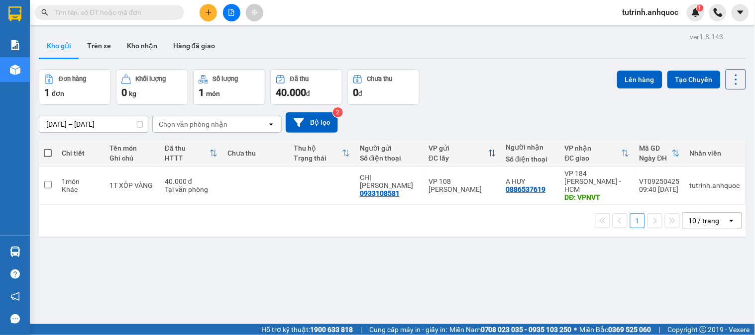
click at [48, 150] on span at bounding box center [48, 153] width 8 height 8
click at [48, 148] on input "checkbox" at bounding box center [48, 148] width 0 height 0
checkbox input "true"
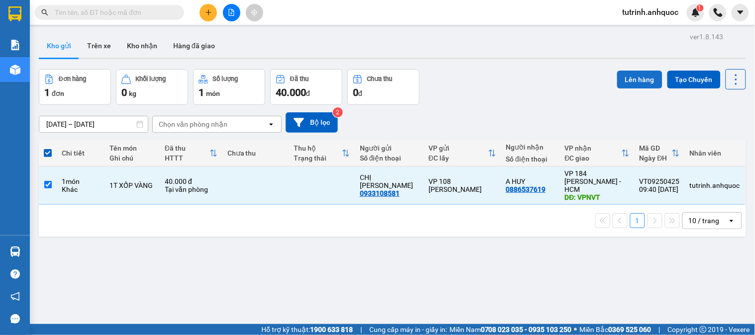
click at [624, 80] on button "Lên hàng" at bounding box center [639, 80] width 45 height 18
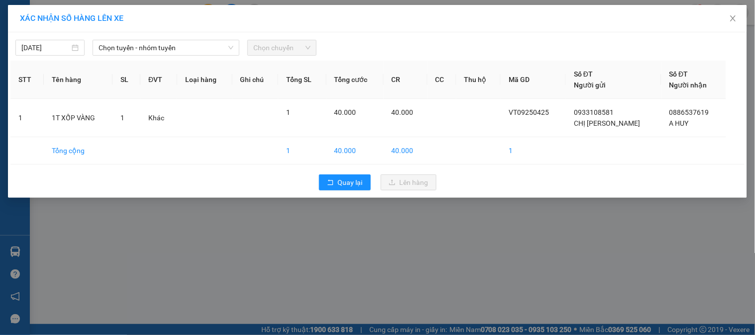
click at [141, 36] on div "13/09/2025 Chọn tuyến - nhóm tuyến Chọn chuyến" at bounding box center [377, 45] width 734 height 21
click at [138, 46] on span "Chọn tuyến - nhóm tuyến" at bounding box center [166, 47] width 135 height 15
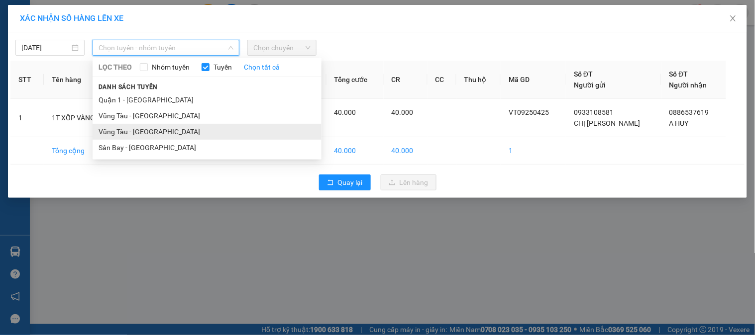
click at [155, 127] on li "Vũng Tàu - [GEOGRAPHIC_DATA]" at bounding box center [207, 132] width 229 height 16
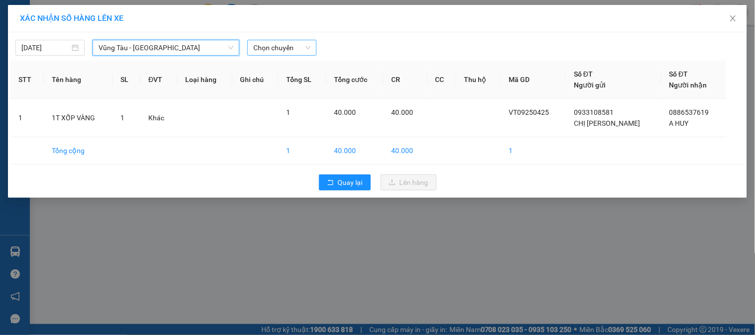
click at [276, 53] on span "Chọn chuyến" at bounding box center [281, 47] width 57 height 15
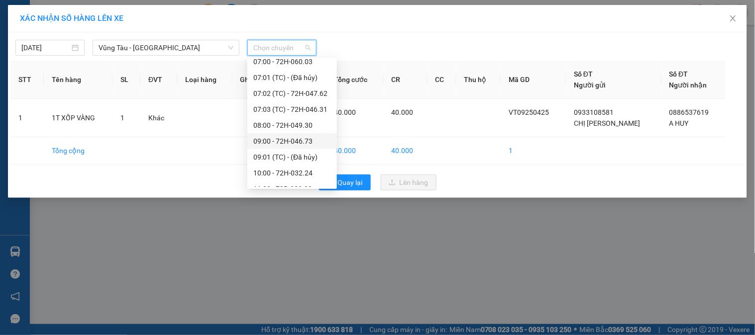
scroll to position [166, 0]
drag, startPoint x: 301, startPoint y: 153, endPoint x: 387, endPoint y: 171, distance: 87.8
click at [301, 154] on div "11:00 - 72B-030.20" at bounding box center [292, 156] width 78 height 11
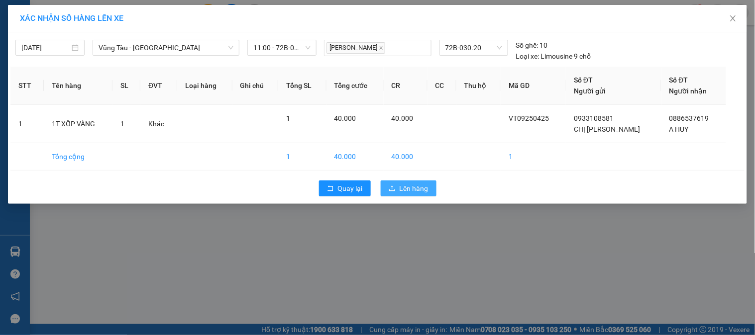
click at [411, 183] on span "Lên hàng" at bounding box center [414, 188] width 29 height 11
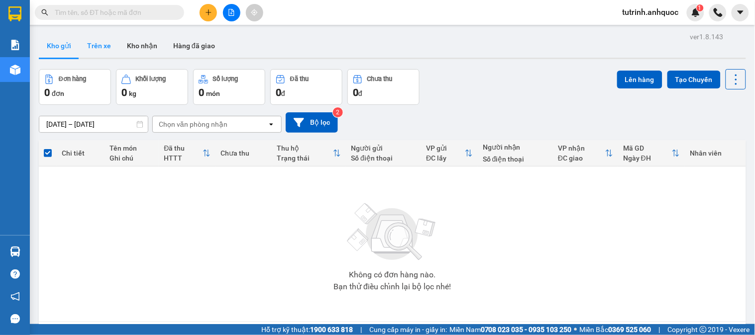
click at [108, 34] on button "Trên xe" at bounding box center [99, 46] width 40 height 24
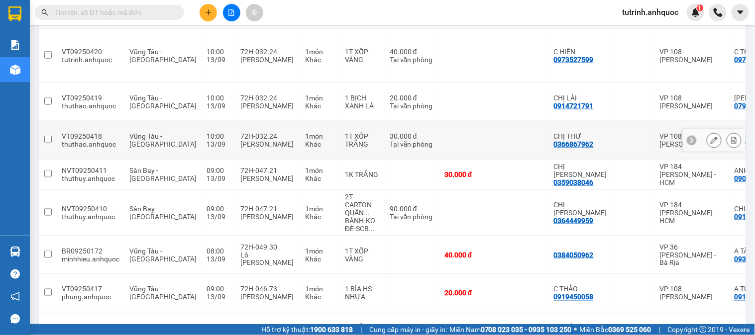
scroll to position [231, 0]
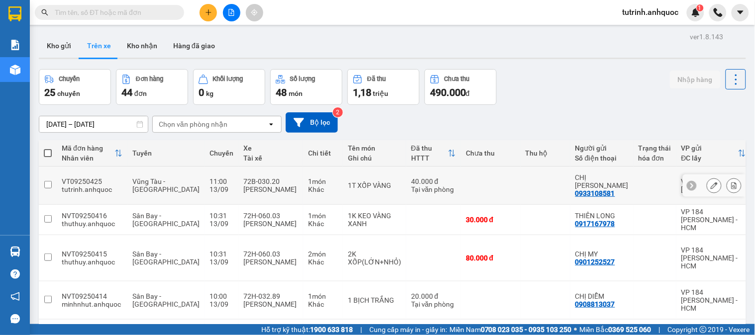
scroll to position [55, 0]
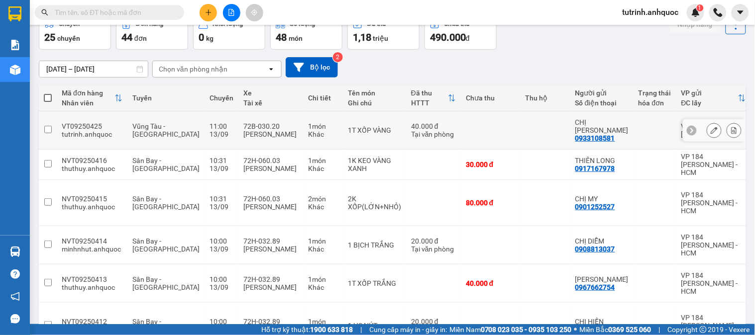
click at [730, 127] on icon at bounding box center [733, 130] width 7 height 7
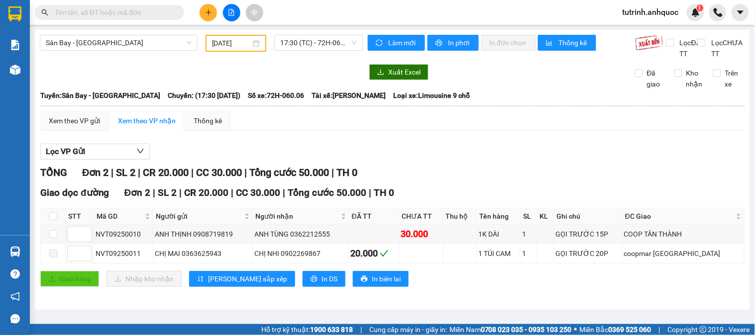
scroll to position [2, 0]
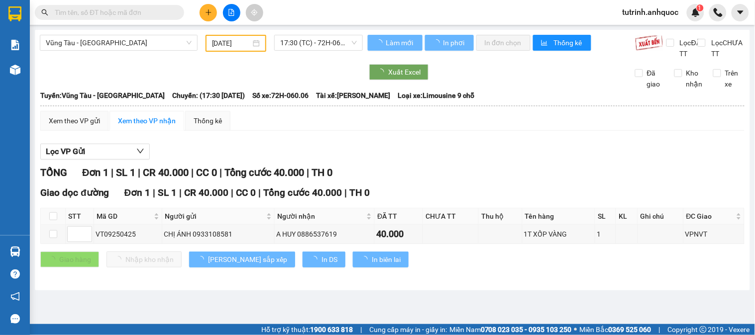
type input "13/09/2025"
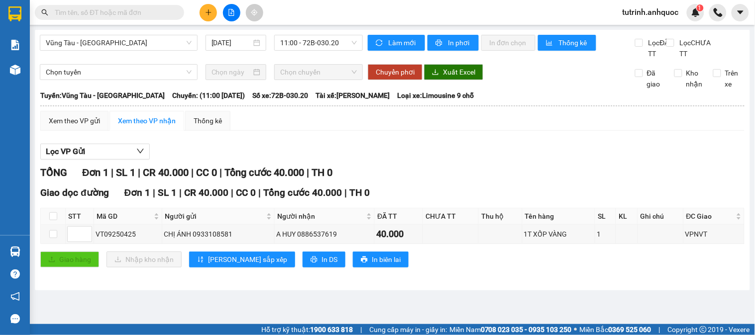
scroll to position [0, 0]
click at [469, 48] on span "In phơi" at bounding box center [459, 42] width 23 height 11
click at [462, 45] on span "In phơi" at bounding box center [459, 42] width 23 height 11
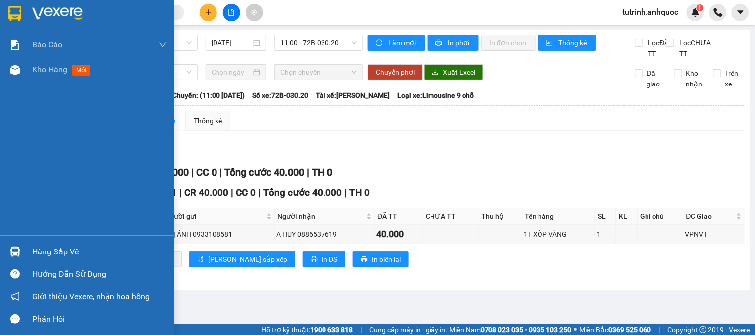
click at [7, 21] on div at bounding box center [14, 13] width 17 height 17
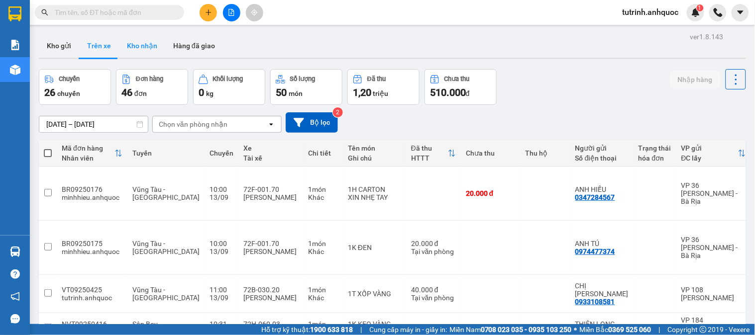
click at [145, 40] on button "Kho nhận" at bounding box center [142, 46] width 46 height 24
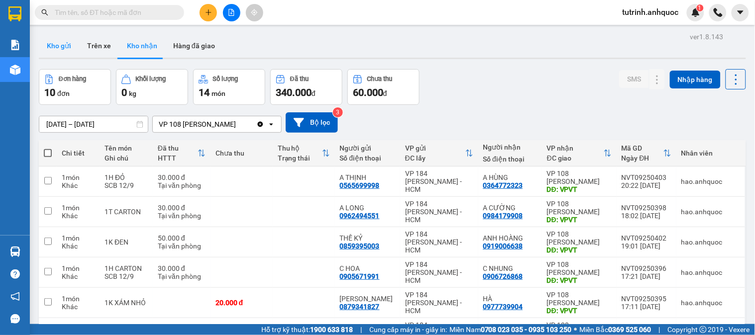
click at [77, 50] on div "Kho gửi Trên xe Kho nhận Hàng đã giao" at bounding box center [392, 47] width 707 height 26
click at [67, 48] on button "Kho gửi" at bounding box center [59, 46] width 40 height 24
click at [56, 45] on button "Kho gửi" at bounding box center [59, 46] width 40 height 24
click at [57, 45] on button "Kho gửi" at bounding box center [59, 46] width 40 height 24
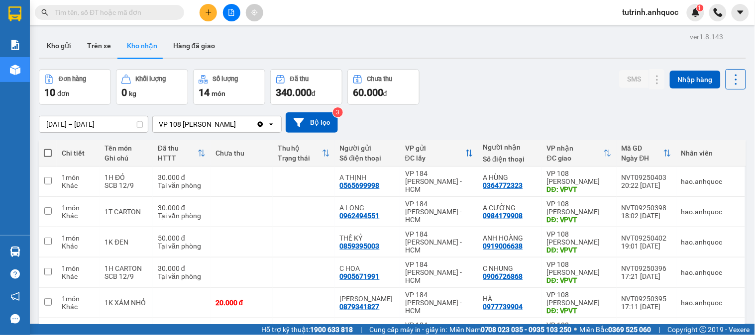
click at [58, 45] on button "Kho gửi" at bounding box center [59, 46] width 40 height 24
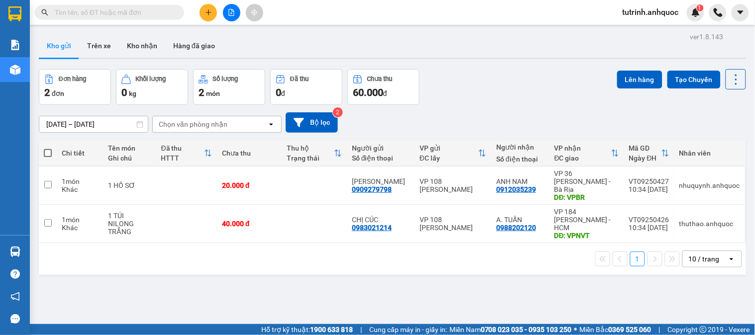
click at [47, 156] on span at bounding box center [48, 153] width 8 height 8
click at [48, 148] on input "checkbox" at bounding box center [48, 148] width 0 height 0
checkbox input "true"
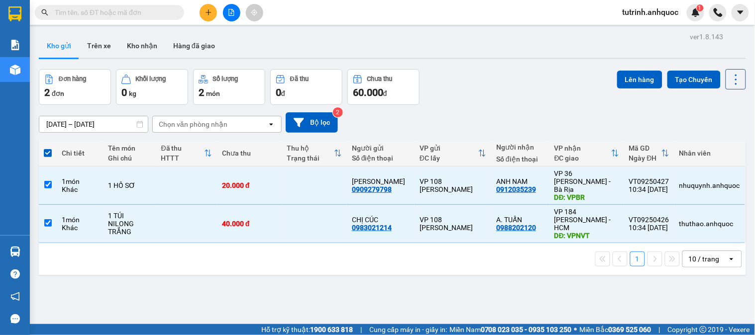
click at [626, 82] on button "Lên hàng" at bounding box center [639, 80] width 45 height 18
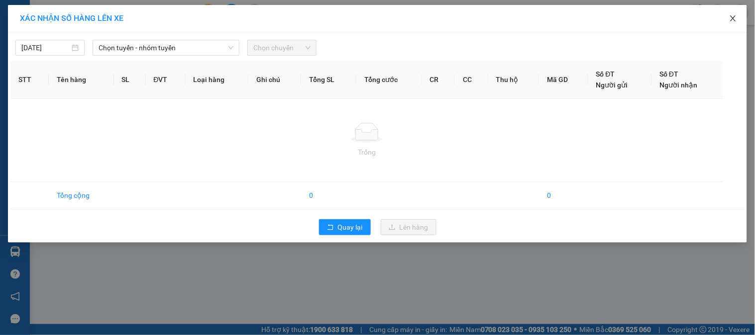
click at [728, 20] on span "Close" at bounding box center [733, 19] width 28 height 28
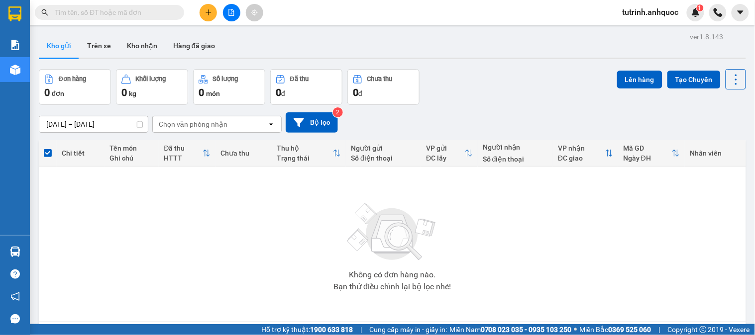
click at [213, 14] on button at bounding box center [208, 12] width 17 height 17
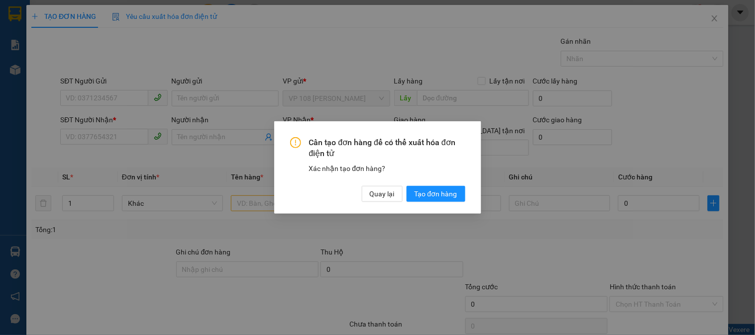
click at [371, 215] on div "Cần tạo đơn hàng để có thể xuất hóa đơn điện tử Xác nhận tạo đơn hàng? Quay lại…" at bounding box center [377, 167] width 755 height 335
drag, startPoint x: 376, startPoint y: 216, endPoint x: 378, endPoint y: 198, distance: 18.6
click at [377, 211] on div "Cần tạo đơn hàng để có thể xuất hóa đơn điện tử Xác nhận tạo đơn hàng? Quay lại…" at bounding box center [377, 167] width 755 height 335
click at [378, 197] on span "Quay lại" at bounding box center [382, 194] width 25 height 11
click at [378, 196] on span "Quay lại" at bounding box center [382, 194] width 25 height 11
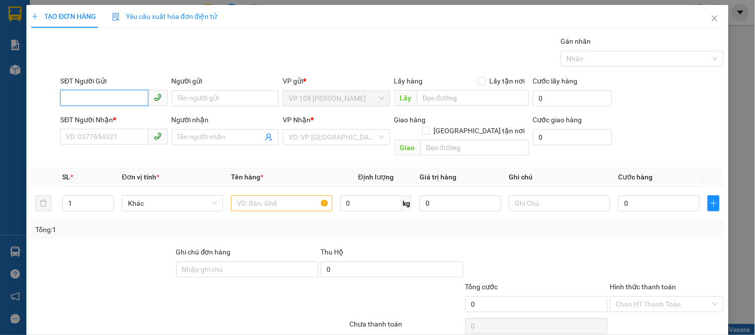
click at [115, 98] on input "SĐT Người Gửi" at bounding box center [104, 98] width 88 height 16
type input "0913123992"
click at [107, 142] on input "SĐT Người Nhận *" at bounding box center [104, 137] width 88 height 16
click at [106, 138] on input "SĐT Người Nhận *" at bounding box center [104, 137] width 88 height 16
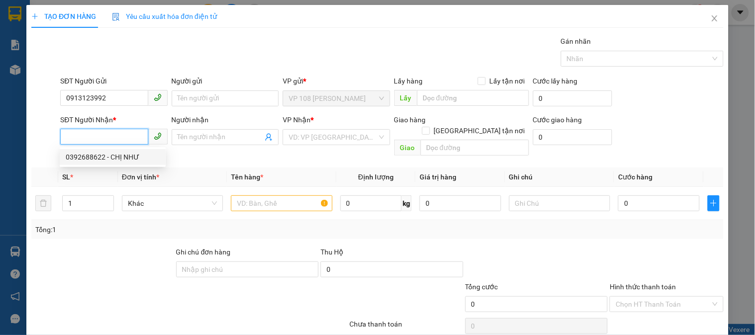
click at [130, 151] on div "0392688622 - CHỊ NHƯ" at bounding box center [113, 157] width 106 height 16
type input "0392688622"
type input "CHỊ NHƯ"
type input "VP184"
type input "SCB 22/8"
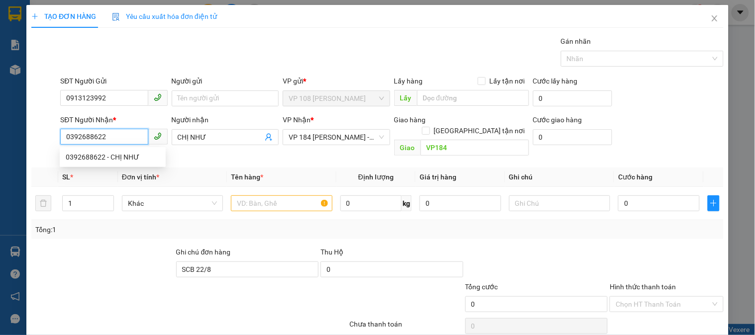
type input "30.000"
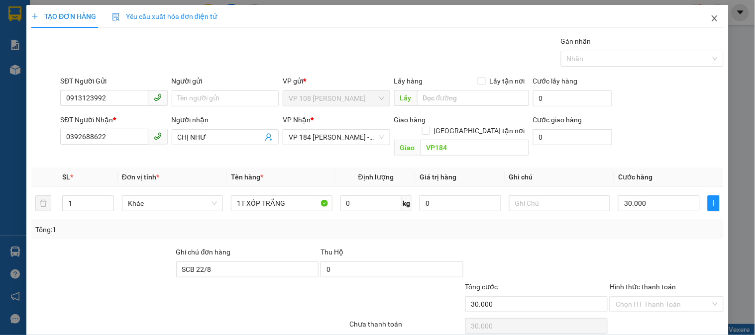
click at [712, 17] on icon "close" at bounding box center [714, 18] width 5 height 6
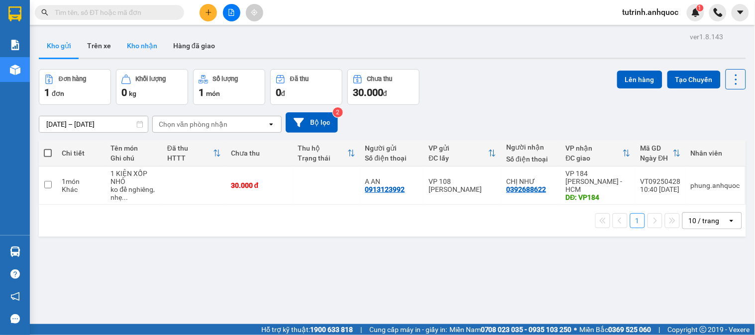
click at [144, 35] on button "Kho nhận" at bounding box center [142, 46] width 46 height 24
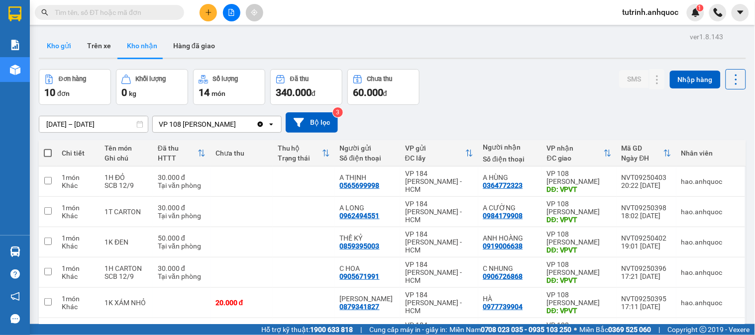
click at [58, 40] on button "Kho gửi" at bounding box center [59, 46] width 40 height 24
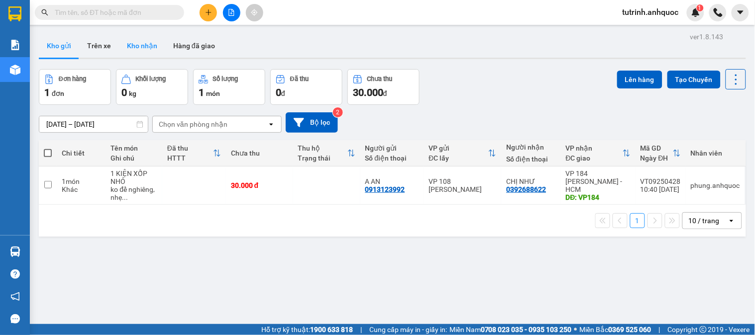
click at [154, 48] on button "Kho nhận" at bounding box center [142, 46] width 46 height 24
click at [135, 48] on button "Kho nhận" at bounding box center [142, 46] width 46 height 24
click at [137, 44] on button "Kho nhận" at bounding box center [142, 46] width 46 height 24
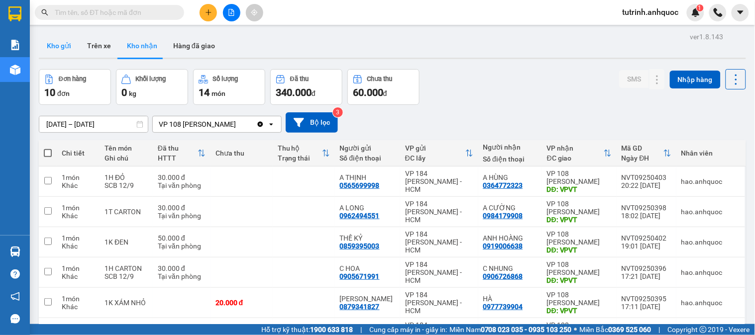
click at [63, 43] on button "Kho gửi" at bounding box center [59, 46] width 40 height 24
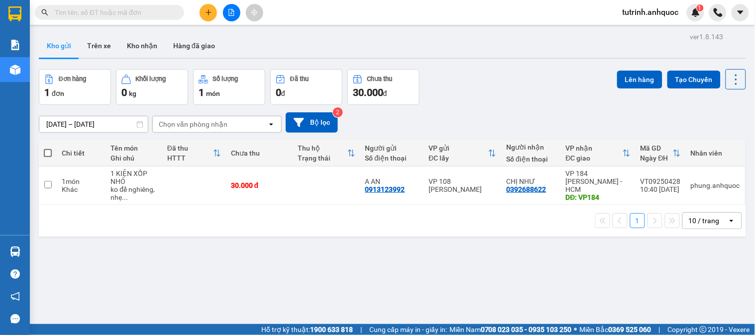
click at [49, 150] on span at bounding box center [48, 153] width 8 height 8
click at [48, 148] on input "checkbox" at bounding box center [48, 148] width 0 height 0
checkbox input "true"
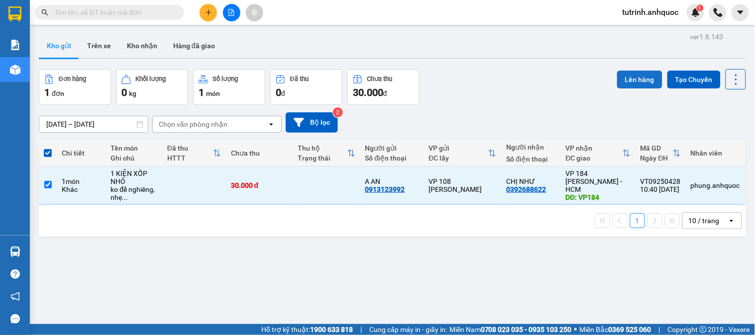
click at [637, 77] on button "Lên hàng" at bounding box center [639, 80] width 45 height 18
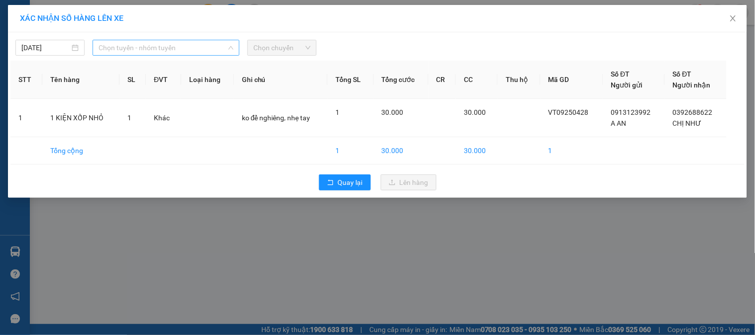
click at [191, 50] on span "Chọn tuyến - nhóm tuyến" at bounding box center [166, 47] width 135 height 15
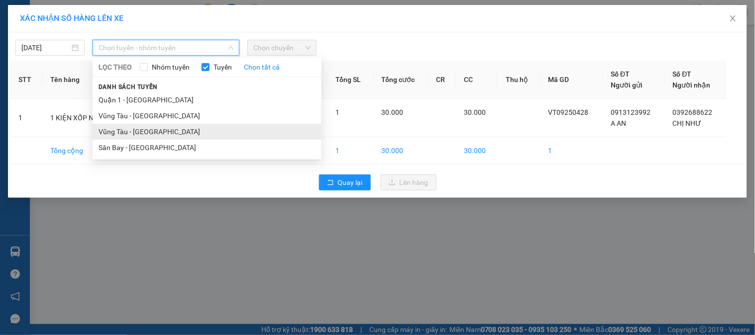
click at [137, 131] on li "Vũng Tàu - [GEOGRAPHIC_DATA]" at bounding box center [207, 132] width 229 height 16
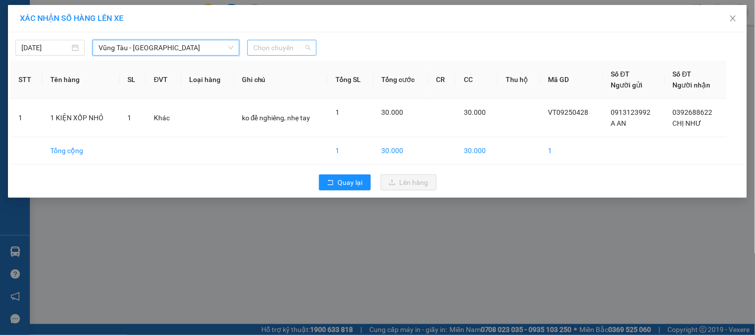
click at [279, 41] on span "Chọn chuyến" at bounding box center [281, 47] width 57 height 15
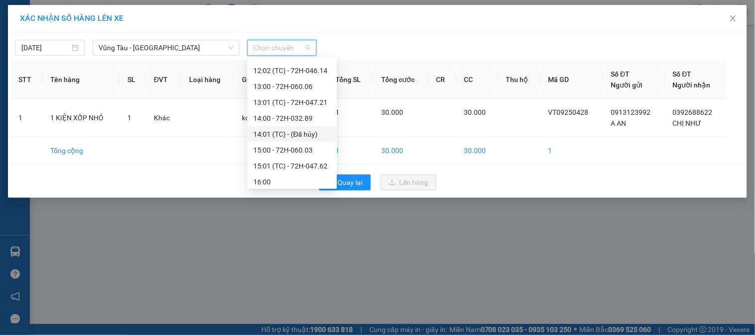
scroll to position [221, 0]
click at [289, 145] on div "12:00 - 72H-047.57" at bounding box center [292, 149] width 78 height 11
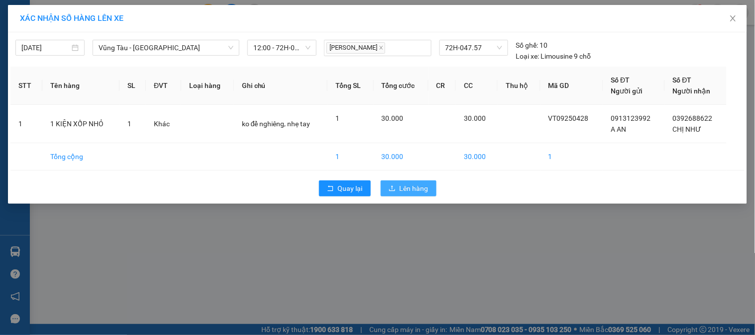
click at [414, 187] on span "Lên hàng" at bounding box center [414, 188] width 29 height 11
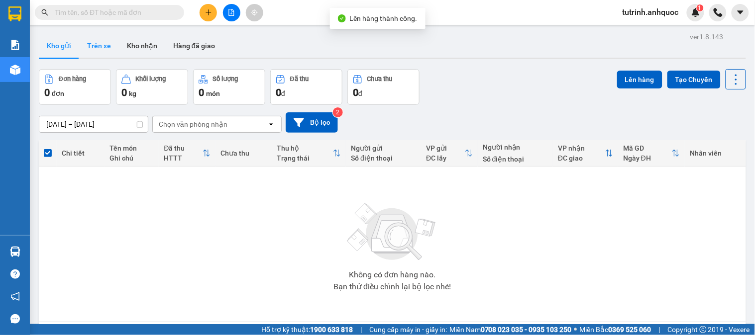
click at [103, 45] on button "Trên xe" at bounding box center [99, 46] width 40 height 24
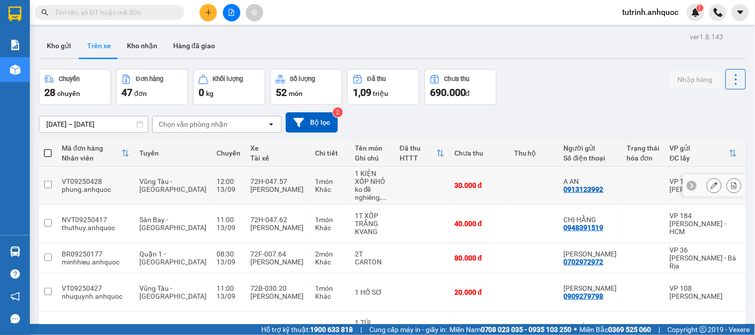
click at [730, 184] on icon at bounding box center [733, 185] width 7 height 7
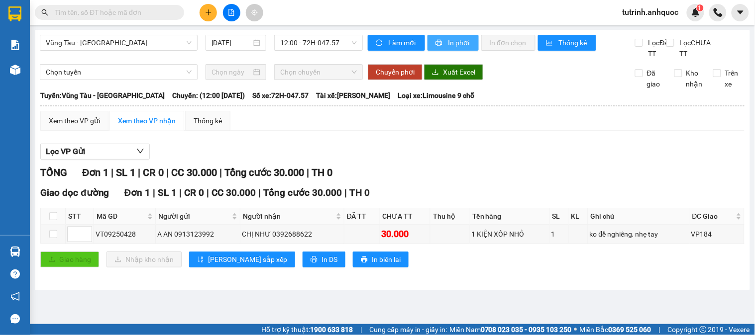
click at [461, 45] on span "In phơi" at bounding box center [459, 42] width 23 height 11
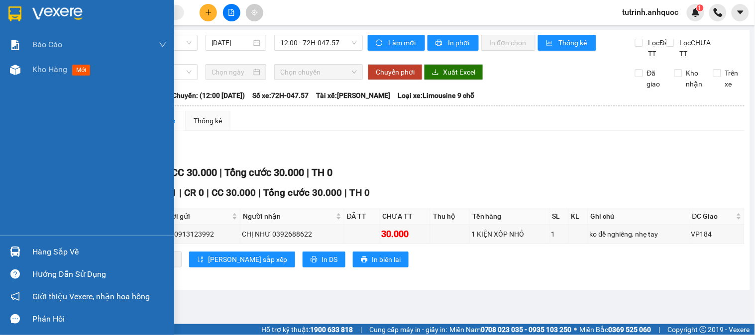
click at [13, 12] on img at bounding box center [14, 13] width 13 height 15
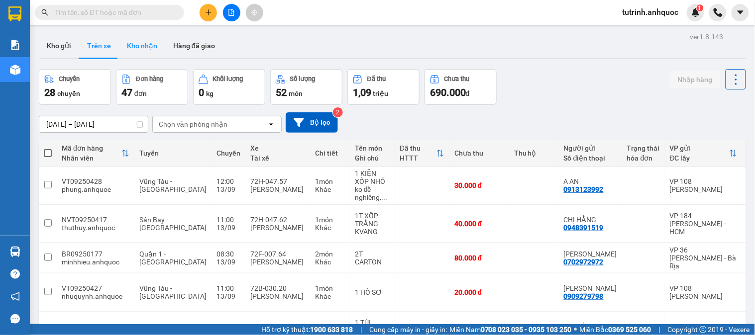
click at [129, 48] on button "Kho nhận" at bounding box center [142, 46] width 46 height 24
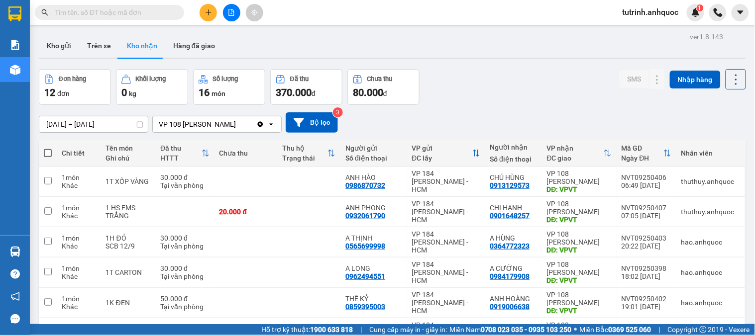
click at [205, 15] on icon "plus" at bounding box center [208, 12] width 7 height 7
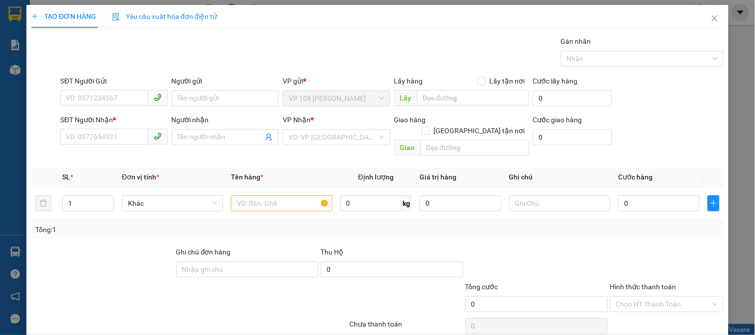
click at [105, 108] on div "Transit Pickup Surcharge Ids Transit Deliver Surcharge Ids Transit Deliver Surc…" at bounding box center [377, 198] width 692 height 324
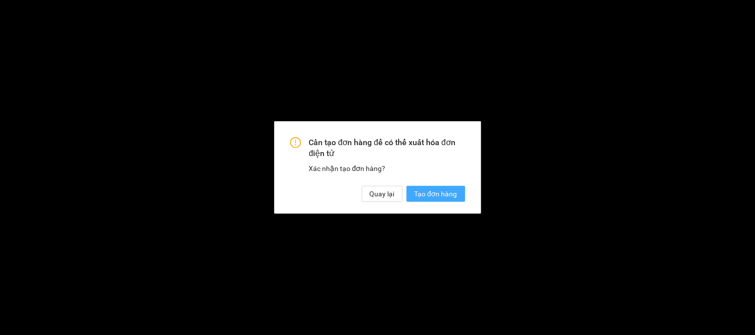
scroll to position [27, 0]
click at [373, 193] on span "Quay lại" at bounding box center [382, 194] width 25 height 11
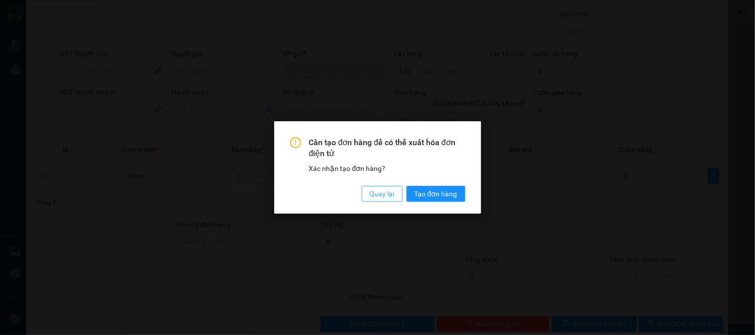
click at [378, 195] on span "Quay lại" at bounding box center [382, 194] width 25 height 11
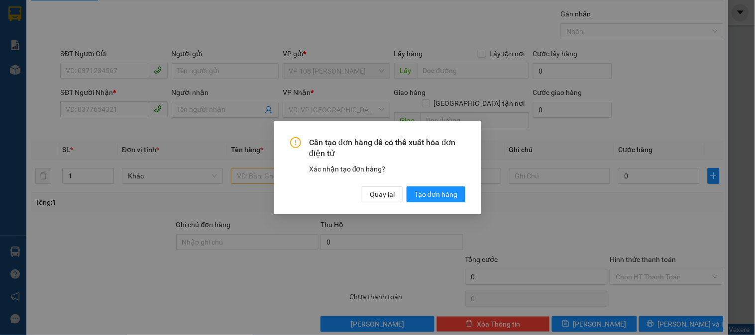
click at [376, 192] on div "Cần tạo đơn hàng để có thể xuất hóa đơn điện tử Xác nhận tạo đơn hàng? Quay lại…" at bounding box center [377, 167] width 755 height 335
click at [396, 193] on button "Quay lại" at bounding box center [382, 194] width 41 height 16
click at [374, 197] on span "Quay lại" at bounding box center [382, 194] width 25 height 11
click at [372, 197] on span "Quay lại" at bounding box center [382, 194] width 25 height 11
click at [371, 198] on span "Quay lại" at bounding box center [382, 194] width 25 height 11
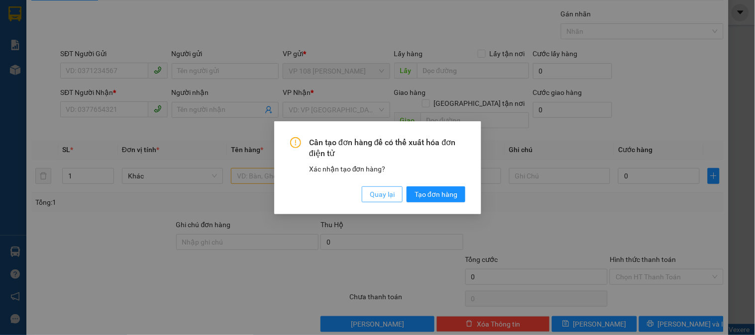
click at [377, 190] on span "Quay lại" at bounding box center [382, 194] width 25 height 11
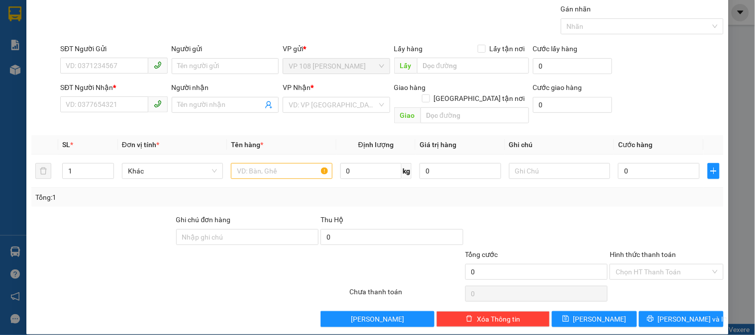
scroll to position [0, 0]
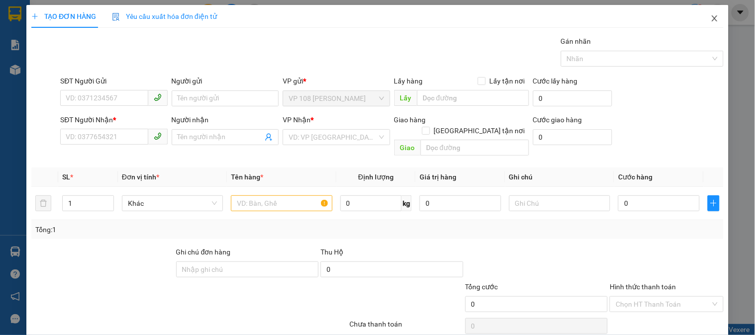
click at [711, 19] on icon "close" at bounding box center [715, 18] width 8 height 8
click at [707, 20] on div "tutrinh.anhquoc 1" at bounding box center [685, 12] width 140 height 17
click at [704, 16] on div "tutrinh.anhquoc 1" at bounding box center [660, 12] width 90 height 17
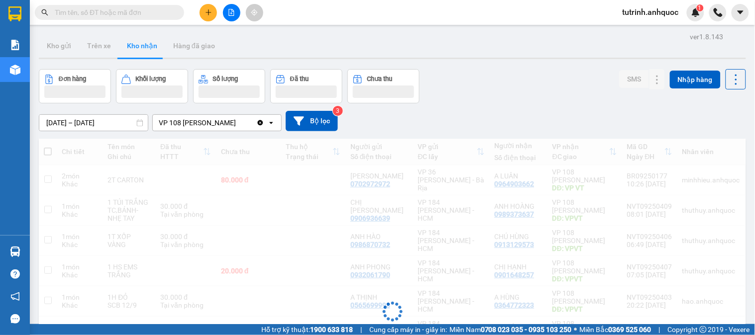
click at [443, 102] on div "Đơn hàng Khối lượng Số lượng Đã thu Chưa thu SMS Nhập hàng" at bounding box center [392, 86] width 707 height 34
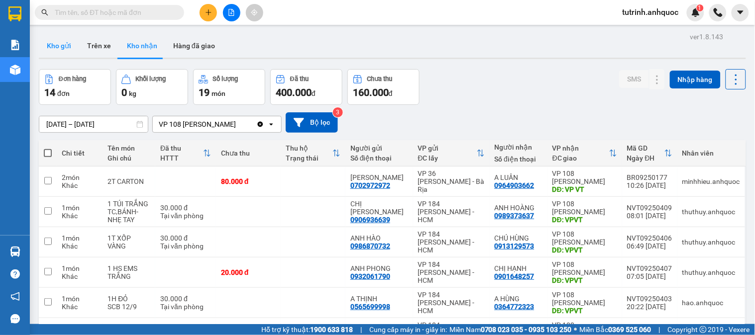
click at [57, 46] on button "Kho gửi" at bounding box center [59, 46] width 40 height 24
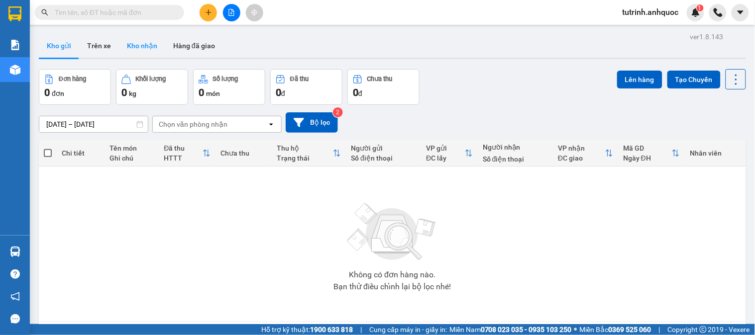
click at [142, 43] on button "Kho nhận" at bounding box center [142, 46] width 46 height 24
click at [141, 43] on button "Kho nhận" at bounding box center [142, 46] width 46 height 24
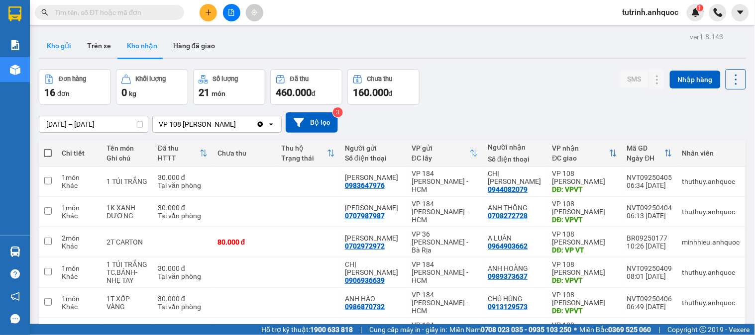
click at [64, 42] on button "Kho gửi" at bounding box center [59, 46] width 40 height 24
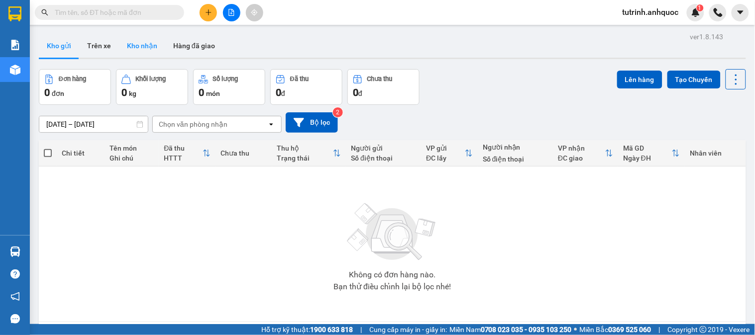
click at [146, 45] on button "Kho nhận" at bounding box center [142, 46] width 46 height 24
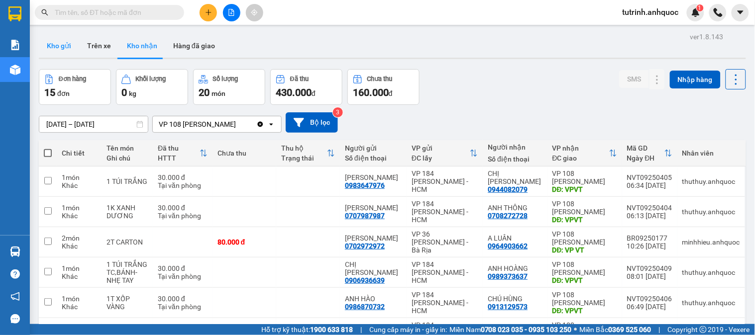
click at [52, 41] on button "Kho gửi" at bounding box center [59, 46] width 40 height 24
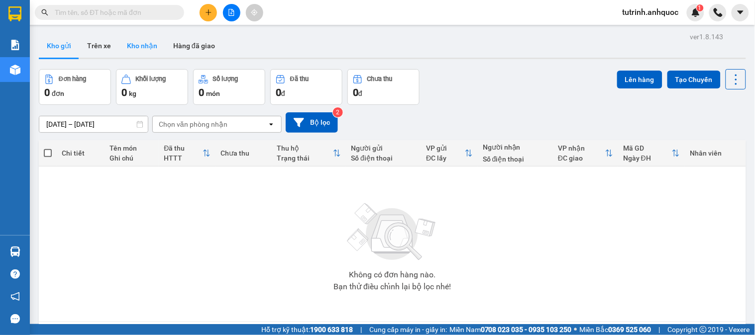
click at [146, 49] on button "Kho nhận" at bounding box center [142, 46] width 46 height 24
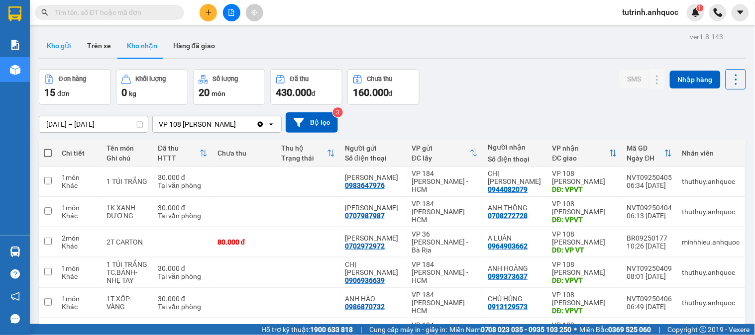
click at [61, 44] on button "Kho gửi" at bounding box center [59, 46] width 40 height 24
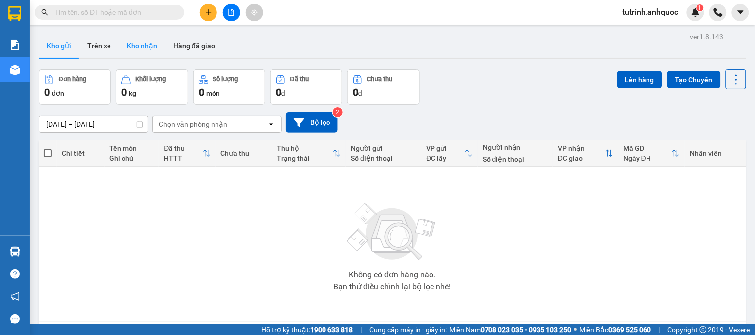
click at [128, 48] on button "Kho nhận" at bounding box center [142, 46] width 46 height 24
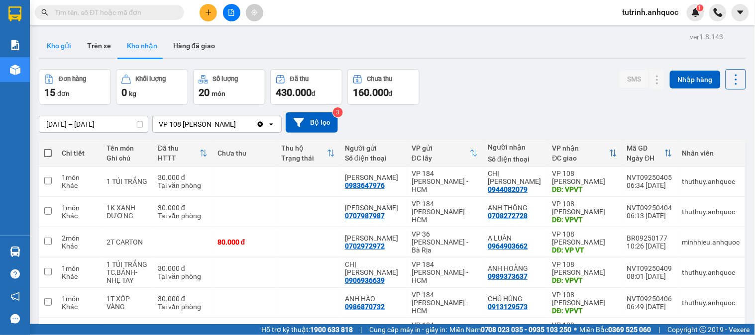
click at [65, 52] on button "Kho gửi" at bounding box center [59, 46] width 40 height 24
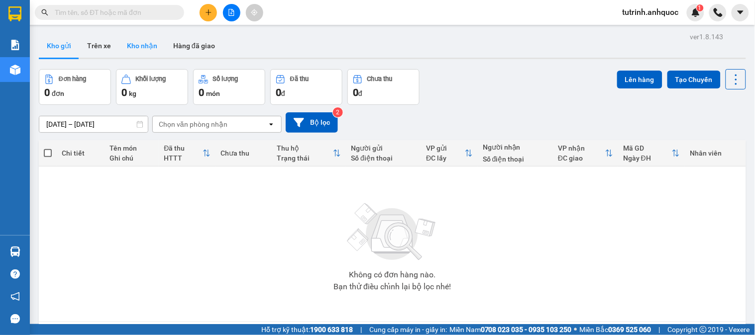
click at [145, 37] on button "Kho nhận" at bounding box center [142, 46] width 46 height 24
click at [128, 43] on button "Kho nhận" at bounding box center [142, 46] width 46 height 24
click at [139, 42] on button "Kho nhận" at bounding box center [142, 46] width 46 height 24
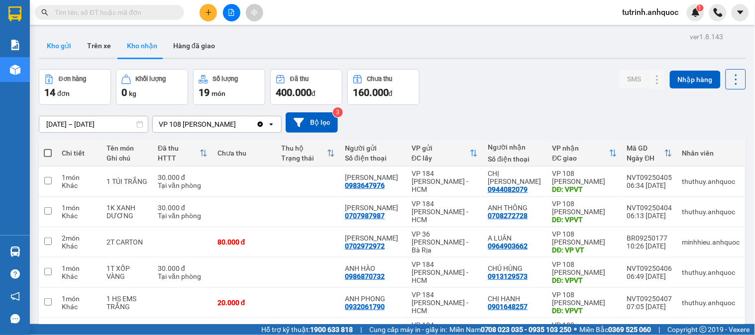
click at [57, 51] on button "Kho gửi" at bounding box center [59, 46] width 40 height 24
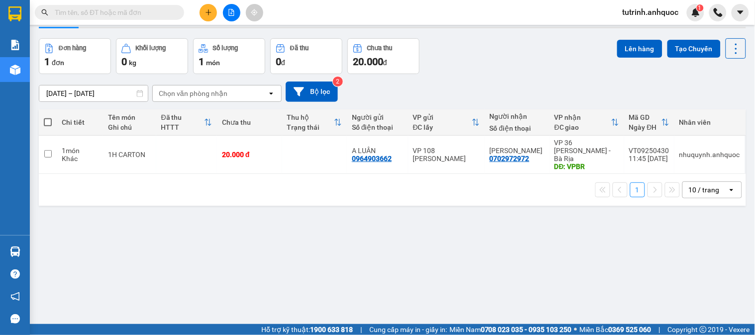
scroll to position [46, 0]
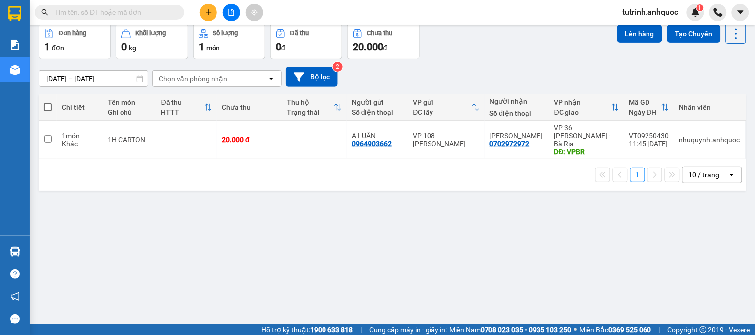
click at [226, 277] on div "ver 1.8.143 Kho gửi Trên xe Kho nhận Hàng đã giao Đơn hàng 1 đơn Khối lượng 0 k…" at bounding box center [392, 151] width 715 height 335
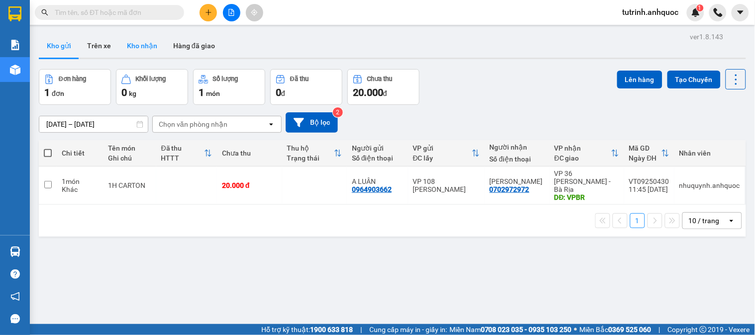
click at [139, 48] on button "Kho nhận" at bounding box center [142, 46] width 46 height 24
click at [139, 49] on button "Kho nhận" at bounding box center [142, 46] width 46 height 24
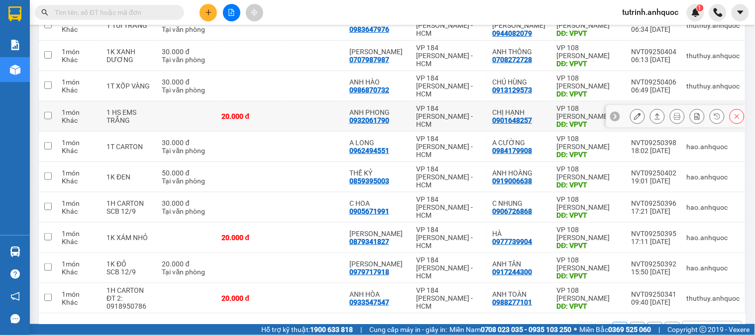
scroll to position [132, 0]
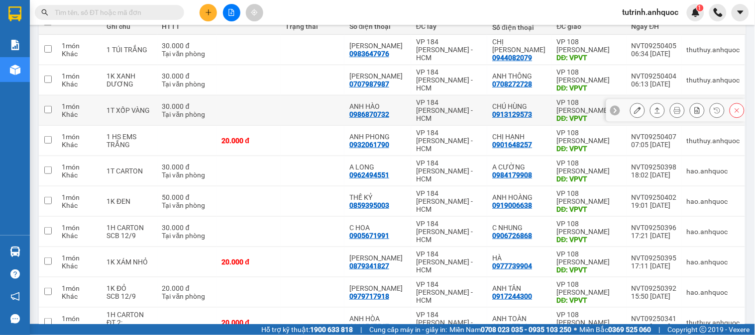
click at [634, 108] on icon at bounding box center [637, 110] width 7 height 7
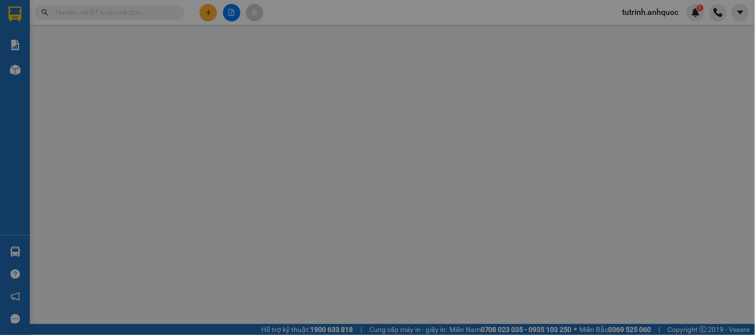
type input "0986870732"
type input "ANH HÀO"
type input "0913129573"
type input "CHÚ HÙNG"
type input "VPVT"
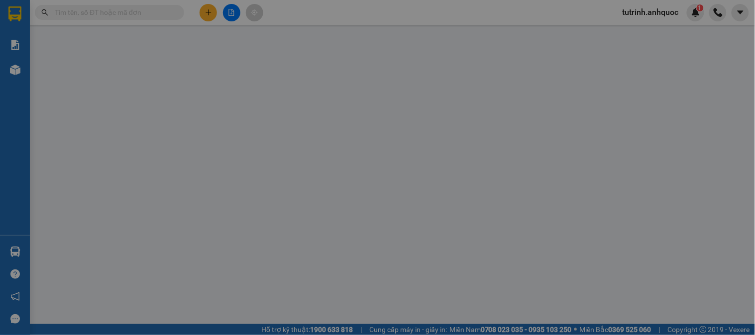
type input "TM 13/9 THỦY"
type input "30.000"
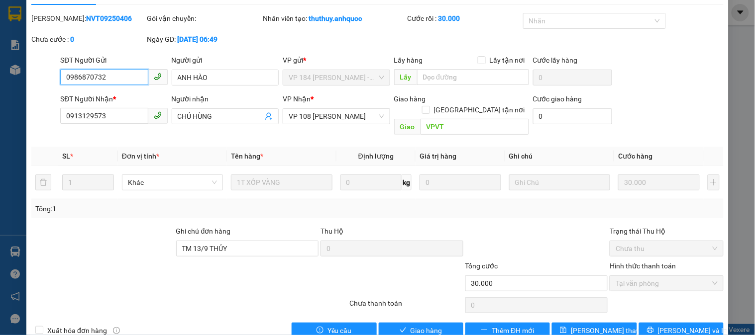
scroll to position [35, 0]
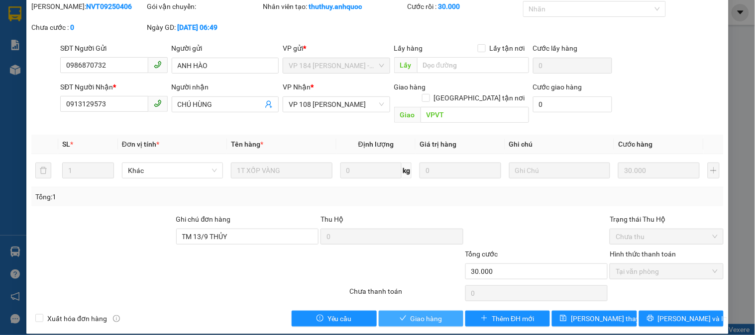
click at [421, 313] on span "Giao hàng" at bounding box center [427, 318] width 32 height 11
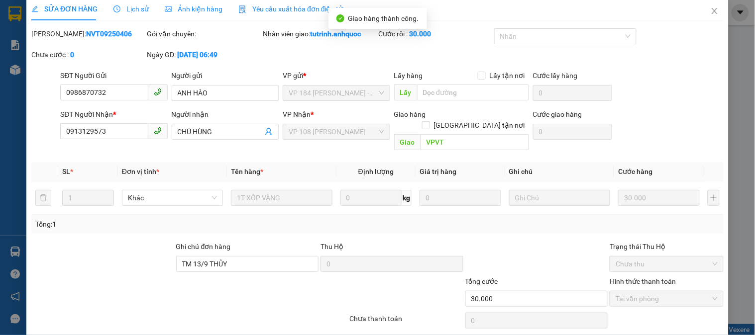
scroll to position [0, 0]
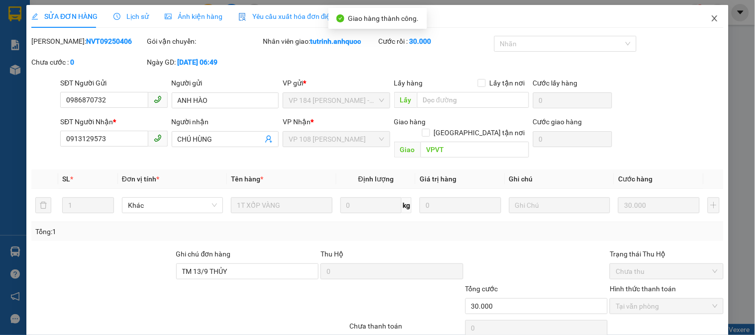
click at [711, 18] on icon "close" at bounding box center [715, 18] width 8 height 8
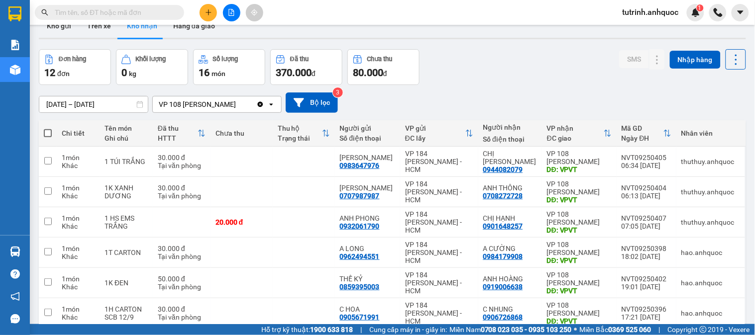
scroll to position [55, 0]
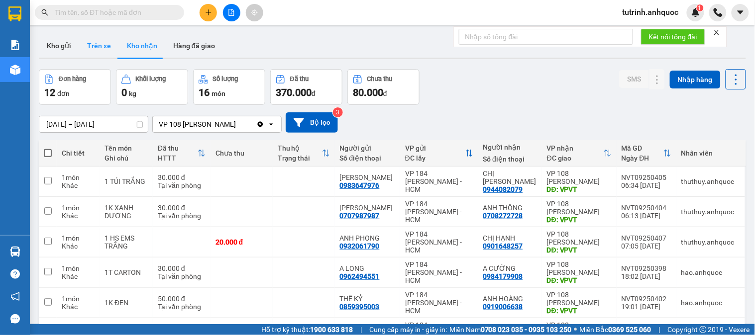
click at [98, 42] on button "Trên xe" at bounding box center [99, 46] width 40 height 24
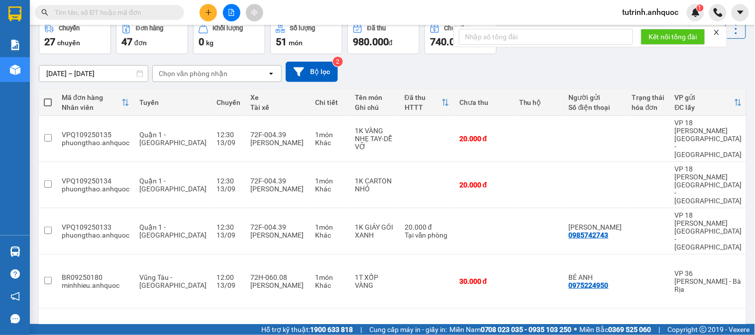
scroll to position [199, 0]
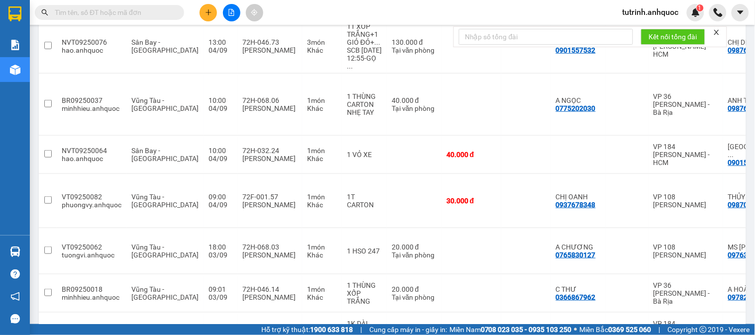
scroll to position [0, 103]
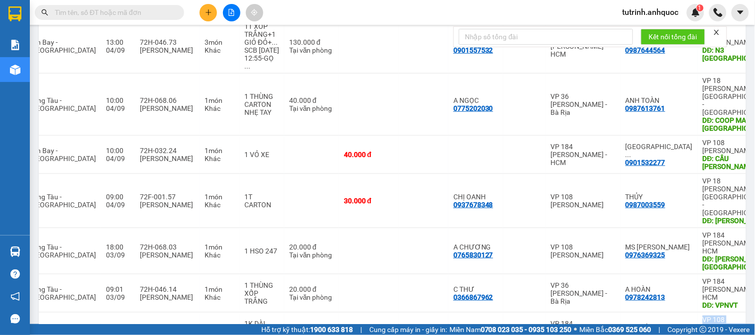
drag, startPoint x: 608, startPoint y: 279, endPoint x: 707, endPoint y: 285, distance: 99.7
click at [707, 285] on div "Mã đơn hàng Nhân viên Tuyến Chuyến Xe Tài xế Chi tiết Tên món Ghi chú Đã thu HT…" at bounding box center [392, 188] width 707 height 390
click at [707, 323] on button at bounding box center [714, 331] width 14 height 17
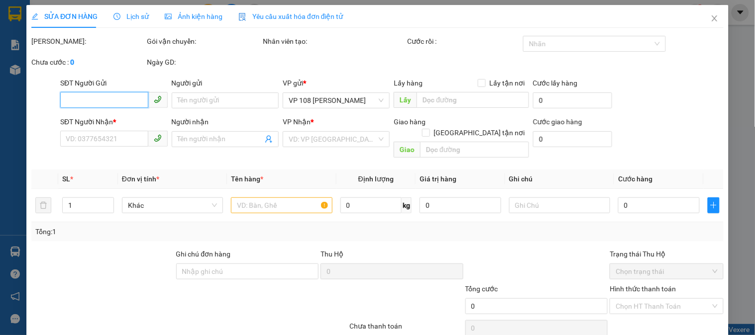
type input "0908719819"
type input "ANH THỊNH"
type input "0362212555"
type input "ANH TÙNG"
type input "COOP TÂN THÀNH"
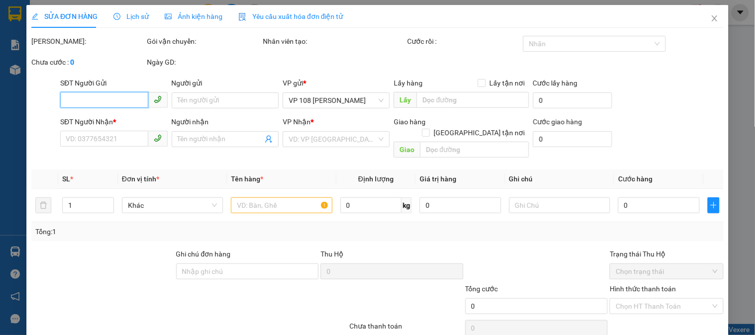
type input "30.000"
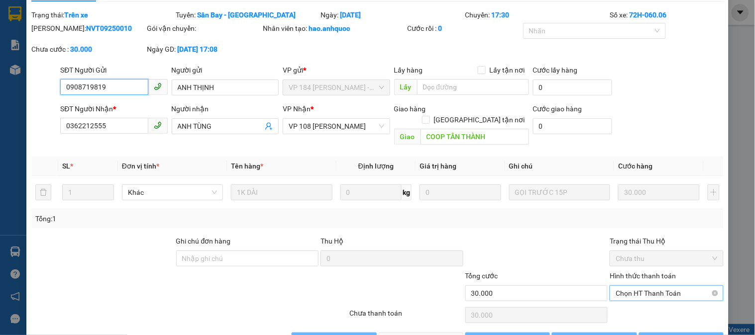
scroll to position [48, 0]
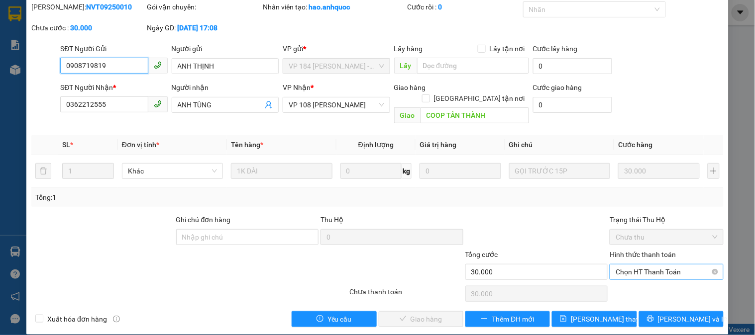
click at [630, 265] on span "Chọn HT Thanh Toán" at bounding box center [667, 272] width 102 height 15
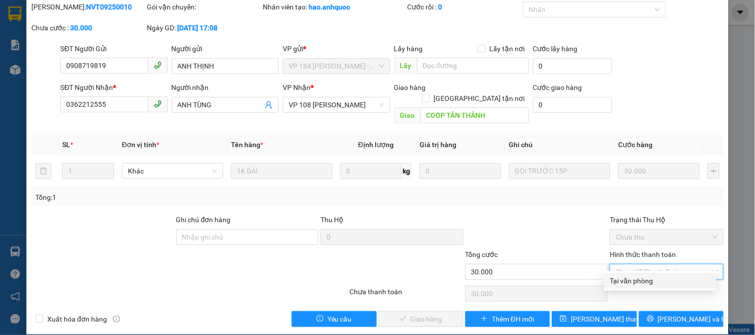
click at [629, 280] on div "Tại văn phòng" at bounding box center [660, 281] width 101 height 11
type input "0"
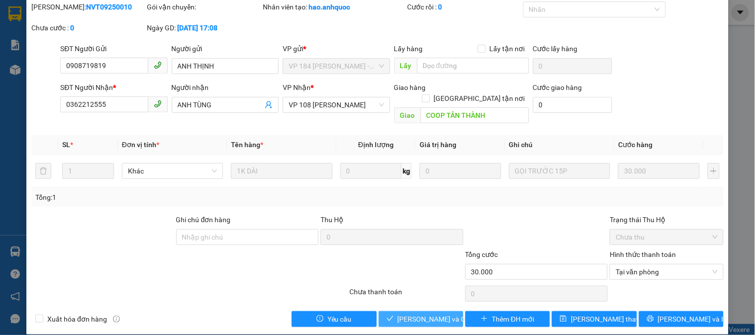
drag, startPoint x: 408, startPoint y: 308, endPoint x: 162, endPoint y: 338, distance: 248.2
click at [162, 335] on html "Kết quả tìm kiếm ( 0 ) Bộ lọc No Data tutrinh.anhquoc 1 Báo cáo Báo cáo dòng ti…" at bounding box center [377, 167] width 755 height 335
drag, startPoint x: 410, startPoint y: 307, endPoint x: 158, endPoint y: 230, distance: 263.2
click at [400, 314] on span "[PERSON_NAME] và [PERSON_NAME] hàng" at bounding box center [446, 319] width 96 height 11
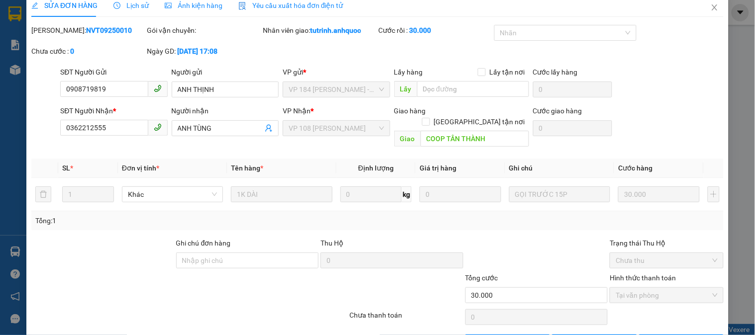
scroll to position [0, 0]
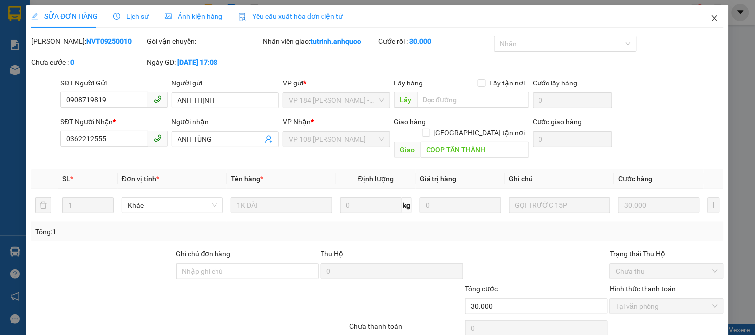
click at [712, 17] on icon "close" at bounding box center [714, 18] width 5 height 6
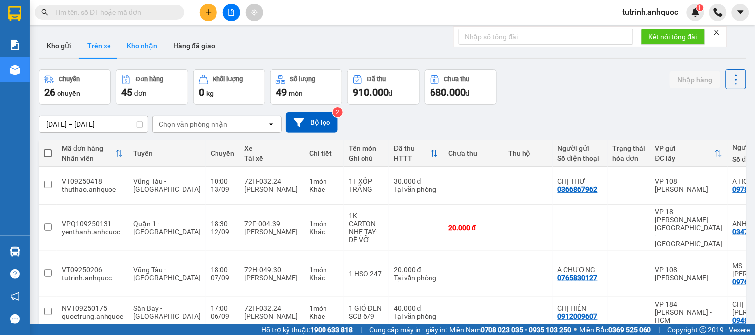
click at [122, 48] on button "Kho nhận" at bounding box center [142, 46] width 46 height 24
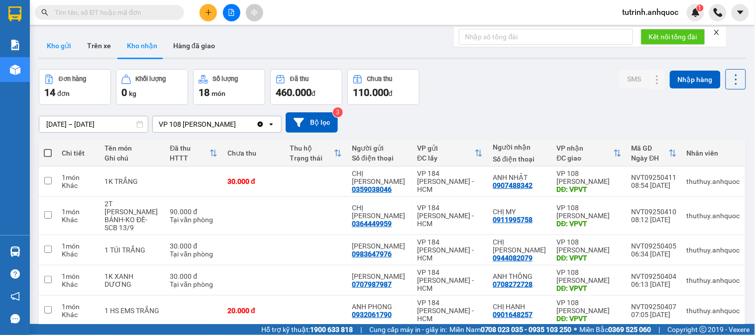
click at [62, 43] on button "Kho gửi" at bounding box center [59, 46] width 40 height 24
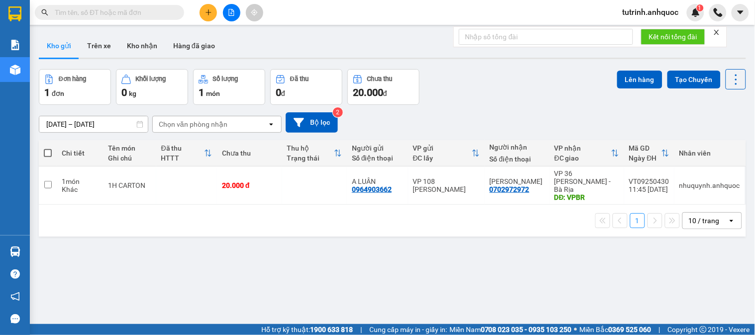
click at [45, 152] on span at bounding box center [48, 153] width 8 height 8
click at [48, 148] on input "checkbox" at bounding box center [48, 148] width 0 height 0
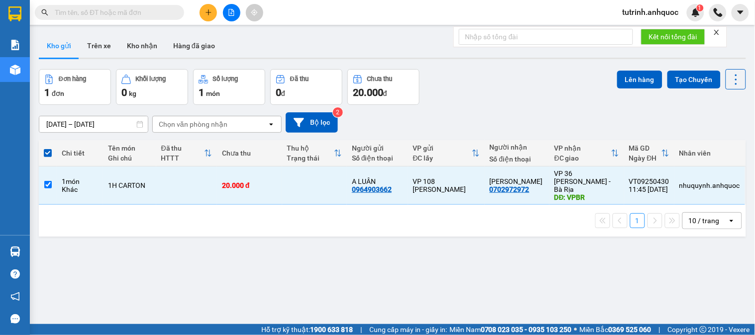
click at [45, 161] on th at bounding box center [48, 153] width 18 height 26
click at [48, 151] on span at bounding box center [48, 153] width 8 height 8
click at [48, 148] on input "checkbox" at bounding box center [48, 148] width 0 height 0
checkbox input "false"
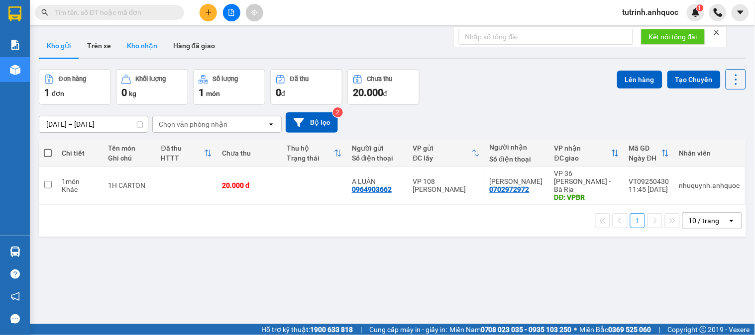
click at [146, 51] on button "Kho nhận" at bounding box center [142, 46] width 46 height 24
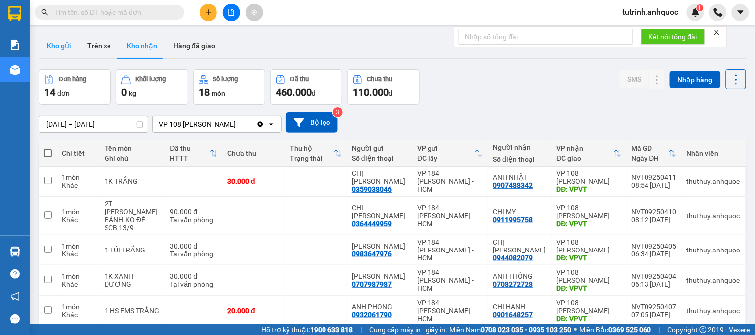
click at [76, 45] on button "Kho gửi" at bounding box center [59, 46] width 40 height 24
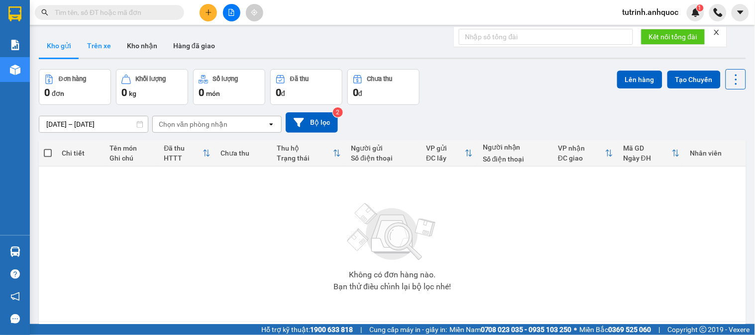
click at [102, 50] on button "Trên xe" at bounding box center [99, 46] width 40 height 24
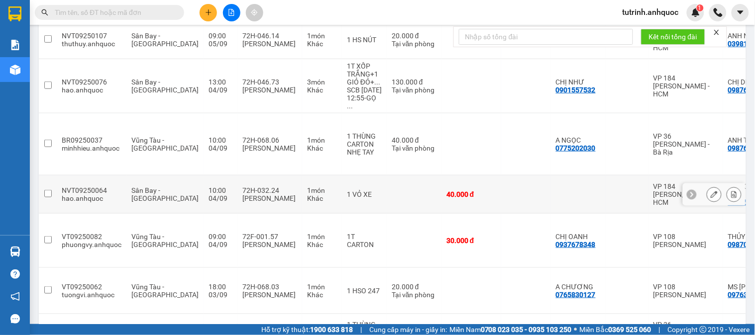
scroll to position [186, 0]
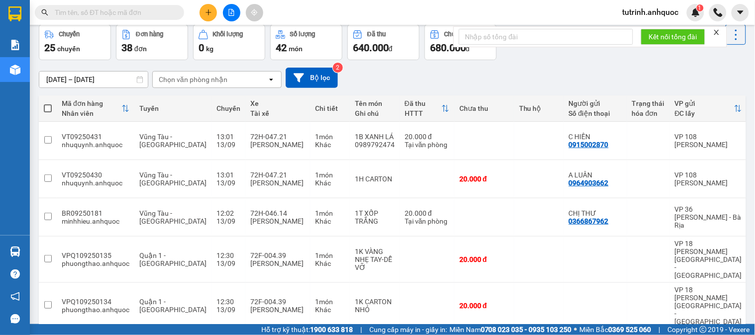
scroll to position [0, 0]
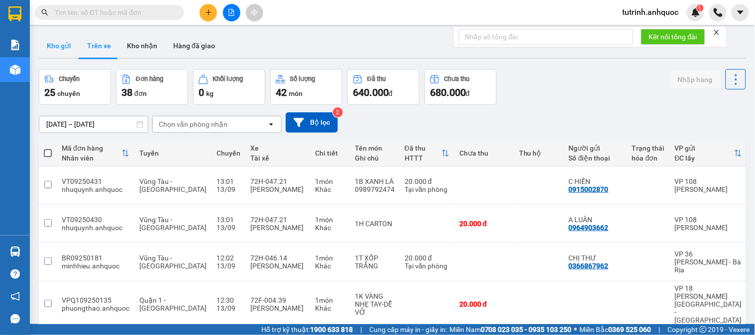
click at [64, 47] on button "Kho gửi" at bounding box center [59, 46] width 40 height 24
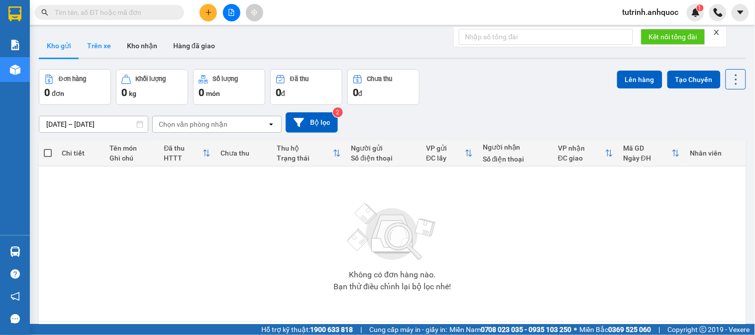
click at [104, 47] on button "Trên xe" at bounding box center [99, 46] width 40 height 24
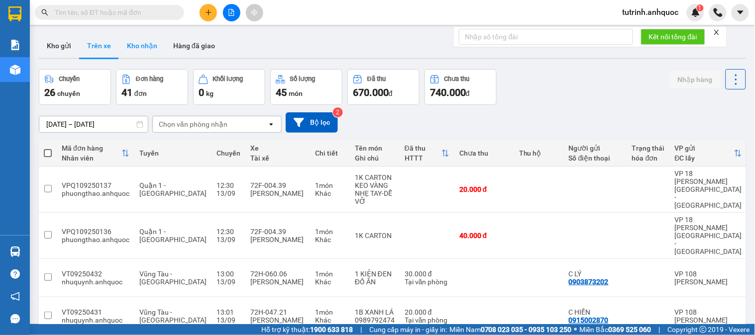
click at [128, 52] on button "Kho nhận" at bounding box center [142, 46] width 46 height 24
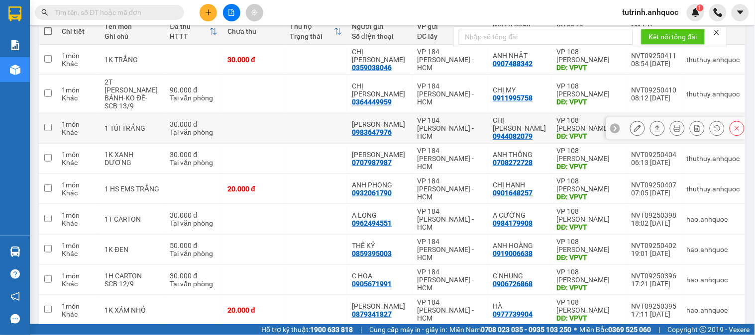
scroll to position [166, 0]
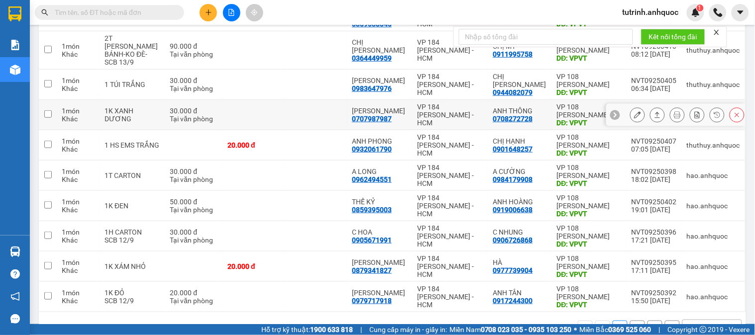
click at [634, 118] on icon at bounding box center [637, 114] width 7 height 7
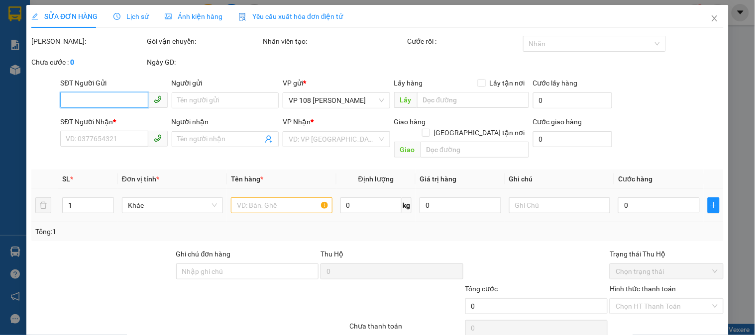
type input "0707987987"
type input "[PERSON_NAME]"
type input "0708272728"
type input "ANH THÔNG"
type input "VPVT"
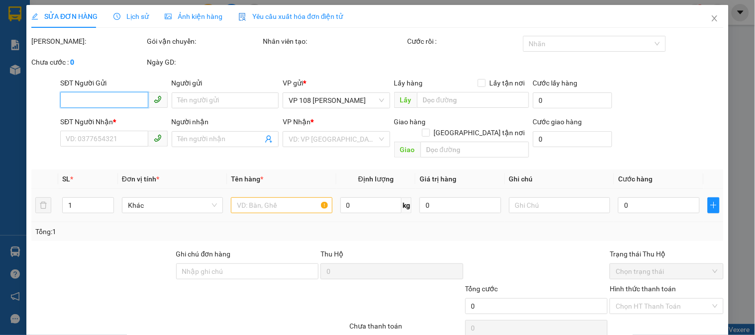
type input "TM 13/9 NHỰT"
type input "30.000"
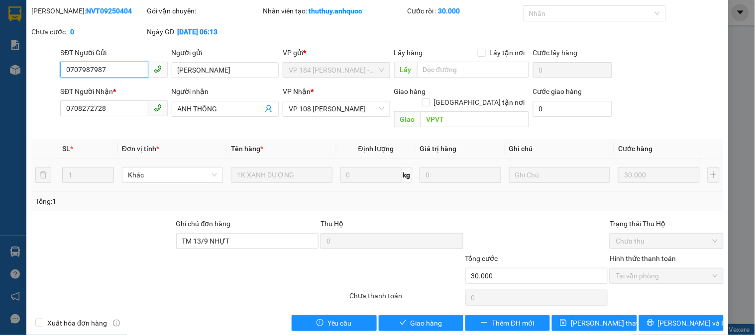
scroll to position [35, 0]
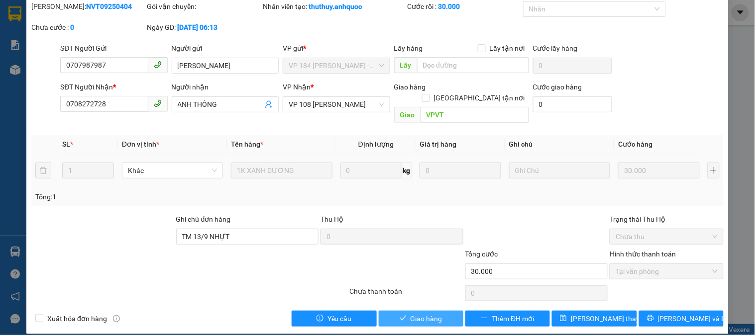
click at [416, 313] on span "Giao hàng" at bounding box center [427, 318] width 32 height 11
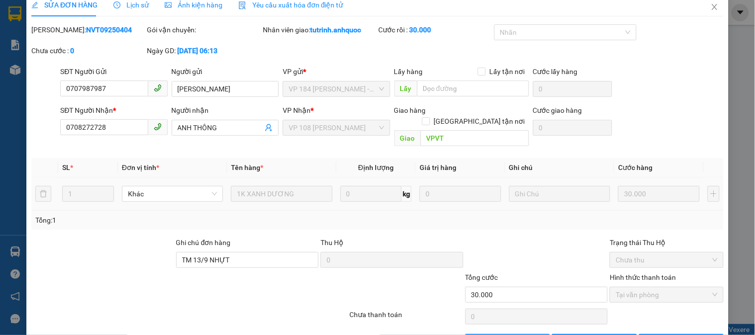
scroll to position [0, 0]
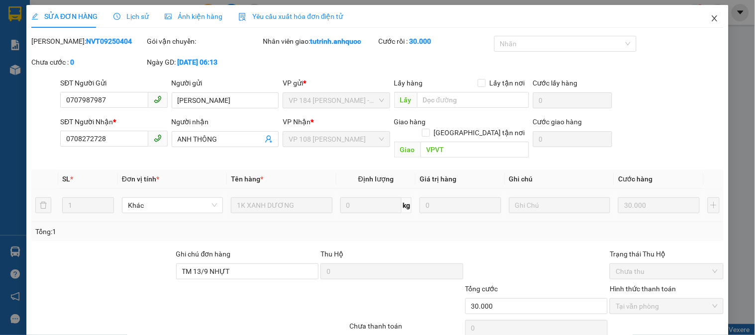
click at [711, 19] on icon "close" at bounding box center [715, 18] width 8 height 8
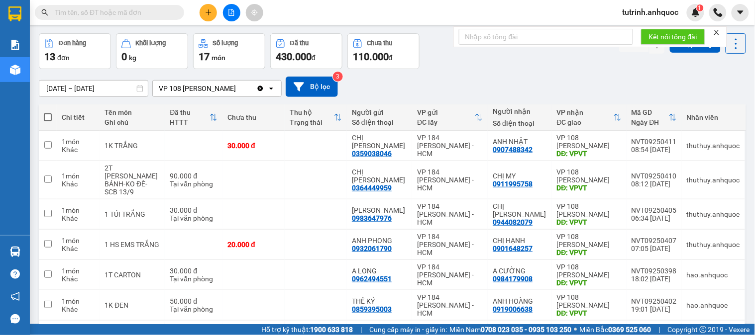
scroll to position [55, 0]
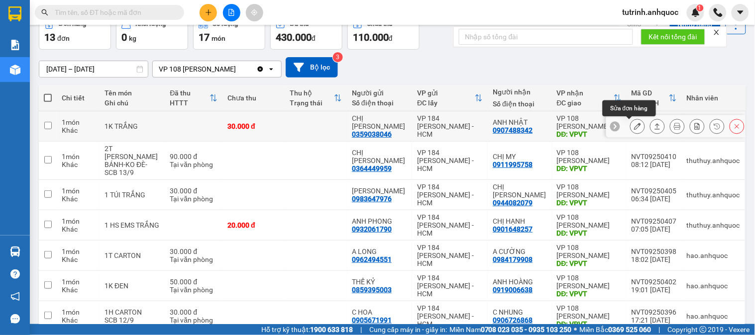
click at [630, 123] on button at bounding box center [637, 126] width 14 height 17
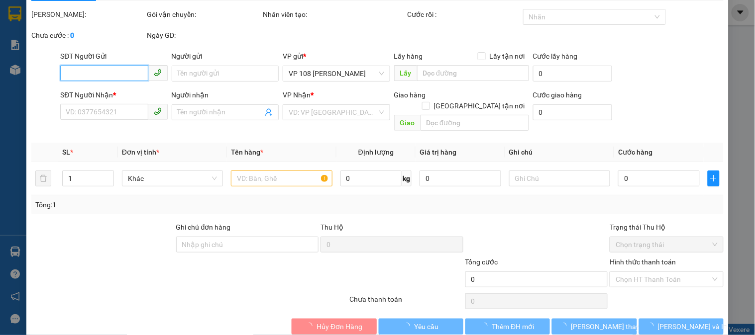
type input "0359038046"
type input "CHỊ [PERSON_NAME]"
type input "0907488342"
type input "ANH NHẬT"
type input "VPVT"
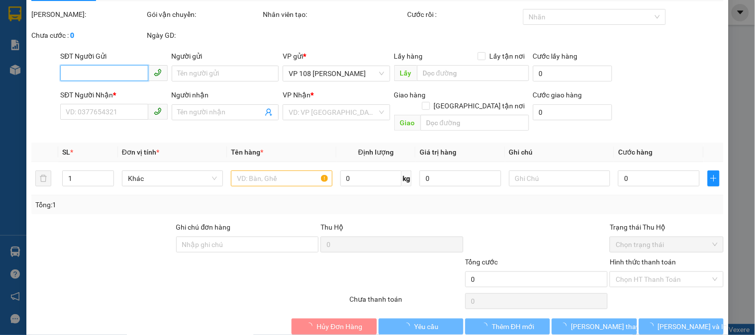
type input "30.000"
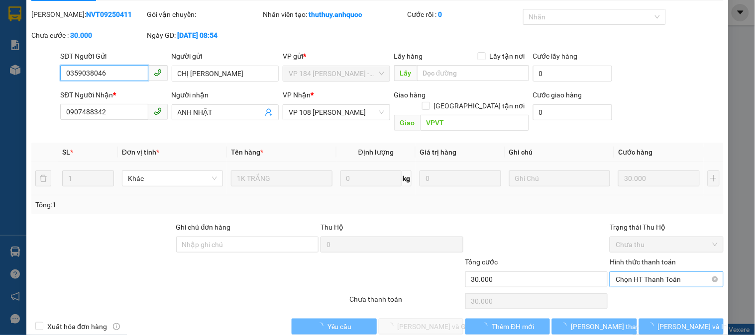
scroll to position [35, 0]
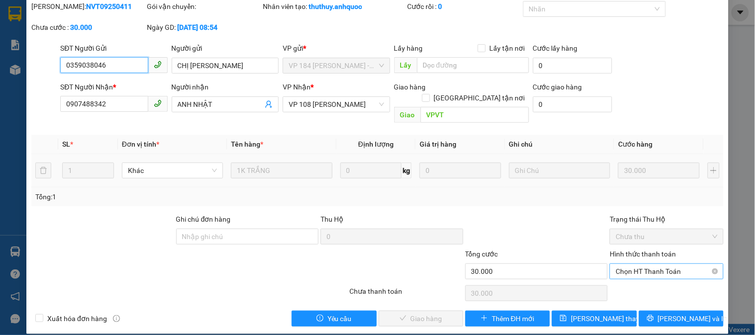
click at [625, 267] on span "Chọn HT Thanh Toán" at bounding box center [667, 271] width 102 height 15
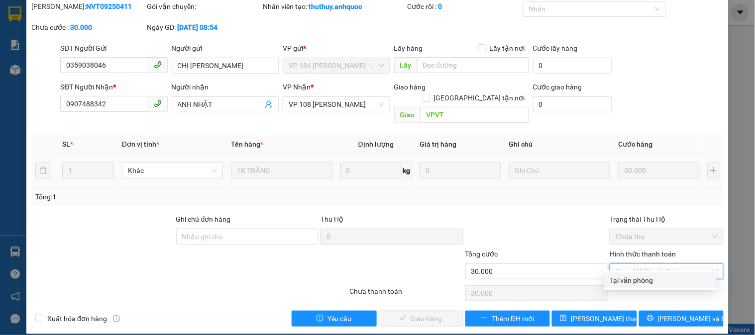
click at [618, 286] on div "Tại văn phòng" at bounding box center [660, 281] width 112 height 16
type input "0"
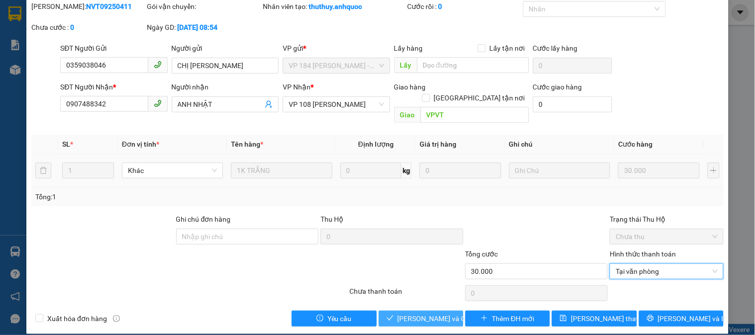
click at [413, 313] on span "[PERSON_NAME] và Giao hàng" at bounding box center [446, 318] width 96 height 11
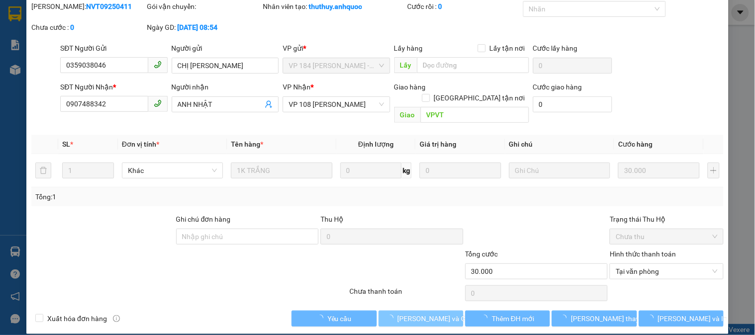
scroll to position [0, 0]
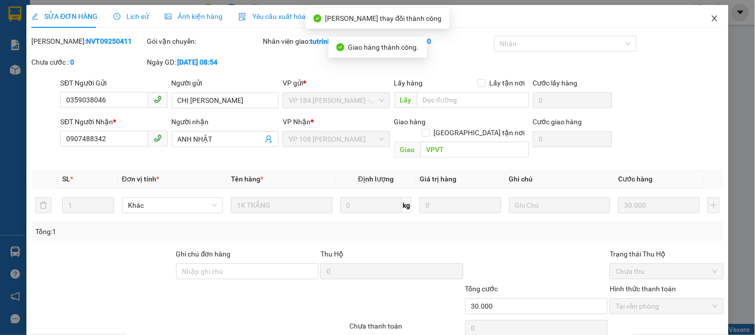
click at [703, 24] on span "Close" at bounding box center [715, 19] width 28 height 28
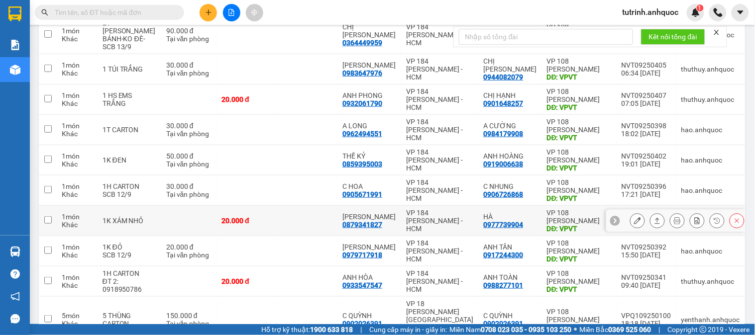
scroll to position [203, 0]
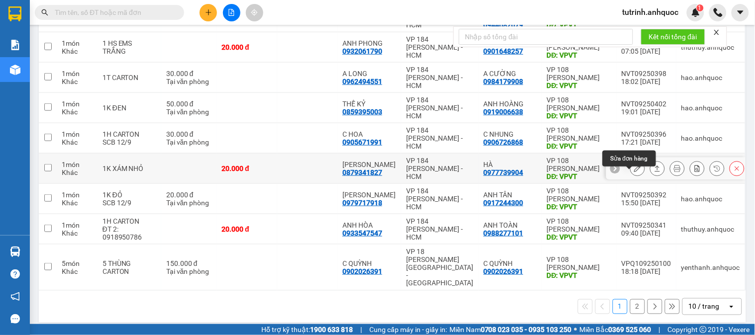
click at [630, 173] on button at bounding box center [637, 168] width 14 height 17
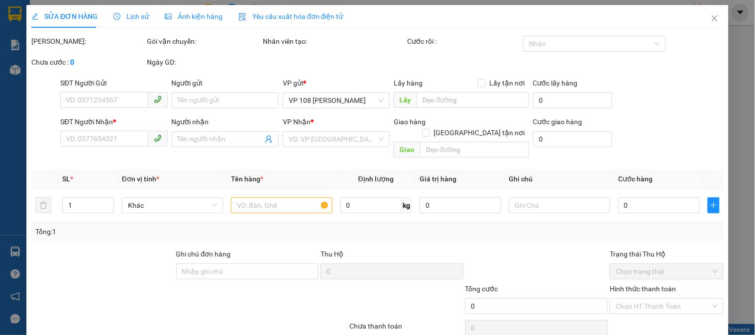
type input "0879341827"
type input "[PERSON_NAME]"
type input "0977739904"
type input "HÀ"
type input "VPVT"
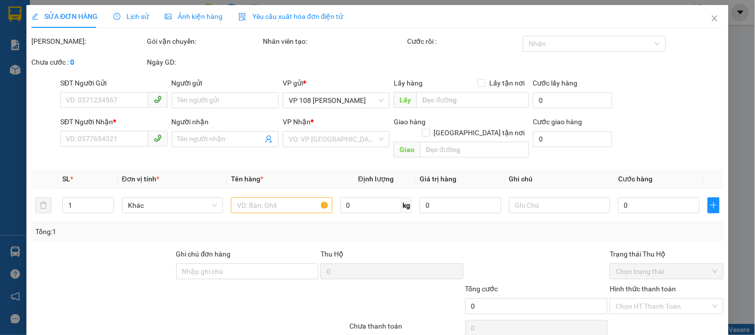
type input "20.000"
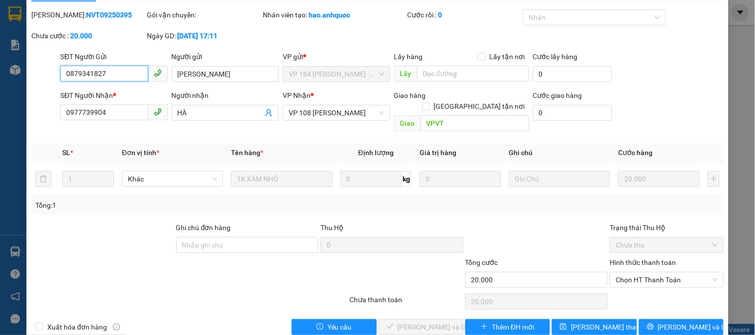
scroll to position [35, 0]
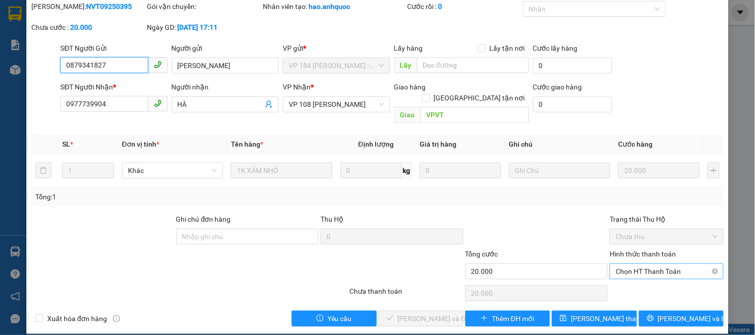
click at [619, 264] on span "Chọn HT Thanh Toán" at bounding box center [667, 271] width 102 height 15
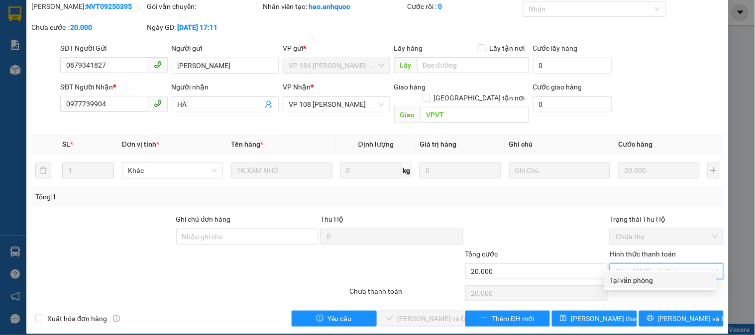
click at [618, 279] on div "Tại văn phòng" at bounding box center [660, 280] width 101 height 11
type input "0"
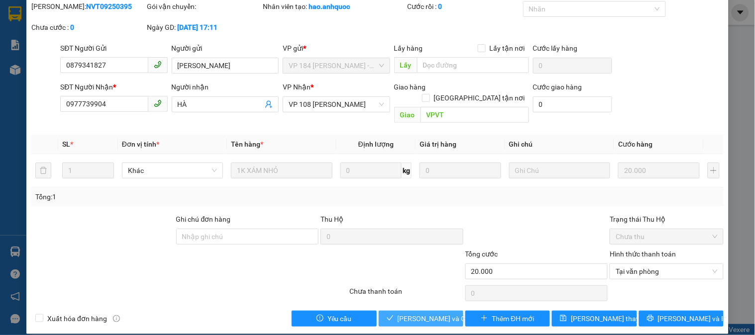
click at [437, 313] on span "[PERSON_NAME] và Giao hàng" at bounding box center [446, 318] width 96 height 11
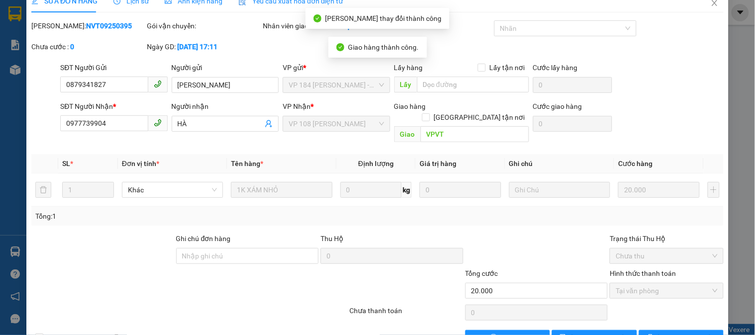
scroll to position [0, 0]
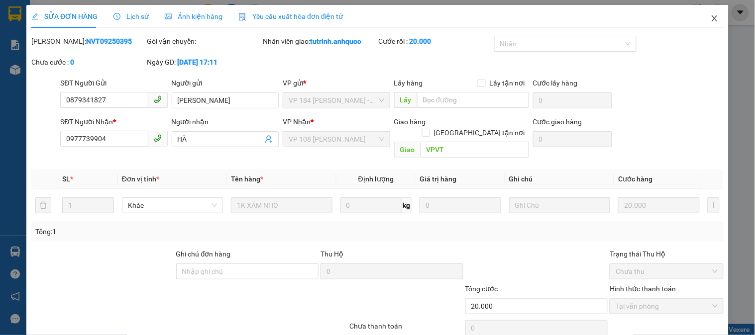
click at [701, 23] on span "Close" at bounding box center [715, 19] width 28 height 28
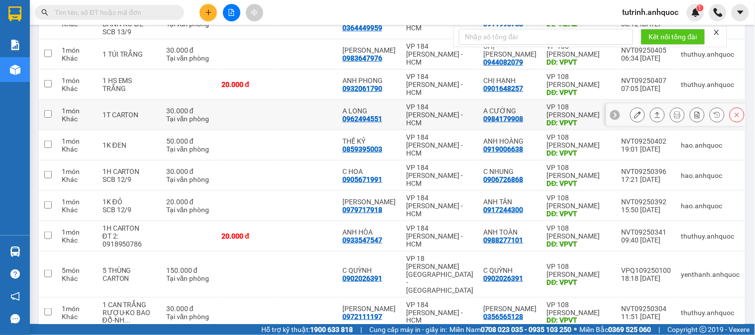
scroll to position [203, 0]
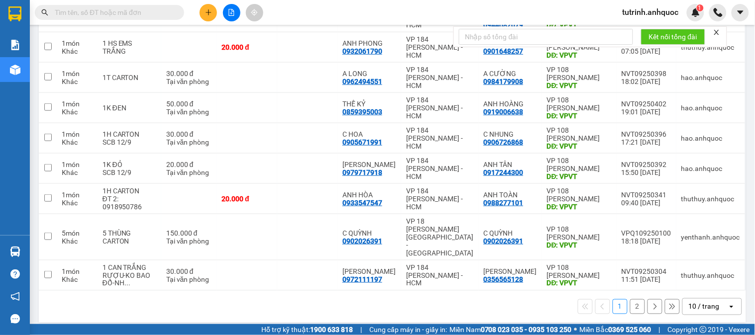
click at [636, 304] on button "2" at bounding box center [637, 307] width 15 height 15
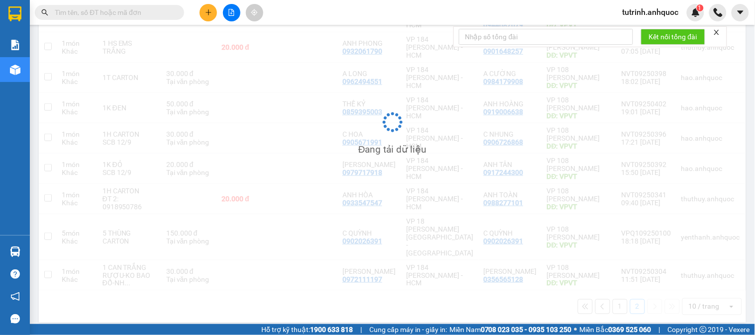
scroll to position [46, 0]
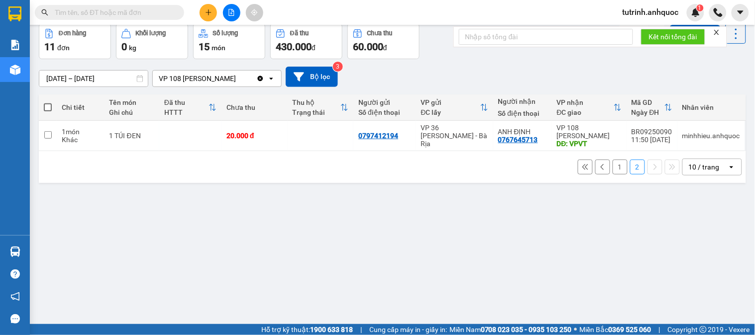
click at [613, 167] on button "1" at bounding box center [620, 167] width 15 height 15
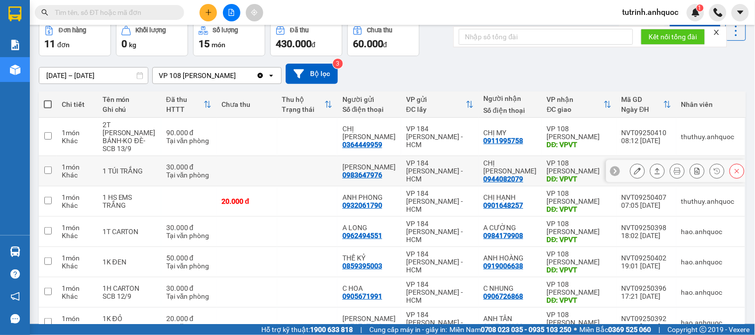
scroll to position [0, 0]
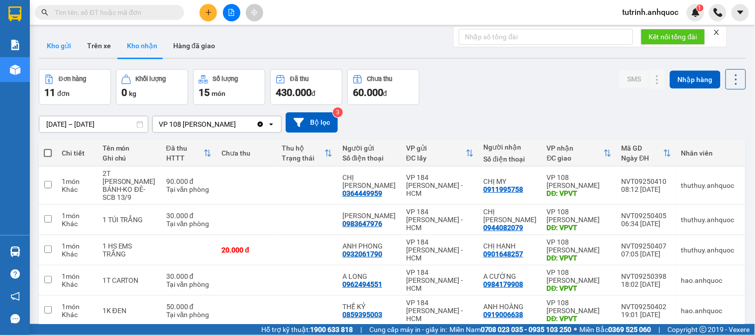
click at [52, 45] on button "Kho gửi" at bounding box center [59, 46] width 40 height 24
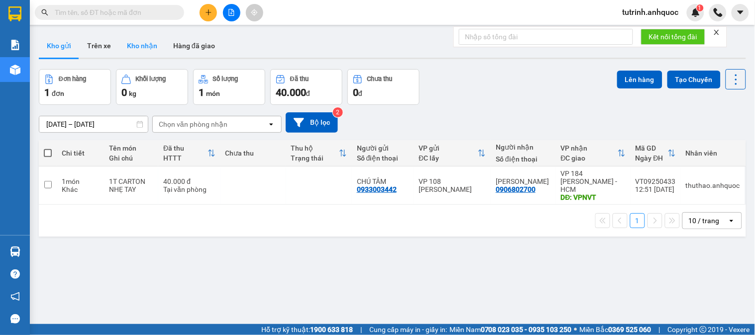
click at [146, 42] on button "Kho nhận" at bounding box center [142, 46] width 46 height 24
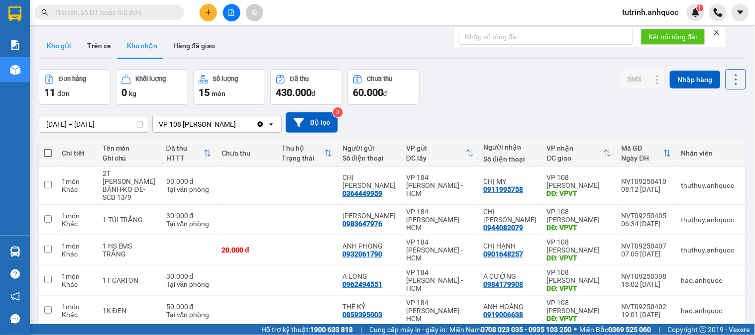
click at [58, 49] on button "Kho gửi" at bounding box center [59, 46] width 40 height 24
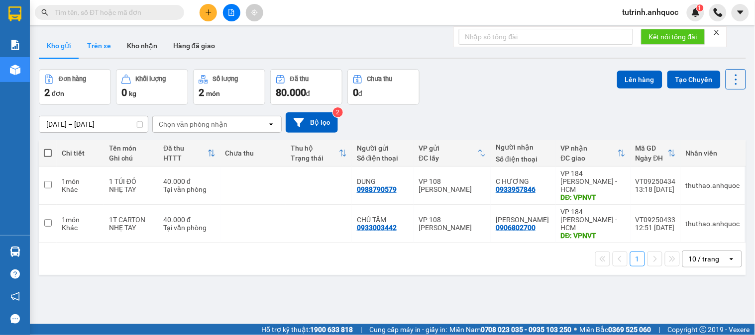
click at [105, 47] on button "Trên xe" at bounding box center [99, 46] width 40 height 24
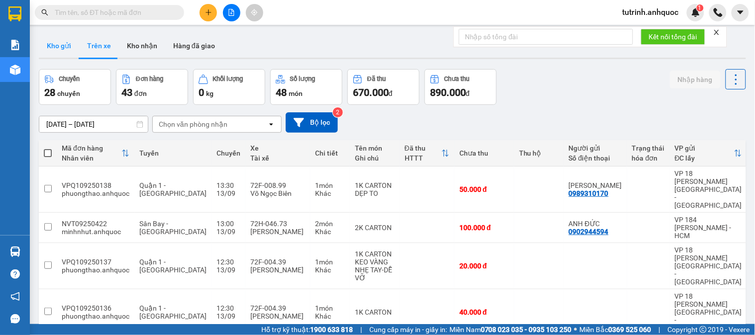
click at [53, 52] on button "Kho gửi" at bounding box center [59, 46] width 40 height 24
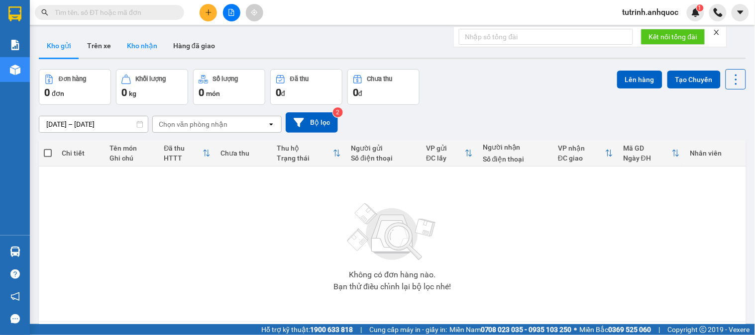
click at [148, 41] on button "Kho nhận" at bounding box center [142, 46] width 46 height 24
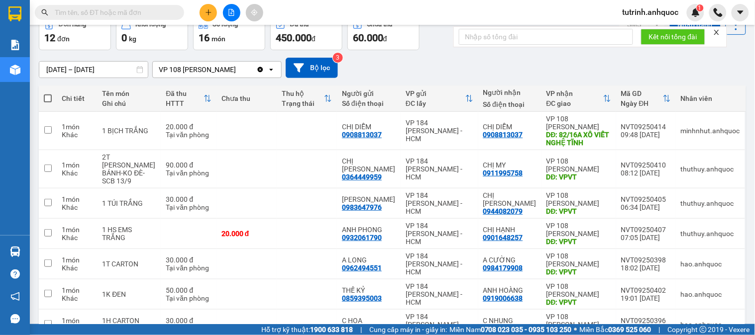
scroll to position [55, 0]
click at [583, 35] on input "text" at bounding box center [546, 37] width 174 height 16
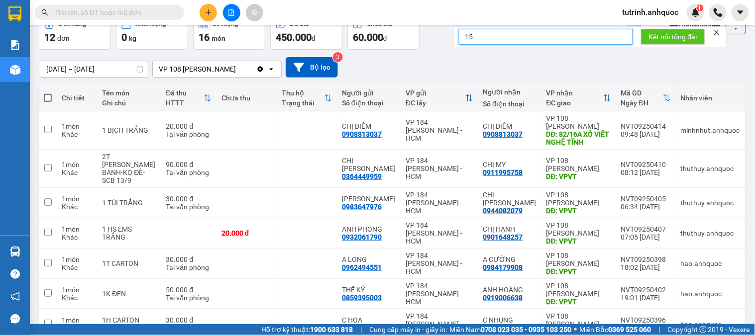
type input "152"
click button "Kết nối tổng đài" at bounding box center [673, 37] width 64 height 16
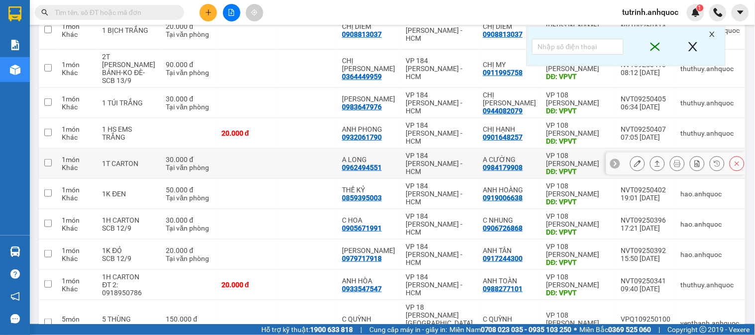
scroll to position [0, 0]
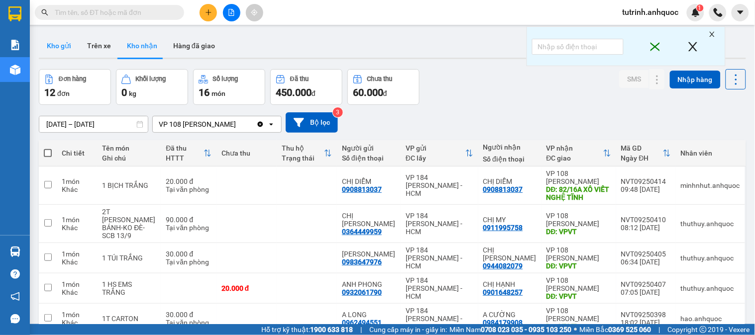
click at [66, 43] on button "Kho gửi" at bounding box center [59, 46] width 40 height 24
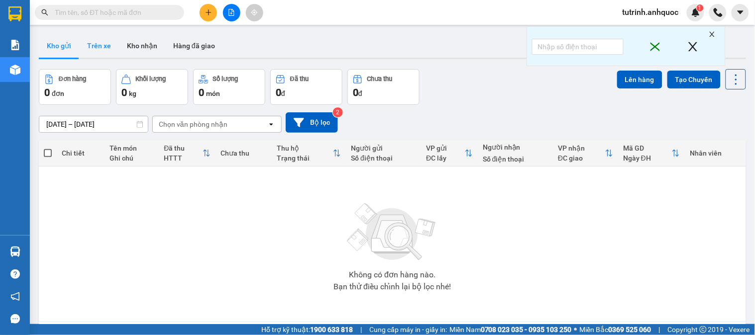
click at [106, 51] on button "Trên xe" at bounding box center [99, 46] width 40 height 24
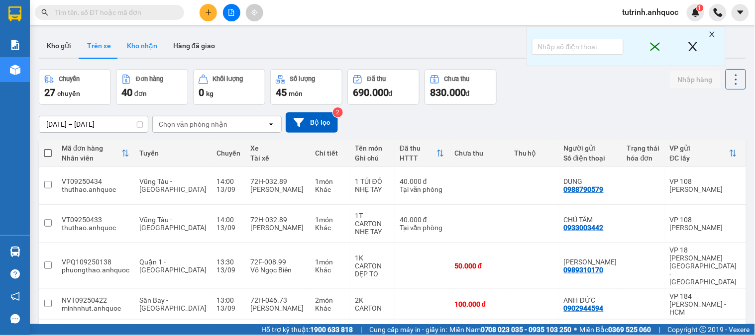
click at [142, 51] on button "Kho nhận" at bounding box center [142, 46] width 46 height 24
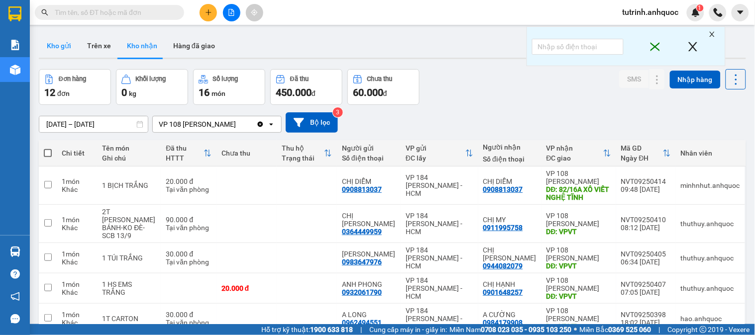
click at [64, 46] on button "Kho gửi" at bounding box center [59, 46] width 40 height 24
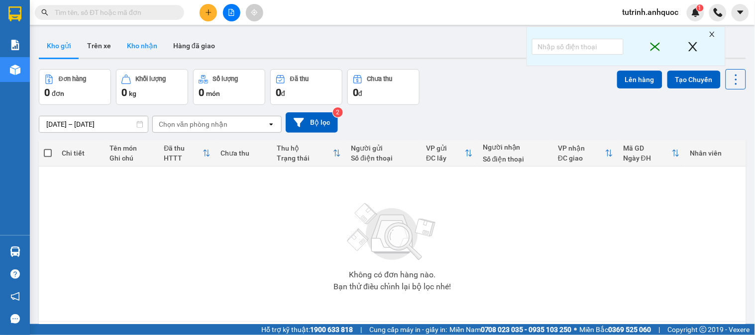
click at [132, 54] on button "Kho nhận" at bounding box center [142, 46] width 46 height 24
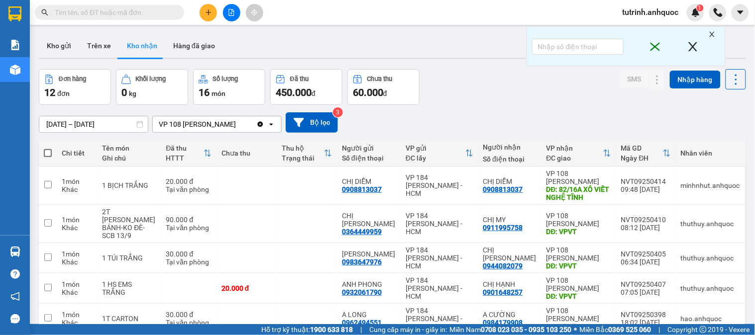
click at [63, 50] on button "Kho gửi" at bounding box center [59, 46] width 40 height 24
click at [62, 38] on button "Kho gửi" at bounding box center [59, 46] width 40 height 24
click at [62, 55] on button "Kho gửi" at bounding box center [59, 46] width 40 height 24
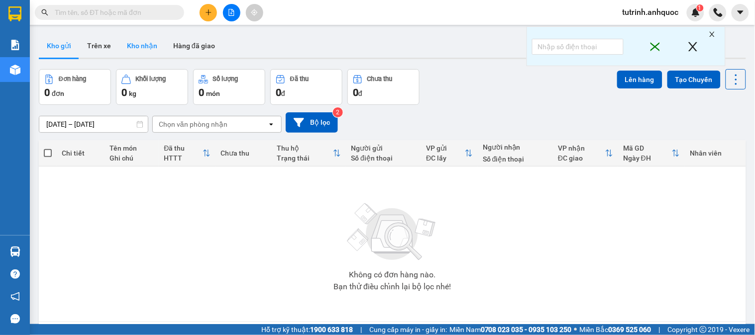
click at [147, 49] on button "Kho nhận" at bounding box center [142, 46] width 46 height 24
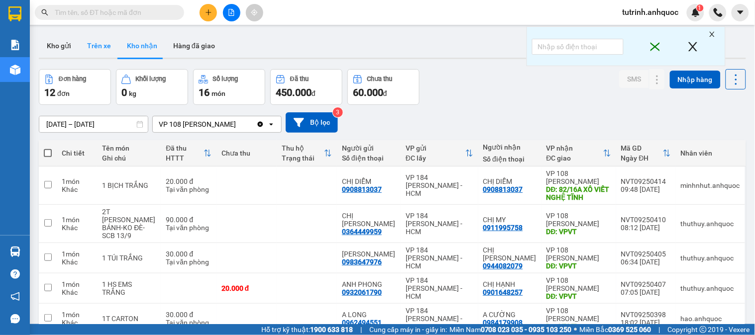
click at [107, 42] on button "Trên xe" at bounding box center [99, 46] width 40 height 24
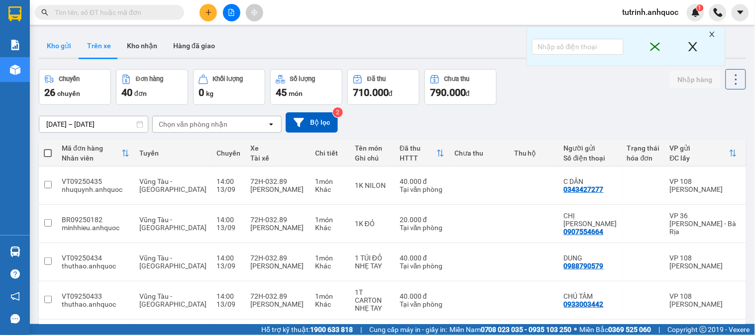
click at [65, 48] on button "Kho gửi" at bounding box center [59, 46] width 40 height 24
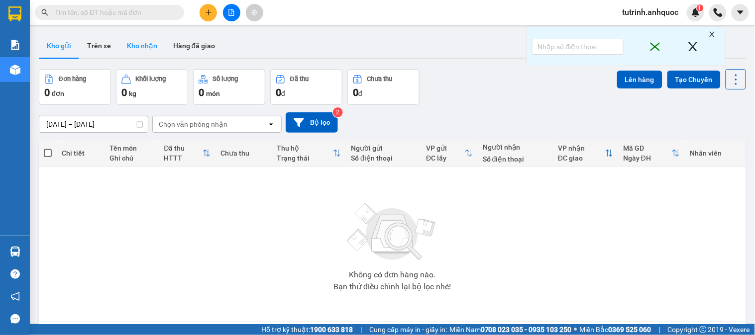
click at [142, 41] on button "Kho nhận" at bounding box center [142, 46] width 46 height 24
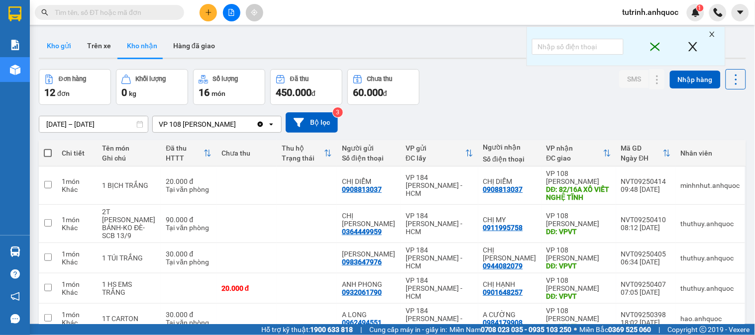
click at [58, 45] on button "Kho gửi" at bounding box center [59, 46] width 40 height 24
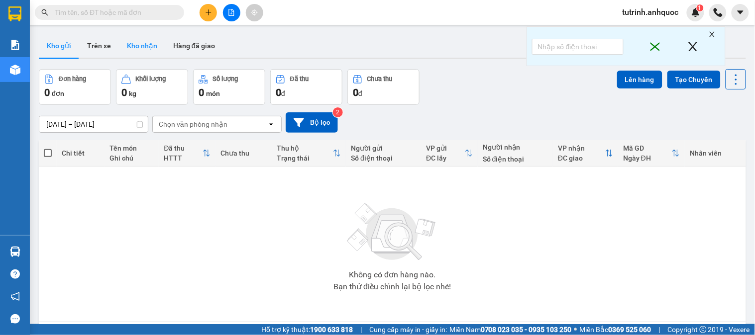
click at [131, 54] on button "Kho nhận" at bounding box center [142, 46] width 46 height 24
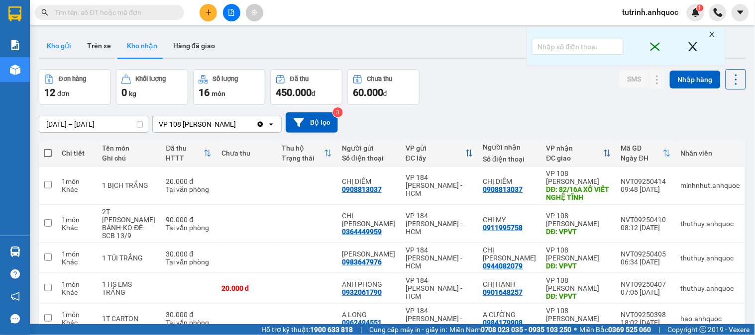
click at [65, 47] on button "Kho gửi" at bounding box center [59, 46] width 40 height 24
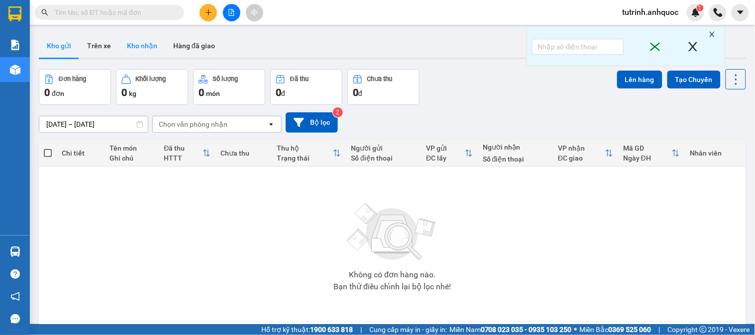
click at [147, 51] on button "Kho nhận" at bounding box center [142, 46] width 46 height 24
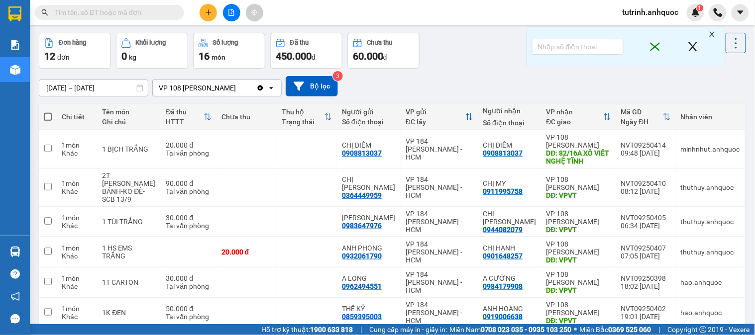
scroll to position [55, 0]
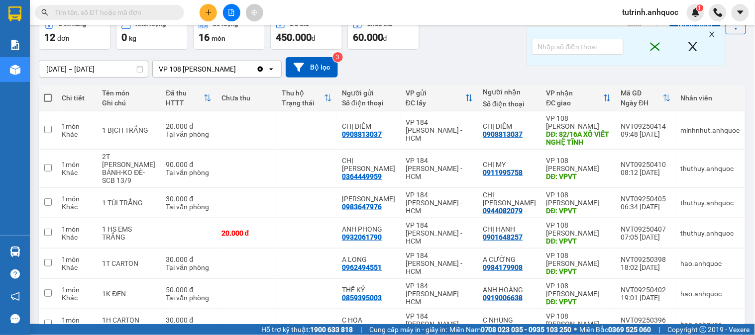
click at [669, 10] on span "tutrinh.anhquoc" at bounding box center [651, 12] width 72 height 12
click at [654, 31] on span "Đăng xuất" at bounding box center [655, 30] width 52 height 11
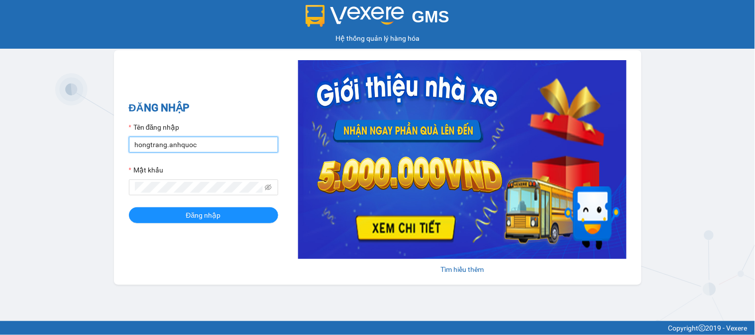
click at [226, 150] on input "hongtrang.anhquoc" at bounding box center [203, 145] width 149 height 16
type input "huyentrang.anhquoc"
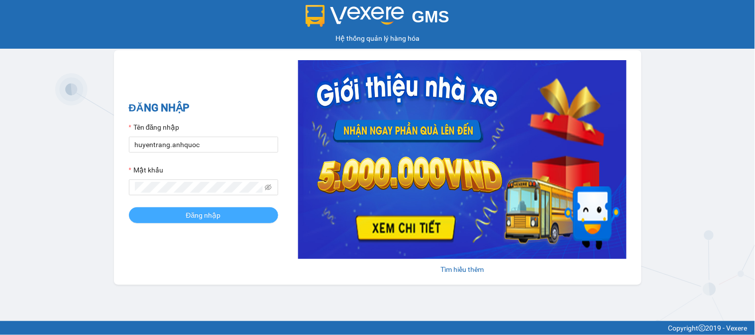
click at [229, 221] on button "Đăng nhập" at bounding box center [203, 216] width 149 height 16
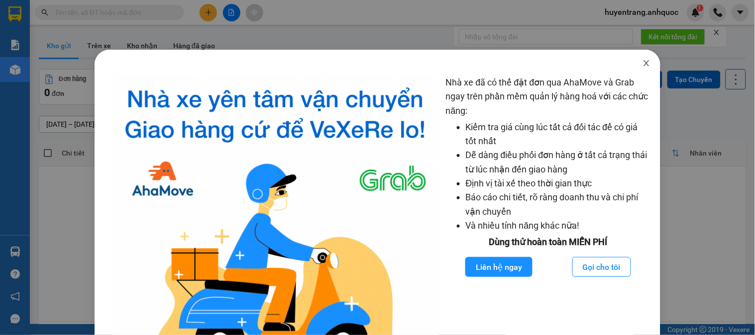
click at [642, 61] on icon "close" at bounding box center [646, 63] width 8 height 8
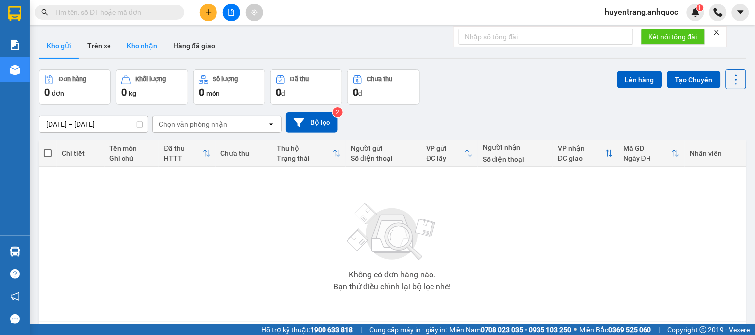
click at [119, 45] on button "Kho nhận" at bounding box center [142, 46] width 46 height 24
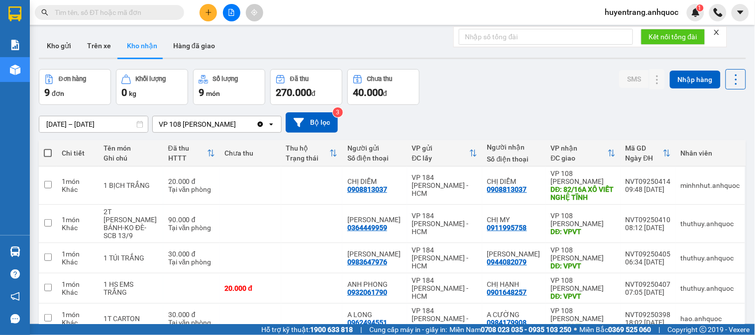
click at [72, 125] on input "[DATE] – [DATE]" at bounding box center [93, 124] width 108 height 16
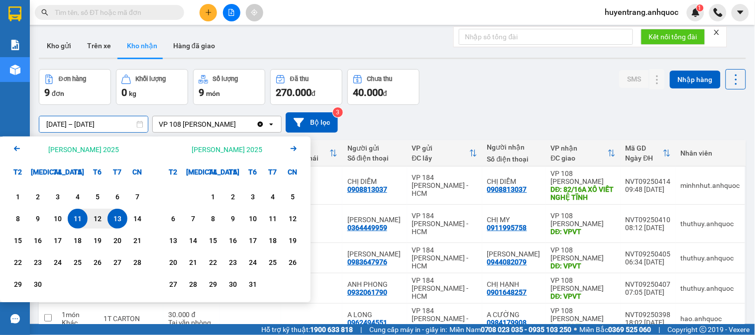
click at [6, 201] on div "1 2 3 4 5 6 7 8 9 10 11 12 13 14 15 16 17 18 19 20 21 22 23 24 25 26 27 28 29 30" at bounding box center [77, 242] width 155 height 120
click at [13, 198] on div "1" at bounding box center [18, 197] width 14 height 12
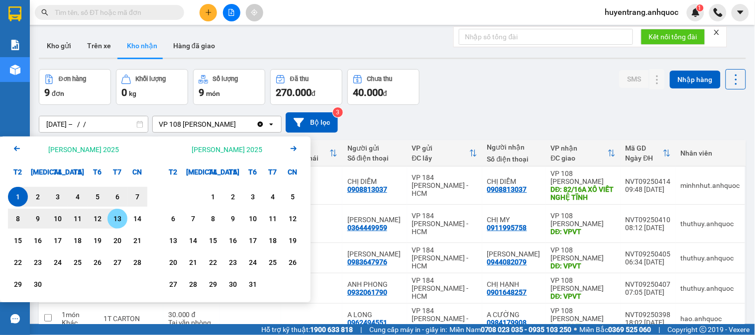
click at [111, 224] on div "13" at bounding box center [117, 219] width 14 height 12
type input "[DATE] – [DATE]"
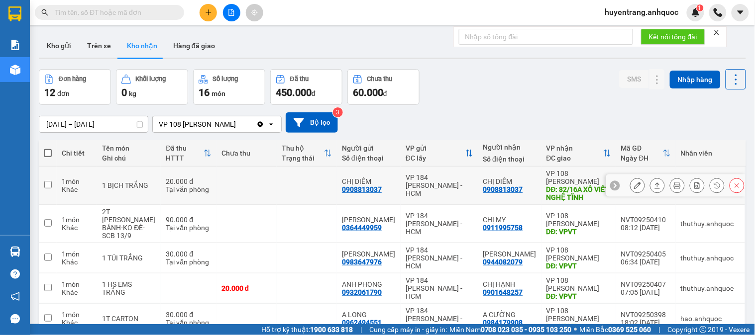
click at [396, 178] on div "CHỊ DIỄM" at bounding box center [369, 182] width 54 height 8
checkbox input "true"
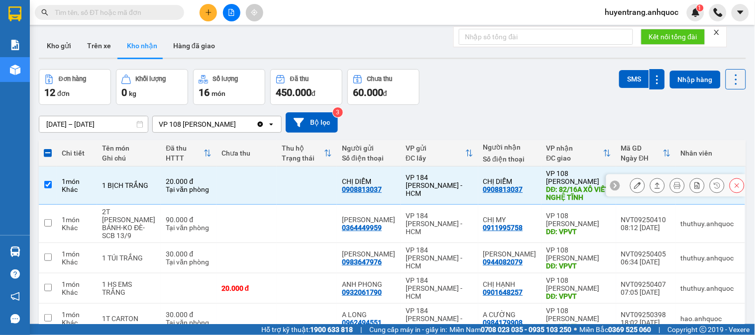
scroll to position [55, 0]
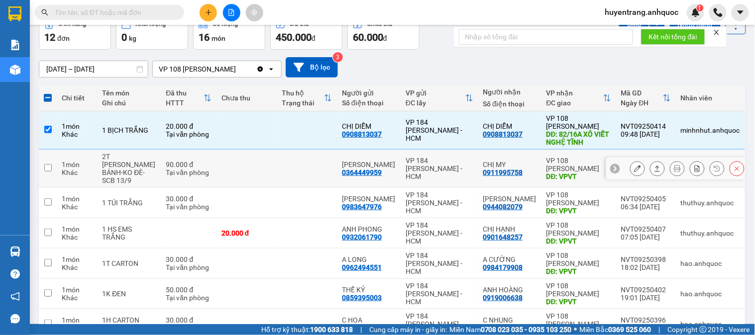
click at [289, 183] on td at bounding box center [307, 169] width 60 height 38
checkbox input "true"
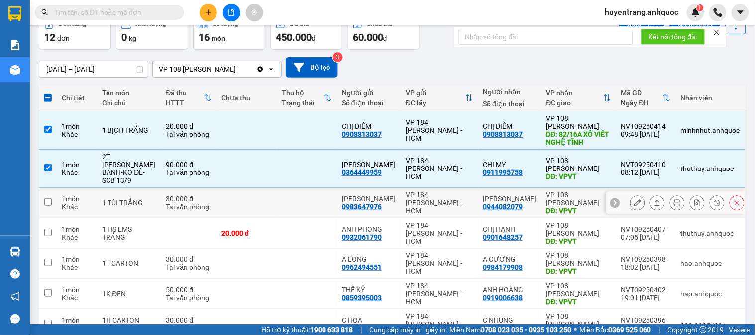
click at [324, 216] on td at bounding box center [307, 203] width 60 height 30
checkbox input "true"
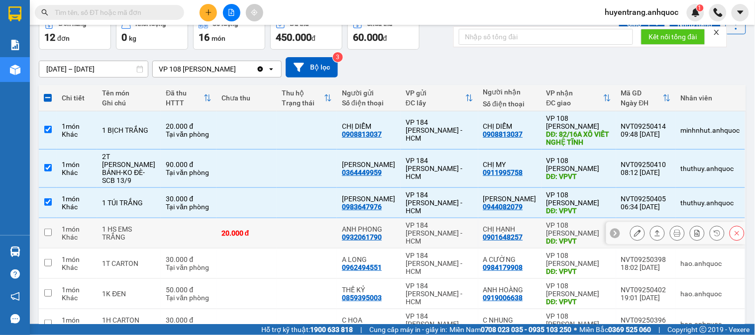
click at [332, 240] on td at bounding box center [307, 233] width 60 height 30
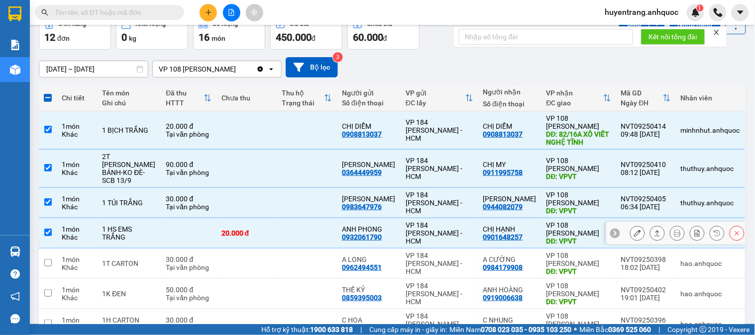
checkbox input "true"
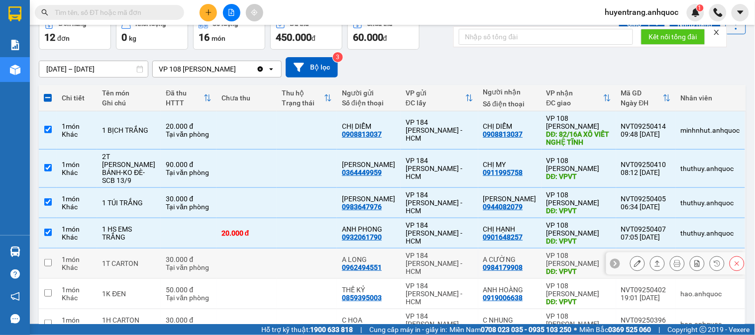
click at [336, 264] on td at bounding box center [307, 264] width 60 height 30
checkbox input "true"
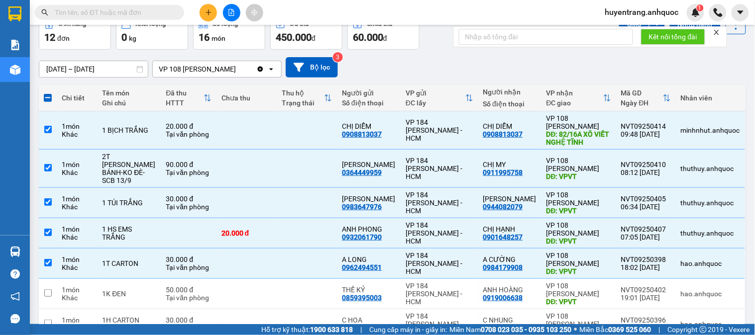
click at [107, 12] on input "text" at bounding box center [113, 12] width 117 height 11
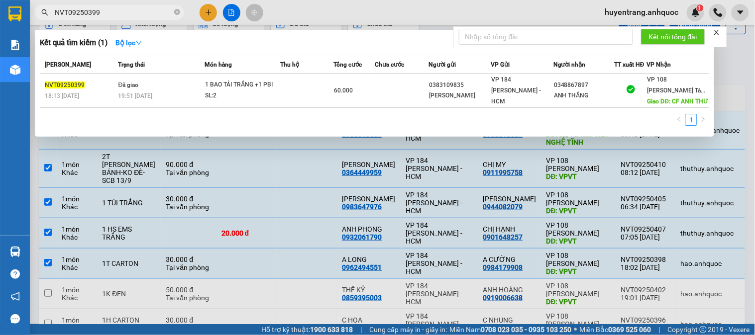
type input "NVT09250399"
click at [506, 295] on div at bounding box center [377, 167] width 755 height 335
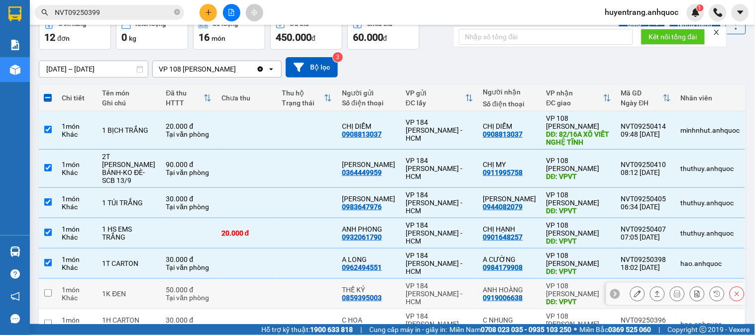
click at [505, 294] on div "ANH HOÀNG" at bounding box center [509, 290] width 53 height 8
checkbox input "true"
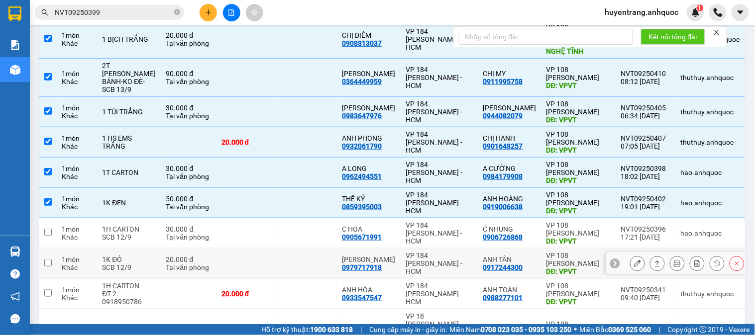
scroll to position [166, 0]
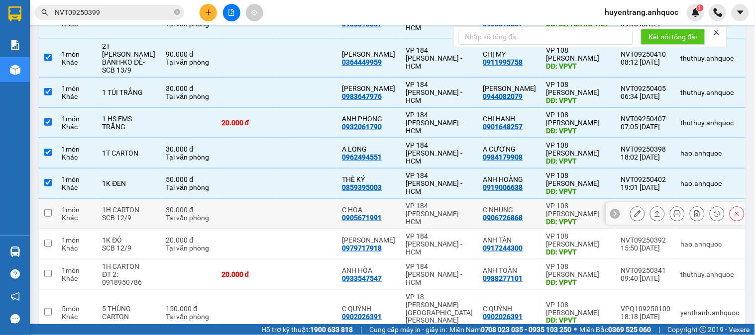
click at [491, 229] on td "C NHUNG 0906726868" at bounding box center [509, 214] width 63 height 30
checkbox input "true"
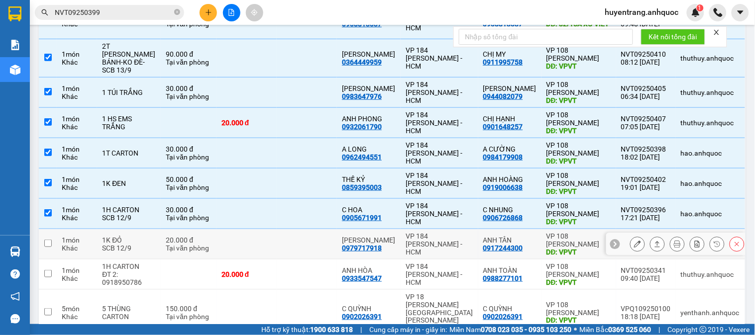
click at [473, 255] on div "VP 184 [PERSON_NAME] - HCM" at bounding box center [439, 244] width 67 height 24
checkbox input "true"
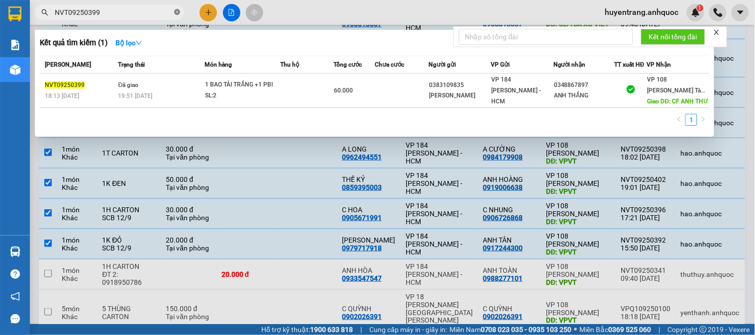
click at [177, 11] on icon "close-circle" at bounding box center [177, 12] width 6 height 6
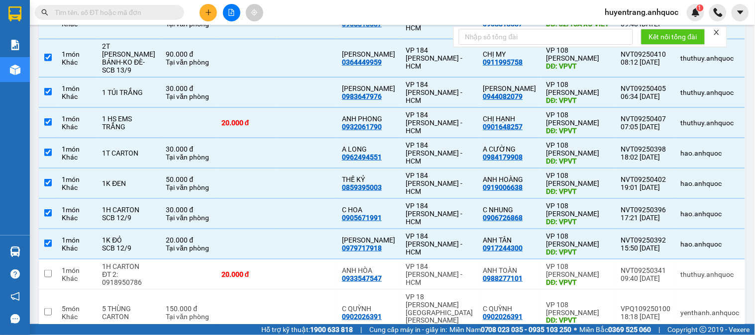
paste input "0326466066"
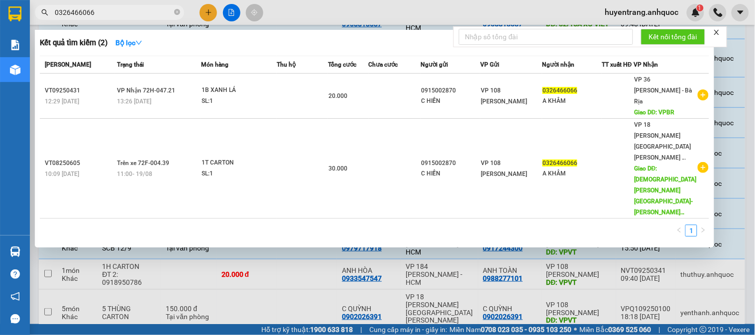
type input "0326466066"
click at [479, 257] on div at bounding box center [377, 167] width 755 height 335
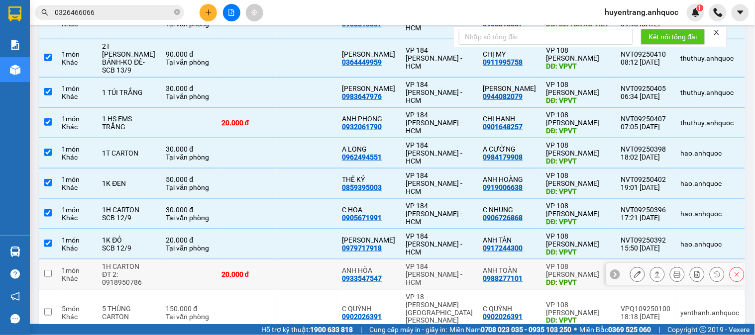
click at [485, 275] on div "ANH TOÀN" at bounding box center [509, 271] width 53 height 8
checkbox input "true"
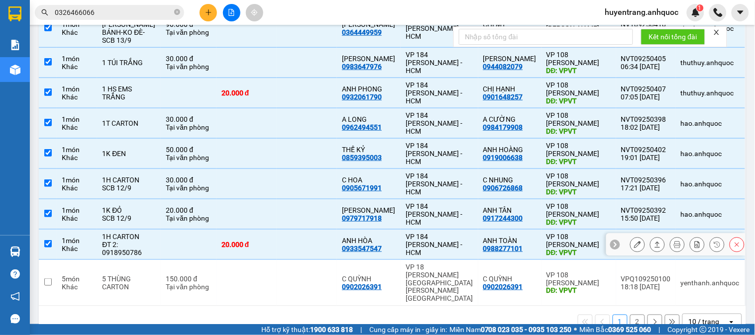
scroll to position [211, 0]
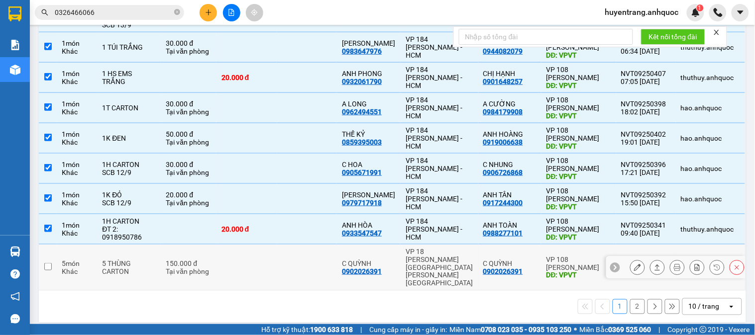
click at [481, 274] on td "C QUỲNH 0902026391" at bounding box center [509, 268] width 63 height 46
checkbox input "true"
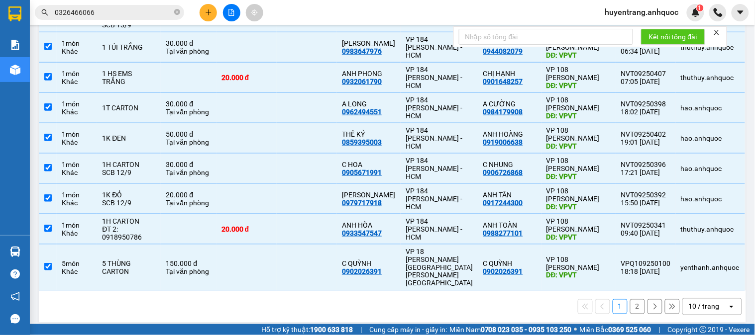
click at [630, 300] on button "2" at bounding box center [637, 307] width 15 height 15
checkbox input "false"
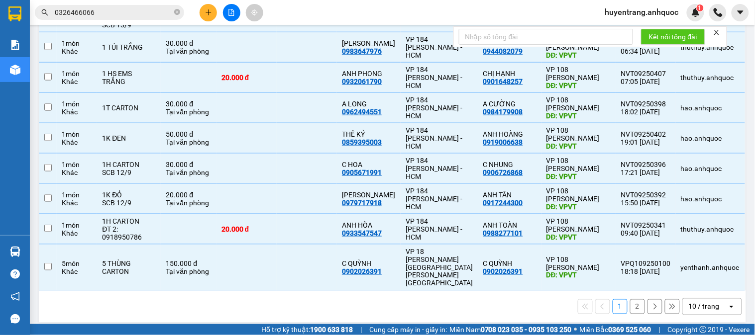
checkbox input "false"
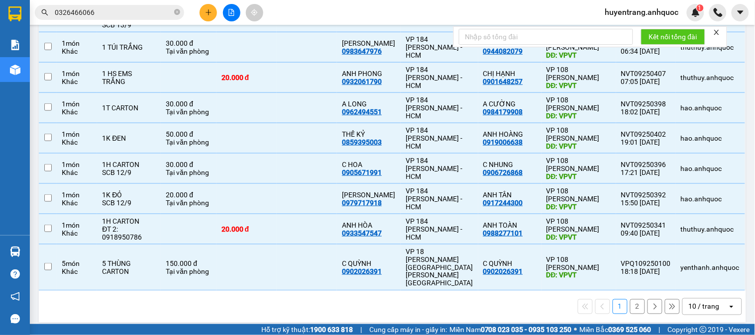
checkbox input "false"
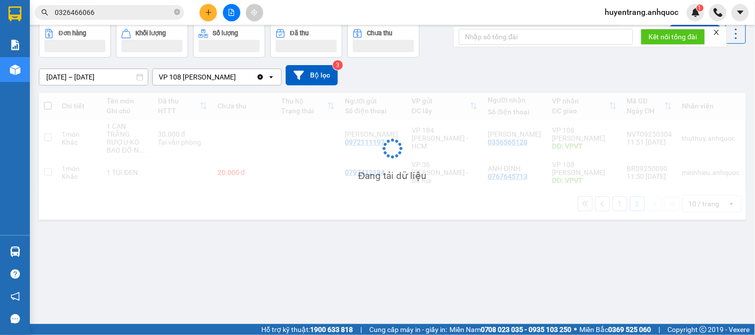
scroll to position [46, 0]
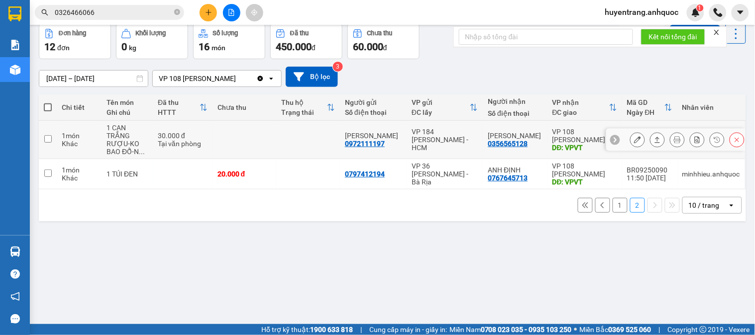
click at [547, 151] on td "VP 108 [PERSON_NAME] Tàu DĐ: VPVT" at bounding box center [584, 140] width 75 height 38
checkbox input "true"
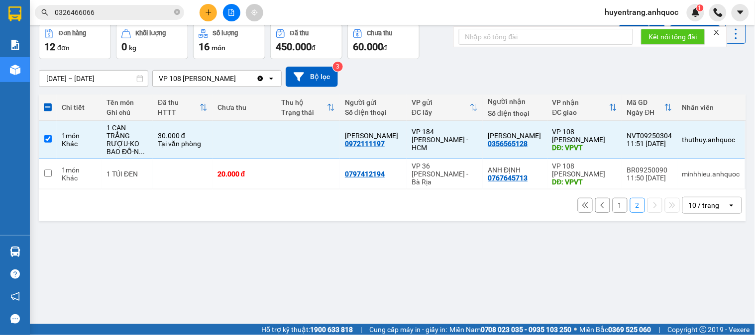
scroll to position [0, 0]
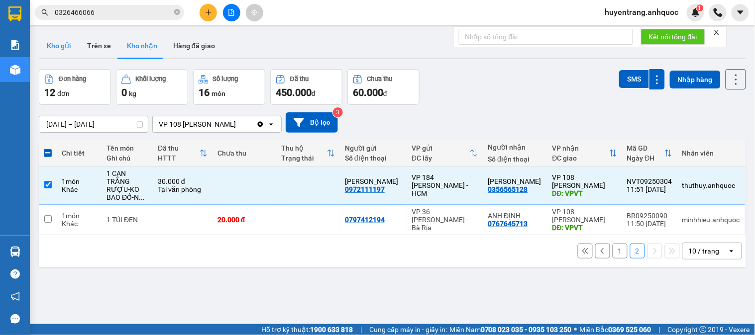
click at [70, 48] on button "Kho gửi" at bounding box center [59, 46] width 40 height 24
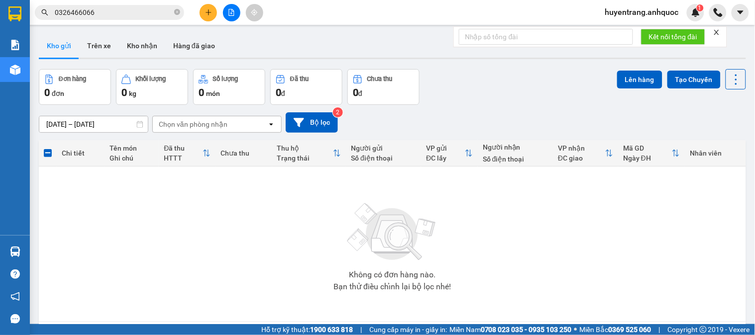
click at [208, 18] on button at bounding box center [208, 12] width 17 height 17
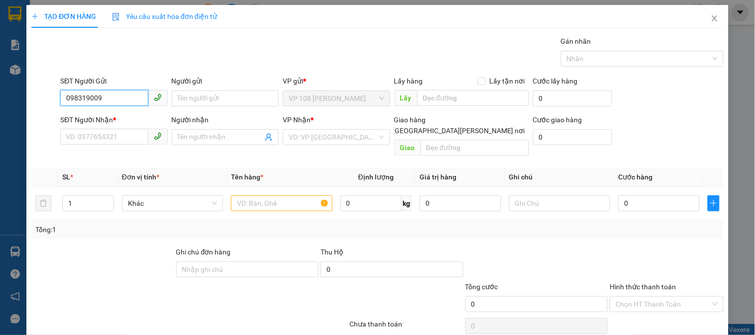
type input "0983190092"
click at [127, 115] on div "0983190092 - C HÂN" at bounding box center [113, 118] width 94 height 11
type input "[PERSON_NAME]"
type input "0854030079"
type input "C NGÂN"
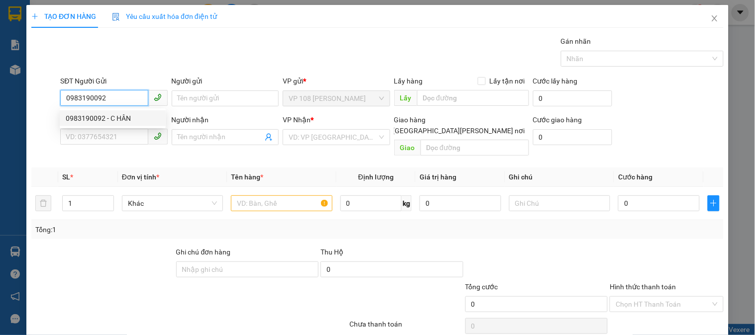
type input "VPBR"
type input "30.000"
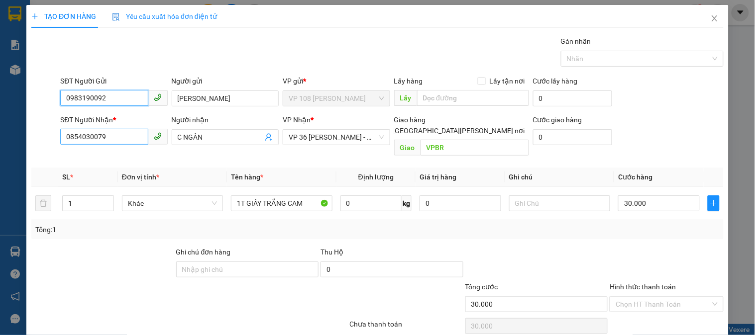
type input "0983190092"
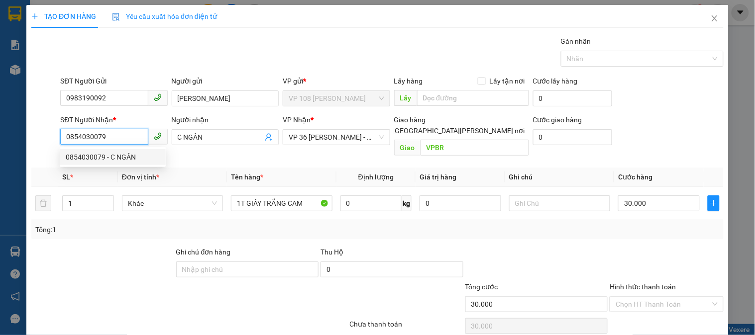
drag, startPoint x: 135, startPoint y: 139, endPoint x: 56, endPoint y: 140, distance: 78.6
click at [55, 140] on div "SĐT Người [PERSON_NAME] * 0854030079 Người [PERSON_NAME] [PERSON_NAME] * VP 36 …" at bounding box center [377, 137] width 694 height 46
click at [164, 156] on div "0354437177 - ANH NGỮ GLOCY" at bounding box center [116, 157] width 101 height 11
type input "0354437177"
type input "ANH NGỮ GLOCY"
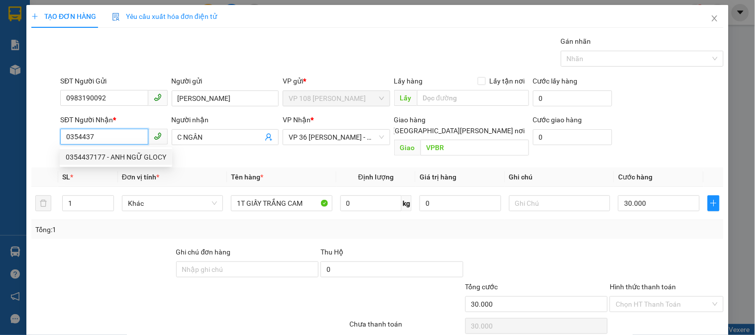
type input "ẸO ÔNG TỪ"
type input "TM 30/8 VP184 HẢO"
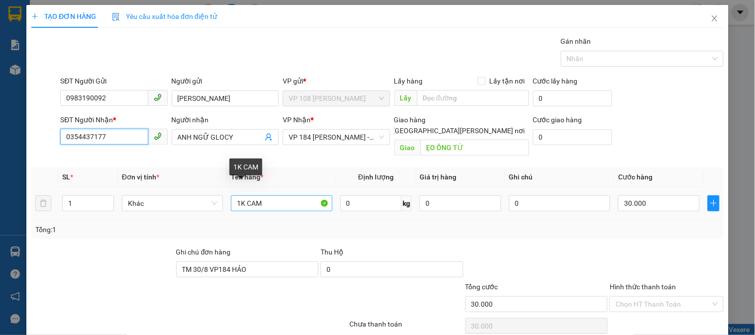
type input "0354437177"
click at [281, 196] on input "1K CAM" at bounding box center [281, 204] width 101 height 16
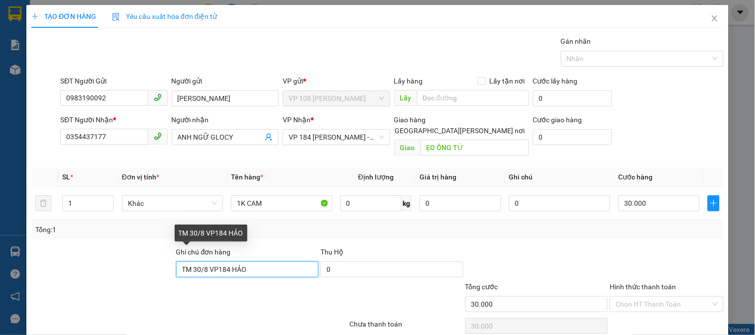
drag, startPoint x: 259, startPoint y: 256, endPoint x: 121, endPoint y: 257, distance: 138.3
click at [121, 257] on div "Ghi chú đơn hàng TM 30/8 VP184 HẢO Thu Hộ 0" at bounding box center [377, 264] width 694 height 35
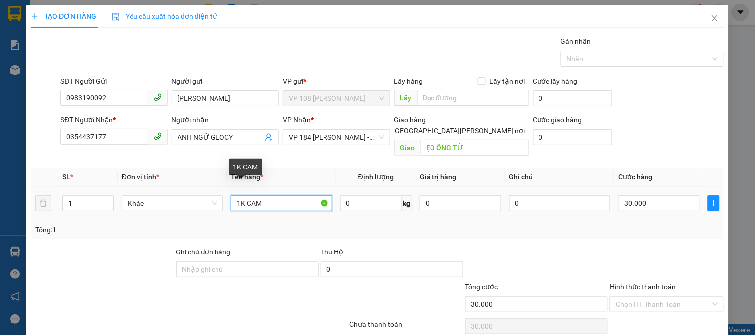
drag, startPoint x: 275, startPoint y: 192, endPoint x: 246, endPoint y: 192, distance: 29.4
click at [246, 196] on input "1K CAM" at bounding box center [281, 204] width 101 height 16
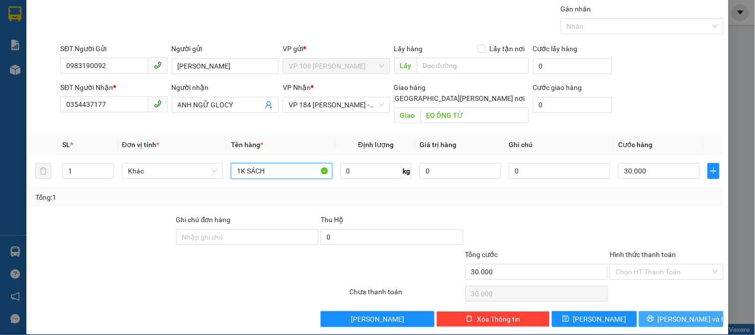
type input "1K SÁCH"
click at [684, 314] on span "[PERSON_NAME] và In" at bounding box center [693, 319] width 70 height 11
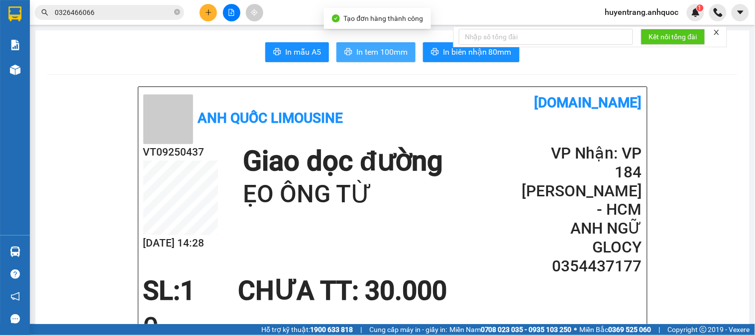
click at [380, 52] on span "In tem 100mm" at bounding box center [381, 52] width 51 height 12
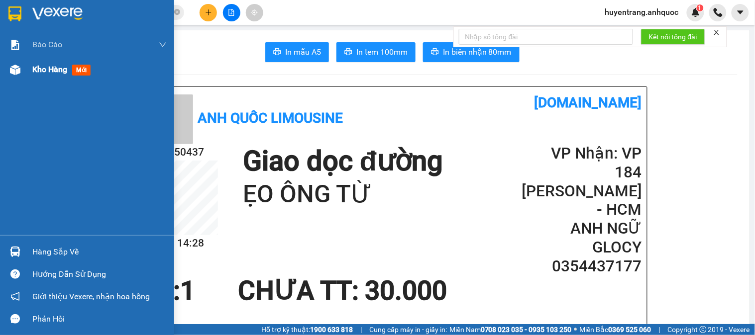
click at [62, 68] on span "Kho hàng" at bounding box center [49, 69] width 35 height 9
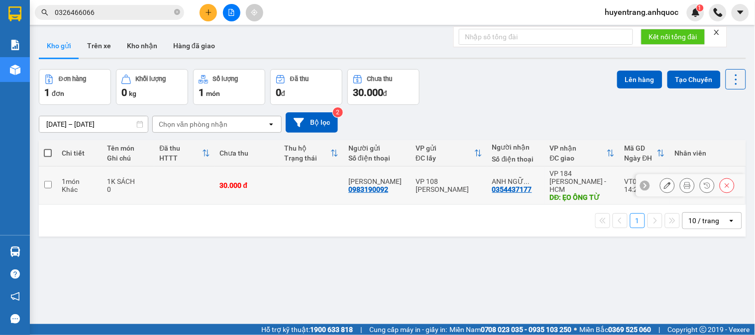
click at [208, 187] on td at bounding box center [184, 186] width 60 height 38
checkbox input "true"
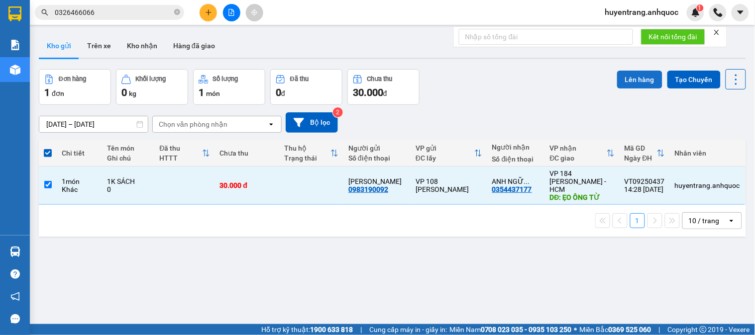
click at [624, 82] on button "Lên hàng" at bounding box center [639, 80] width 45 height 18
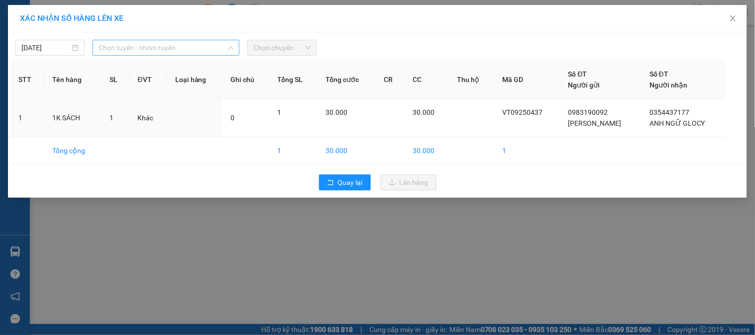
click at [140, 49] on span "Chọn tuyến - nhóm tuyến" at bounding box center [166, 47] width 135 height 15
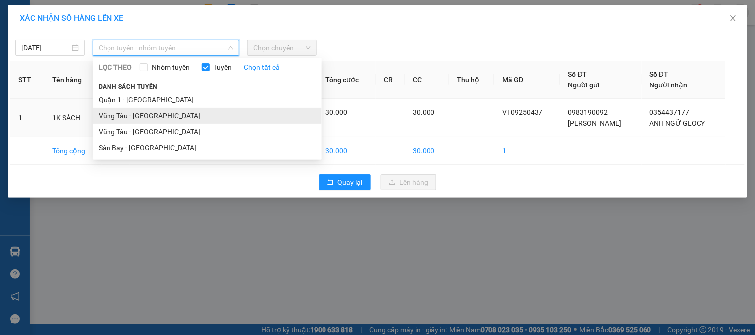
drag, startPoint x: 145, startPoint y: 130, endPoint x: 181, endPoint y: 108, distance: 42.0
click at [157, 122] on ul "Quận 1 - [GEOGRAPHIC_DATA] - [GEOGRAPHIC_DATA] - [GEOGRAPHIC_DATA] - [GEOGRAPHI…" at bounding box center [207, 124] width 229 height 64
click at [205, 130] on li "Vũng Tàu - [GEOGRAPHIC_DATA]" at bounding box center [207, 132] width 229 height 16
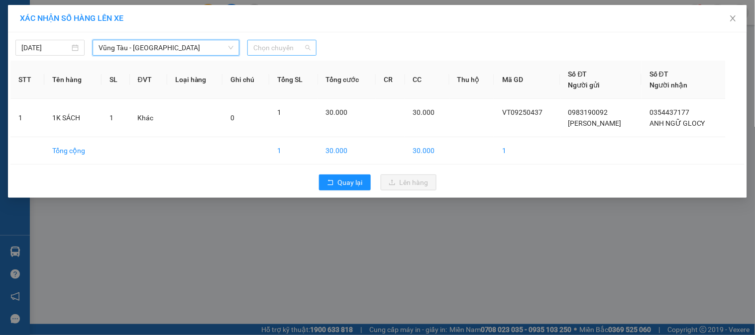
click at [270, 47] on span "Chọn chuyến" at bounding box center [281, 47] width 57 height 15
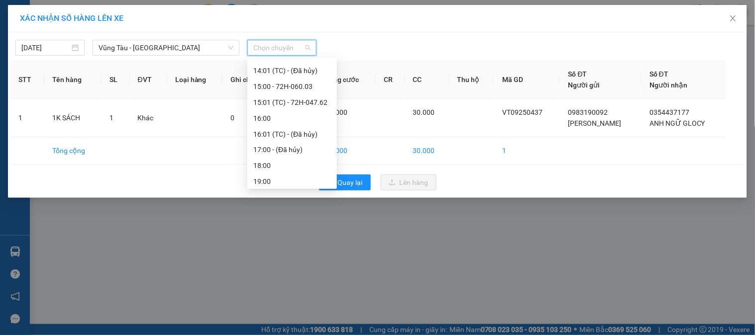
scroll to position [398, 0]
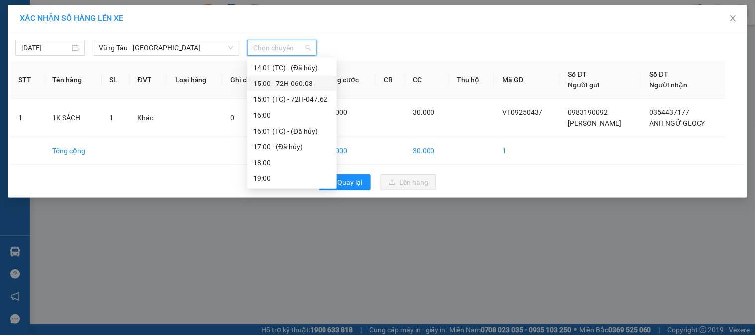
click at [284, 88] on div "15:00 - 72H-060.03" at bounding box center [292, 83] width 78 height 11
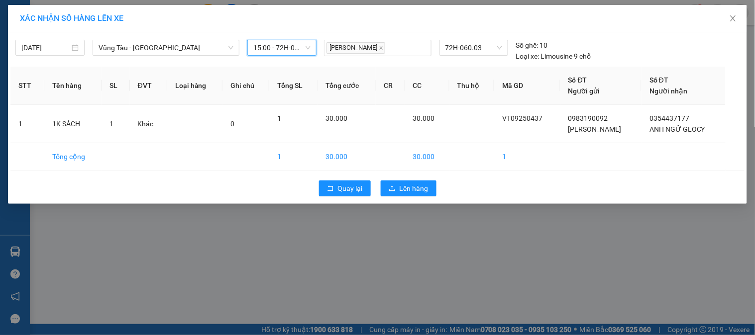
click at [413, 197] on div "Quay lại Lên hàng" at bounding box center [377, 189] width 734 height 26
click at [413, 191] on span "Lên hàng" at bounding box center [414, 188] width 29 height 11
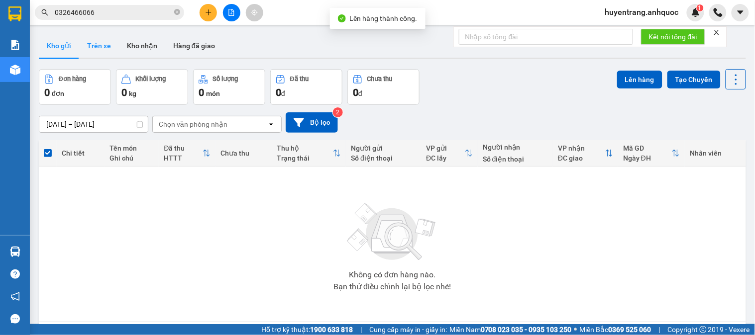
click at [102, 46] on button "Trên xe" at bounding box center [99, 46] width 40 height 24
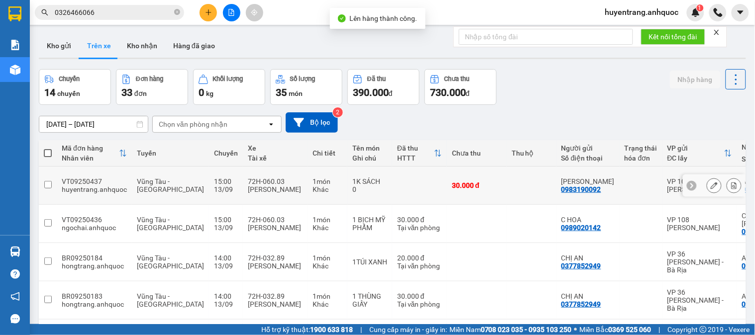
click at [732, 182] on button at bounding box center [734, 185] width 14 height 17
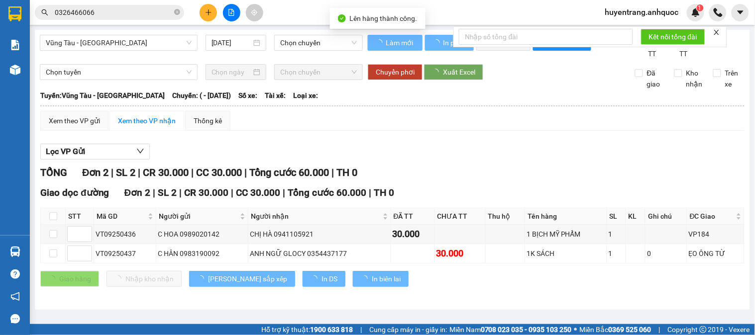
click at [729, 181] on div "TỔNG Đơn 2 | SL 2 | CR 30.000 | CC 30.000 | Tổng cước 60.000 | TH 0" at bounding box center [392, 172] width 704 height 15
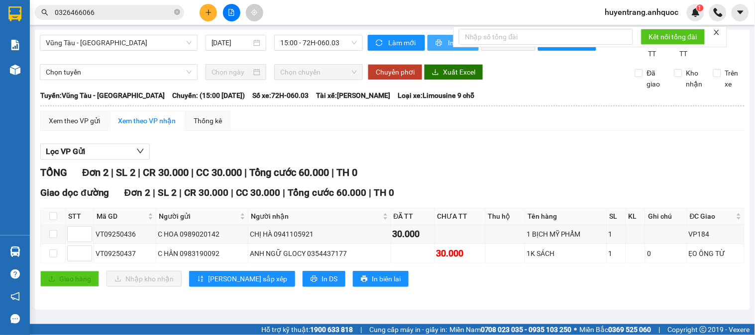
click at [440, 47] on button "In phơi" at bounding box center [452, 43] width 51 height 16
click at [438, 45] on span "printer" at bounding box center [439, 43] width 8 height 8
click at [175, 14] on icon "close-circle" at bounding box center [177, 12] width 6 height 6
click at [178, 10] on span at bounding box center [177, 12] width 6 height 11
click at [119, 10] on input "text" at bounding box center [113, 12] width 117 height 11
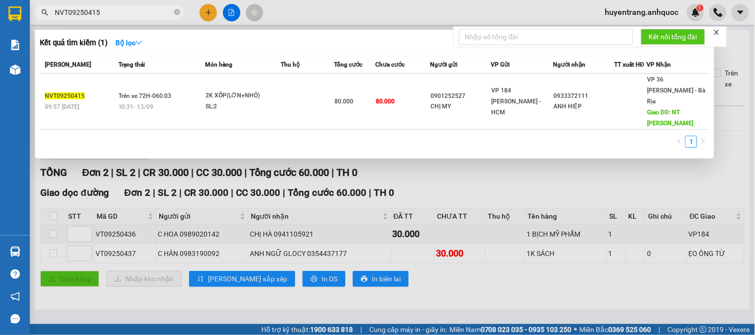
type input "NVT09250415"
click at [229, 96] on div "2K XỐP(LỚN+NHỎ)" at bounding box center [243, 96] width 75 height 11
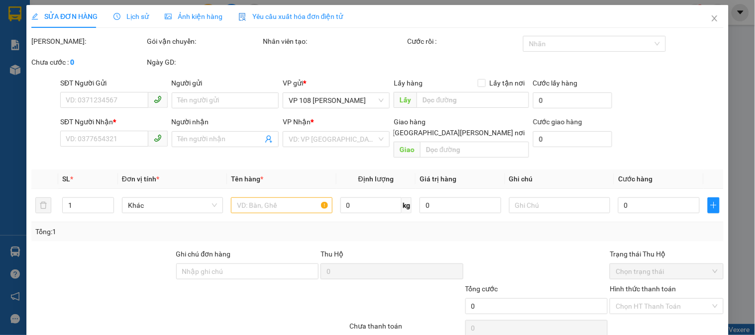
type input "0901252527"
type input "CHỊ MY"
type input "0933372111"
type input "ANH HIỆP"
type input "NT [PERSON_NAME]"
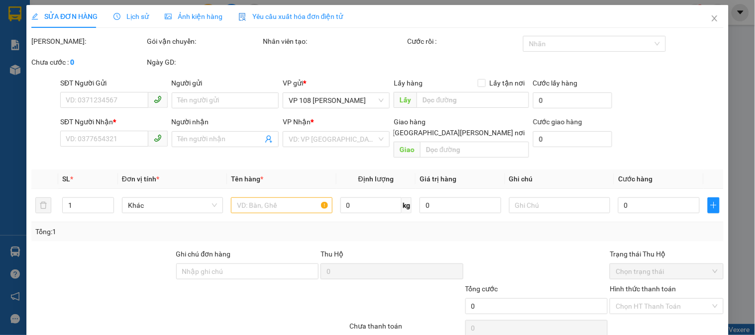
type input "80.000"
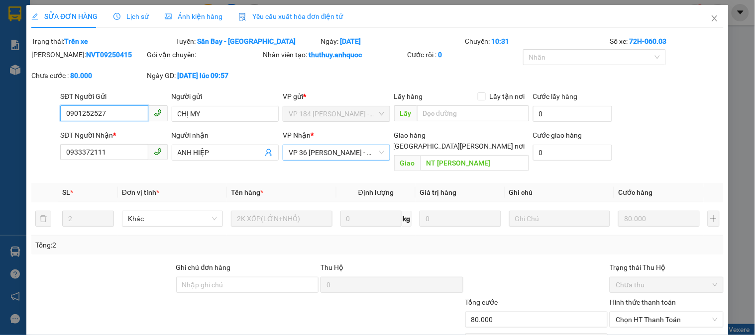
click at [324, 153] on span "VP 36 [PERSON_NAME] - Bà Rịa" at bounding box center [336, 152] width 95 height 15
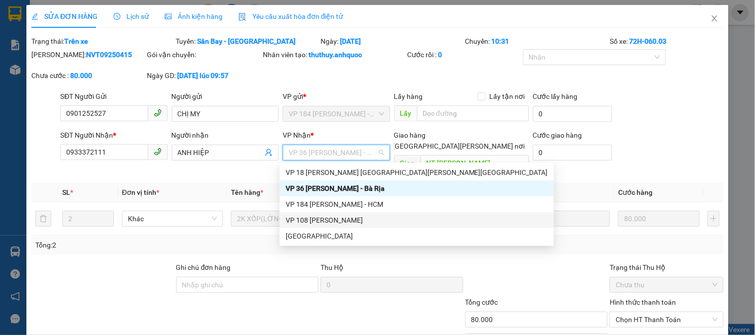
click at [352, 220] on div "VP 108 [PERSON_NAME]" at bounding box center [417, 220] width 262 height 11
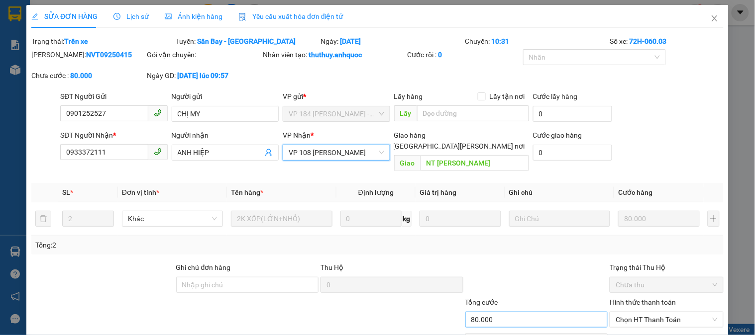
scroll to position [48, 0]
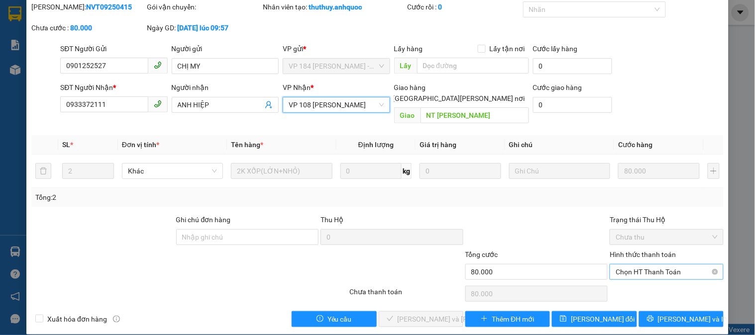
click at [636, 266] on span "Chọn HT Thanh Toán" at bounding box center [667, 272] width 102 height 15
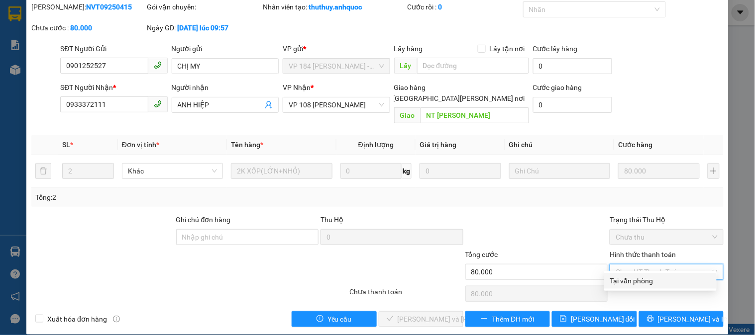
click at [639, 280] on div "Tại văn phòng" at bounding box center [660, 281] width 101 height 11
type input "0"
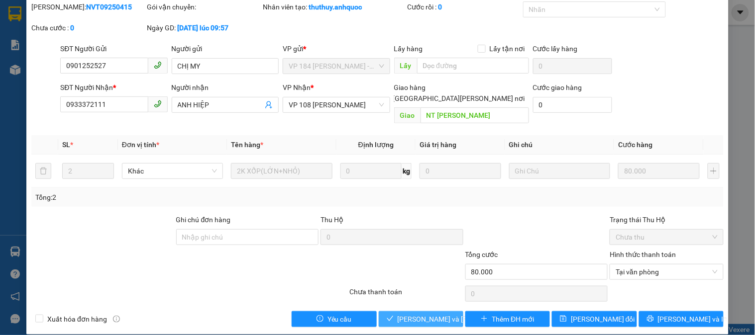
click at [401, 314] on span "[PERSON_NAME] và [PERSON_NAME] hàng" at bounding box center [465, 319] width 134 height 11
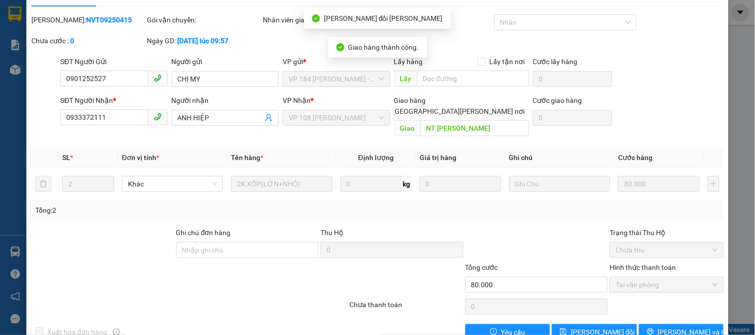
scroll to position [0, 0]
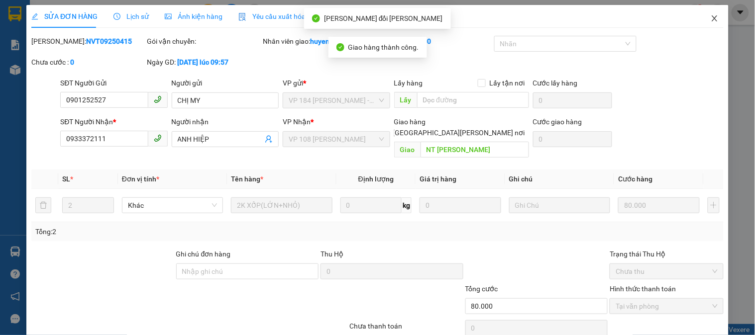
click at [703, 18] on span "Close" at bounding box center [715, 19] width 28 height 28
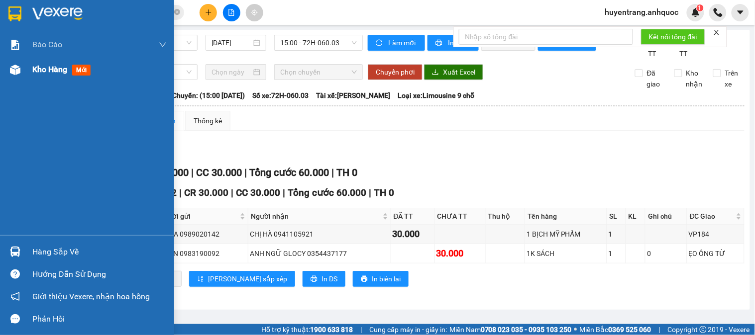
click at [50, 73] on span "Kho hàng" at bounding box center [49, 69] width 35 height 9
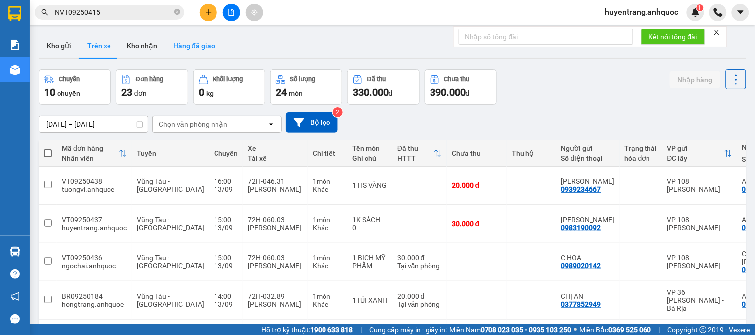
click at [201, 47] on button "Hàng đã giao" at bounding box center [194, 46] width 58 height 24
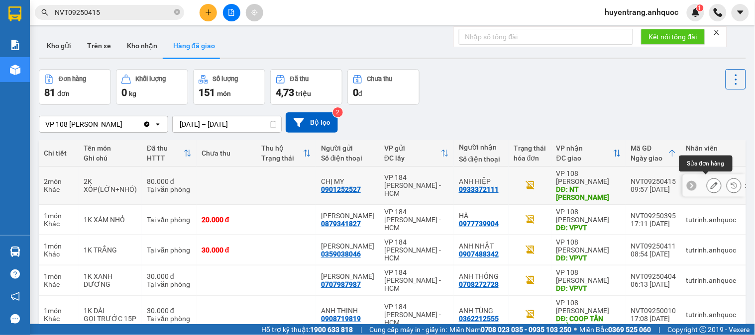
click at [707, 182] on button at bounding box center [714, 185] width 14 height 17
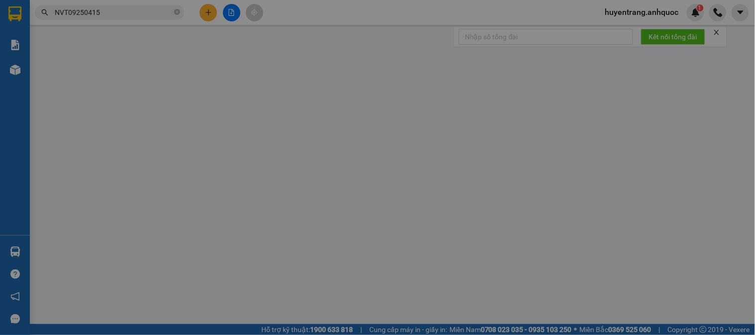
type input "0901252527"
type input "CHỊ MY"
type input "0933372111"
type input "ANH HIỆP"
type input "NT [PERSON_NAME]"
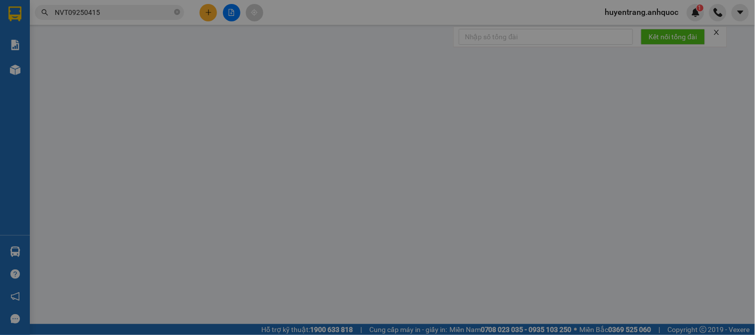
type input "80.000"
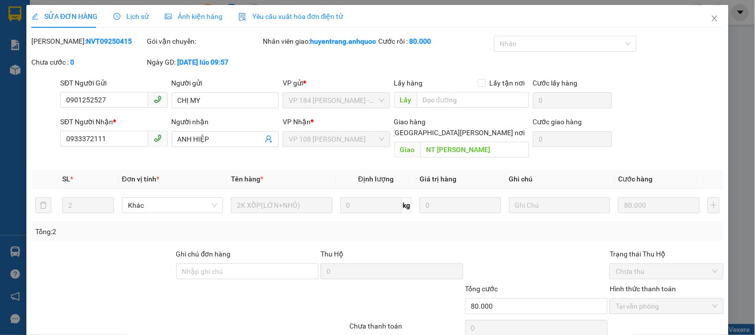
click at [138, 13] on span "Lịch sử" at bounding box center [130, 16] width 35 height 8
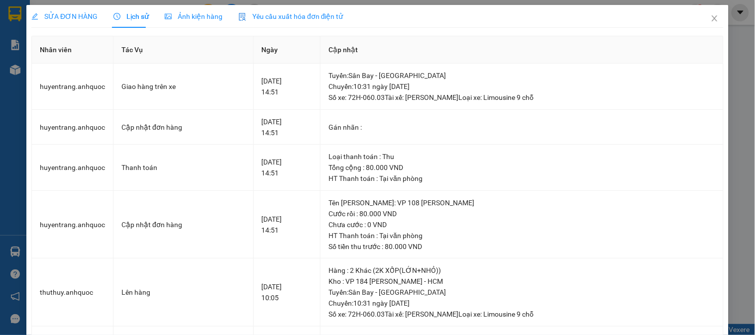
click at [138, 21] on div "Lịch sử" at bounding box center [130, 16] width 35 height 11
click at [711, 21] on icon "close" at bounding box center [715, 18] width 8 height 8
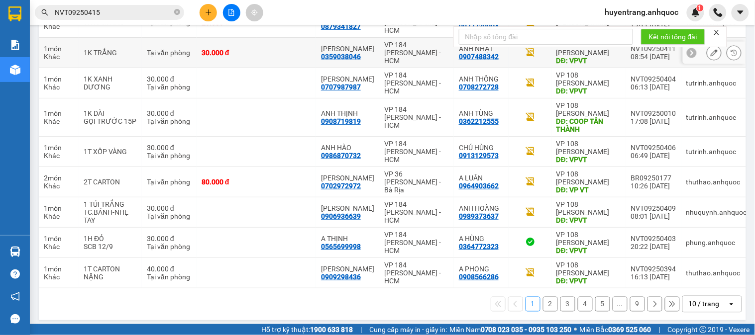
scroll to position [199, 0]
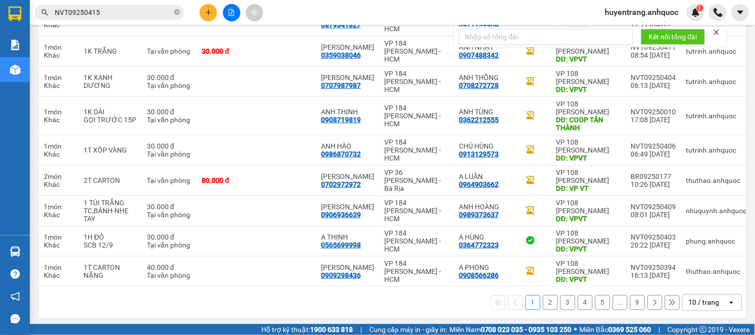
click at [565, 297] on button "3" at bounding box center [567, 303] width 15 height 15
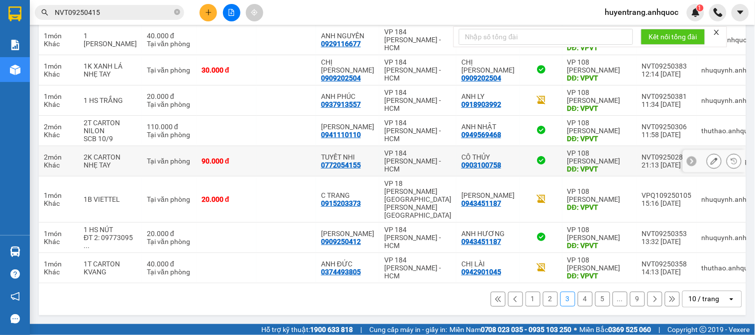
scroll to position [207, 0]
click at [536, 166] on icon at bounding box center [541, 160] width 10 height 10
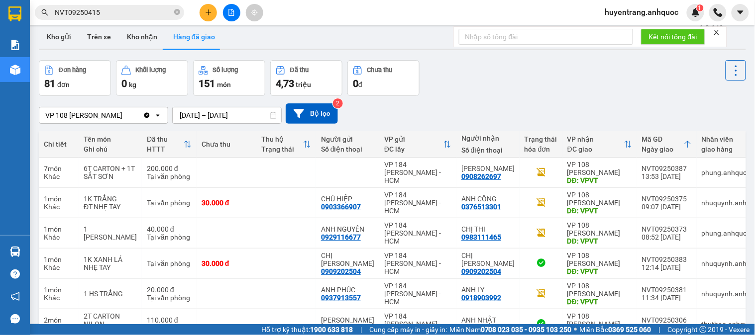
scroll to position [0, 0]
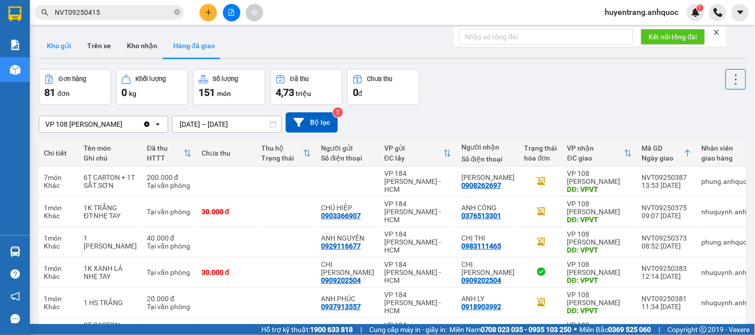
click at [73, 39] on button "Kho gửi" at bounding box center [59, 46] width 40 height 24
